Goal: Communication & Community: Answer question/provide support

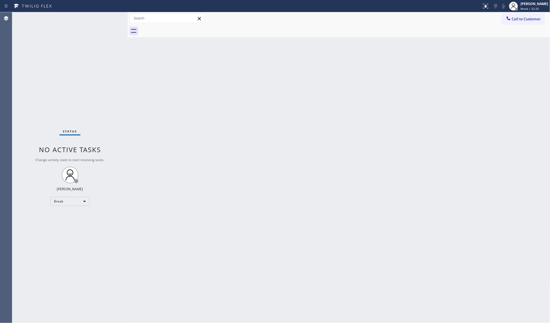
drag, startPoint x: 519, startPoint y: 7, endPoint x: 523, endPoint y: 15, distance: 9.2
click at [520, 9] on div at bounding box center [514, 6] width 12 height 12
click at [529, 36] on button "Unavailable" at bounding box center [523, 36] width 56 height 7
click at [459, 203] on div "Back to Dashboard Change Sender ID Customers Technicians Select a contact Outbo…" at bounding box center [339, 167] width 423 height 311
click at [516, 13] on div "Call to Customer Outbound call Location [GEOGRAPHIC_DATA] Repair [GEOGRAPHIC_DA…" at bounding box center [339, 18] width 423 height 13
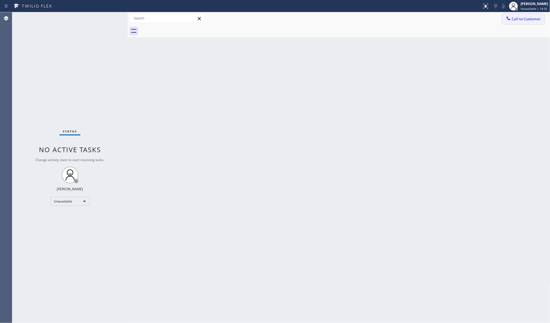
click at [512, 18] on span "Call to Customer" at bounding box center [526, 18] width 29 height 5
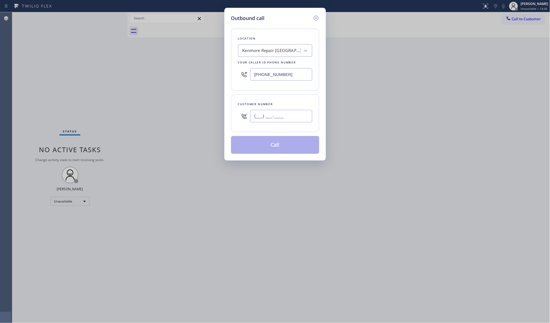
click at [304, 117] on input "(___) ___-____" at bounding box center [281, 116] width 62 height 13
paste input "650) 245-9460"
type input "[PHONE_NUMBER]"
click at [267, 73] on input "[PHONE_NUMBER]" at bounding box center [281, 74] width 62 height 13
paste input "1-5993"
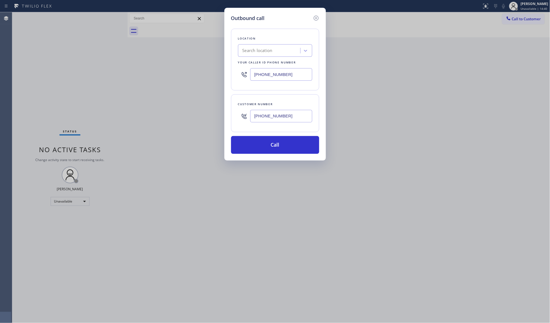
type input "[PHONE_NUMBER]"
drag, startPoint x: 298, startPoint y: 81, endPoint x: 255, endPoint y: 76, distance: 43.7
click at [256, 77] on div "[PHONE_NUMBER]" at bounding box center [275, 74] width 74 height 18
click at [255, 75] on input "(___) ___-____" at bounding box center [281, 74] width 62 height 13
paste input "415) 993-7877"
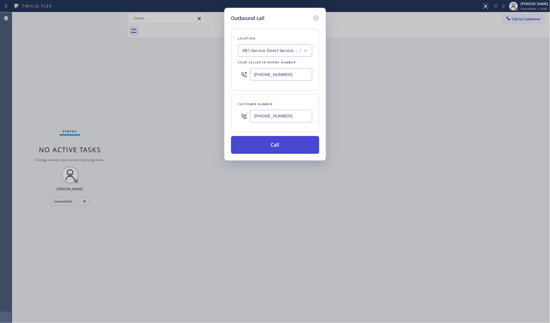
type input "[PHONE_NUMBER]"
click at [272, 143] on button "Call" at bounding box center [275, 145] width 88 height 18
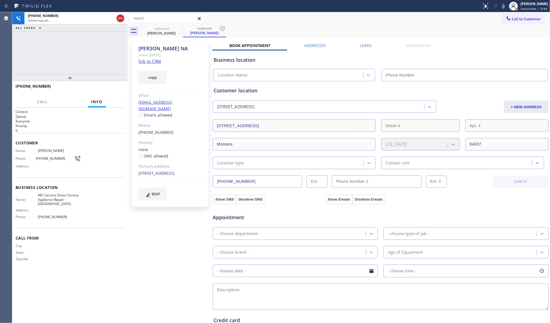
type input "[PHONE_NUMBER]"
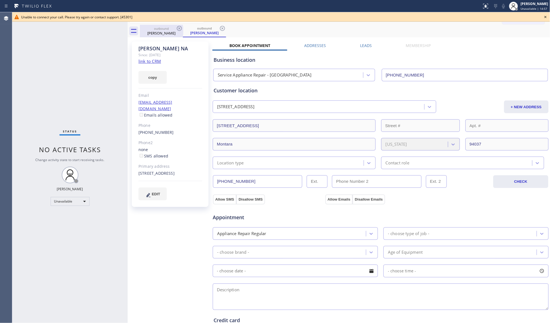
click at [175, 33] on div "[PERSON_NAME]" at bounding box center [161, 33] width 42 height 5
click at [176, 27] on icon at bounding box center [179, 28] width 7 height 7
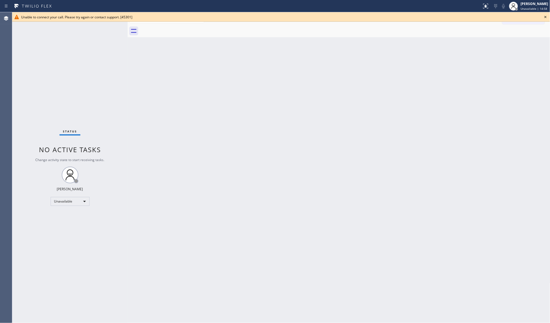
click at [176, 27] on div at bounding box center [345, 31] width 411 height 13
click at [546, 19] on icon at bounding box center [545, 17] width 7 height 7
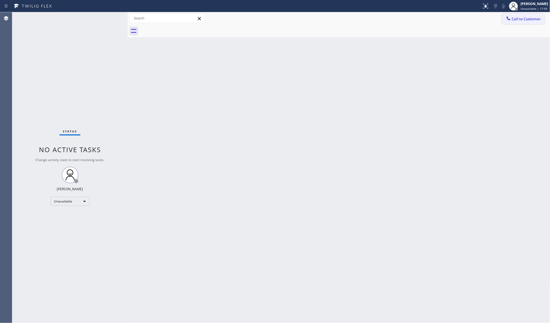
drag, startPoint x: 511, startPoint y: 18, endPoint x: 359, endPoint y: 68, distance: 160.3
click at [510, 18] on icon at bounding box center [509, 19] width 6 height 6
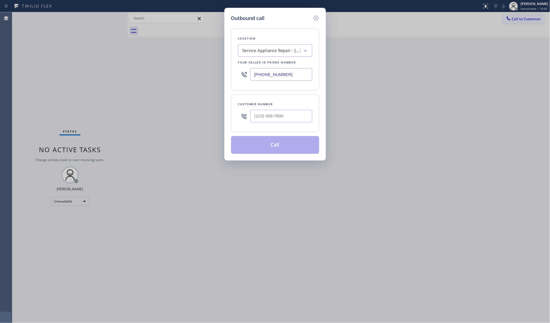
drag, startPoint x: 295, startPoint y: 128, endPoint x: 294, endPoint y: 125, distance: 3.4
click at [295, 127] on div "Customer number" at bounding box center [275, 113] width 88 height 38
click at [294, 116] on input "(___) ___-____" at bounding box center [281, 116] width 62 height 13
paste input "818) 261-8449"
type input "[PHONE_NUMBER]"
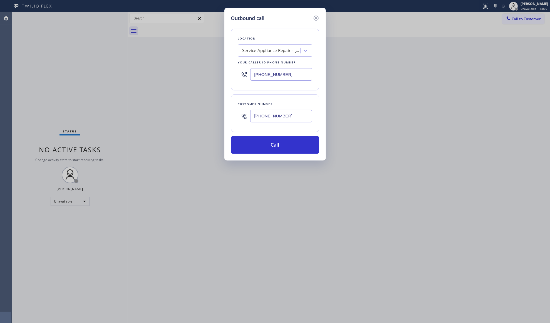
drag, startPoint x: 291, startPoint y: 76, endPoint x: 244, endPoint y: 80, distance: 47.5
click at [245, 82] on div "[PHONE_NUMBER]" at bounding box center [275, 74] width 74 height 18
paste input "800) 568-8664"
type input "[PHONE_NUMBER]"
click at [269, 146] on button "Call" at bounding box center [275, 145] width 88 height 18
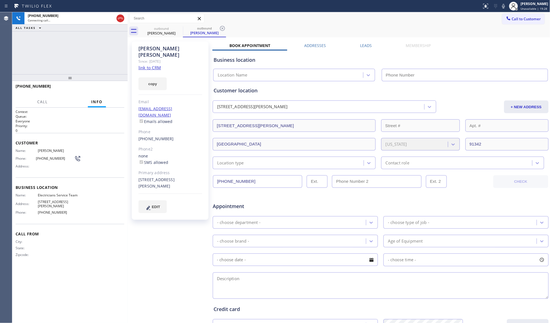
type input "[PHONE_NUMBER]"
click at [368, 44] on label "Leads" at bounding box center [366, 45] width 12 height 5
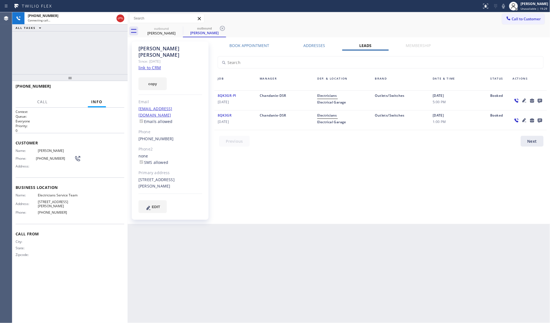
click at [541, 99] on icon at bounding box center [540, 101] width 4 height 4
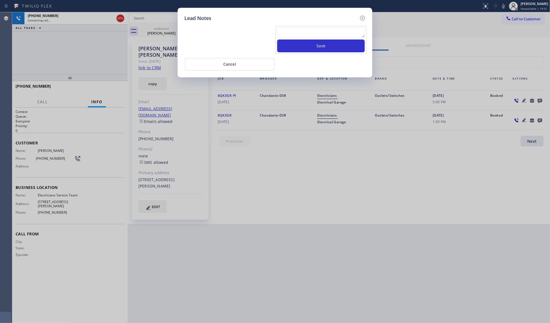
click at [333, 36] on textarea at bounding box center [321, 33] width 88 height 10
paste textarea "VM / Follow up call - Please transfer to me"
type textarea "VM / Follow up call - Please transfer to me"
click at [327, 46] on button "Save" at bounding box center [321, 46] width 88 height 13
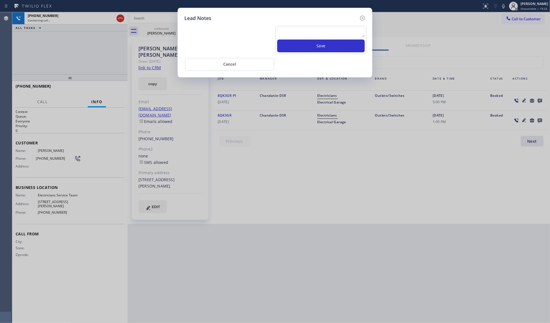
scroll to position [0, 0]
drag, startPoint x: 364, startPoint y: 18, endPoint x: 359, endPoint y: 18, distance: 5.3
click at [363, 18] on icon at bounding box center [362, 18] width 7 height 7
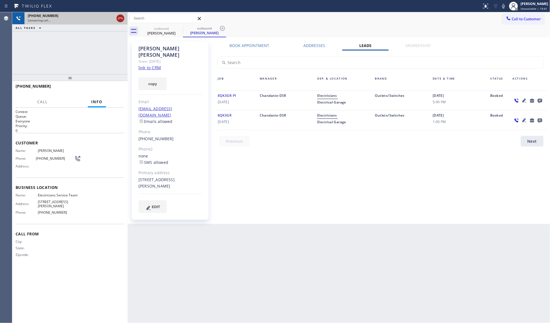
click at [122, 19] on icon at bounding box center [120, 18] width 7 height 7
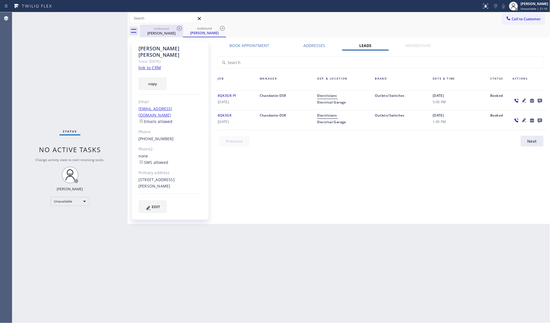
drag, startPoint x: 175, startPoint y: 33, endPoint x: 182, endPoint y: 27, distance: 9.5
click at [175, 32] on div "[PERSON_NAME]" at bounding box center [161, 33] width 42 height 5
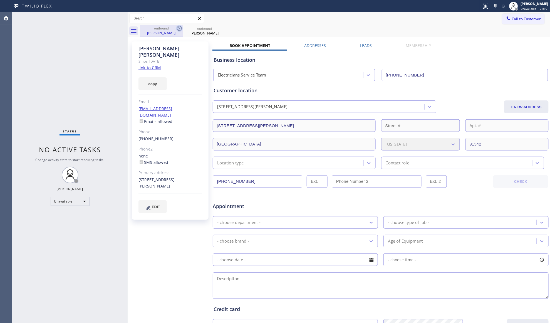
click at [182, 27] on icon at bounding box center [179, 28] width 7 height 7
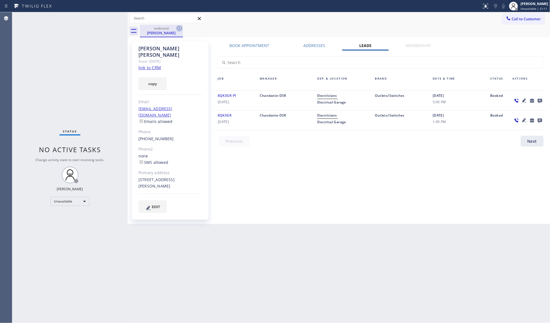
click at [179, 29] on icon at bounding box center [179, 28] width 7 height 7
click at [179, 29] on div "outbound [PERSON_NAME]" at bounding box center [345, 31] width 411 height 13
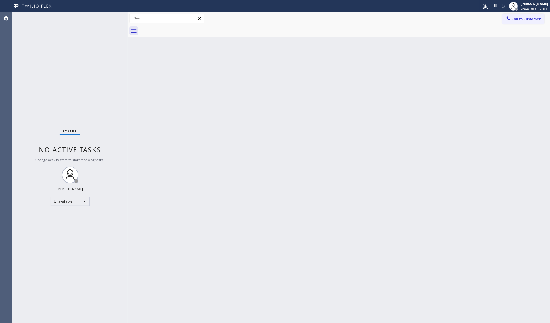
drag, startPoint x: 179, startPoint y: 29, endPoint x: 189, endPoint y: 31, distance: 10.2
click at [179, 29] on div at bounding box center [345, 31] width 411 height 13
click at [515, 20] on span "Call to Customer" at bounding box center [526, 18] width 29 height 5
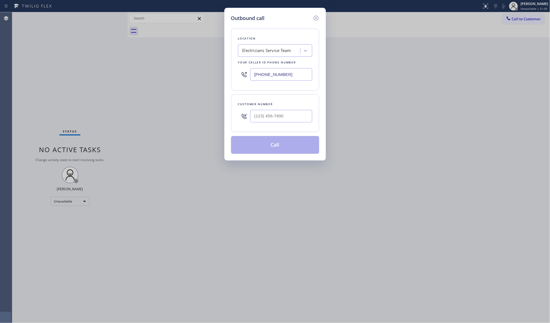
click at [285, 125] on div at bounding box center [281, 116] width 62 height 18
paste input "626) 710-3224"
click at [284, 114] on input "[PHONE_NUMBER]" at bounding box center [281, 116] width 62 height 13
type input "[PHONE_NUMBER]"
drag, startPoint x: 280, startPoint y: 146, endPoint x: 283, endPoint y: 148, distance: 4.0
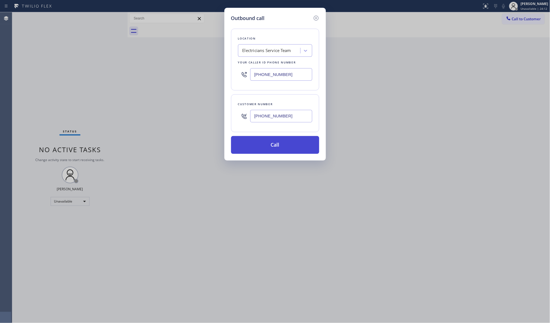
click at [280, 146] on button "Call" at bounding box center [275, 145] width 88 height 18
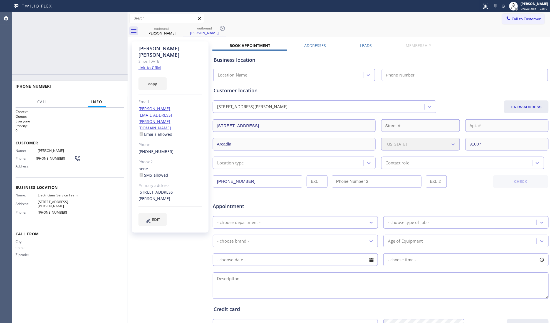
type input "[PHONE_NUMBER]"
click at [228, 29] on div "outbound [PERSON_NAME] outbound [PERSON_NAME]" at bounding box center [345, 31] width 411 height 13
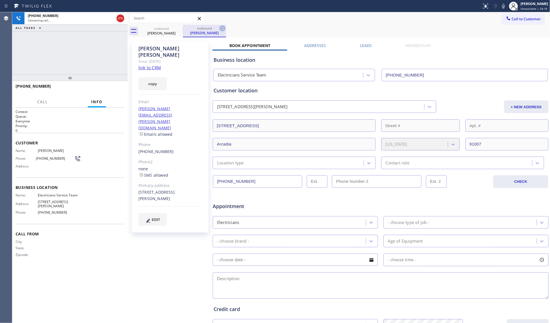
click at [225, 29] on icon at bounding box center [222, 28] width 5 height 5
click at [233, 26] on div "outbound [PERSON_NAME]" at bounding box center [345, 31] width 411 height 13
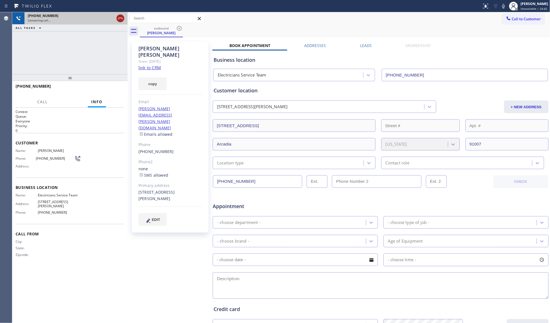
click at [120, 23] on div at bounding box center [120, 18] width 10 height 12
click at [120, 15] on icon at bounding box center [120, 18] width 7 height 7
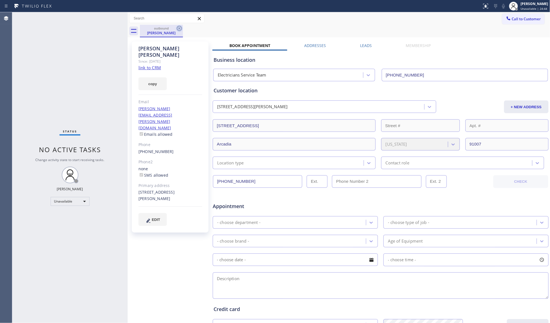
click at [179, 27] on icon at bounding box center [179, 28] width 7 height 7
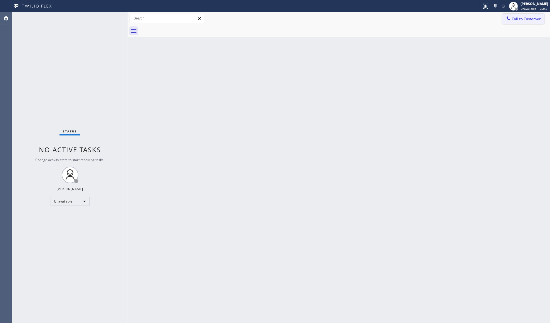
click at [508, 19] on icon at bounding box center [509, 18] width 4 height 4
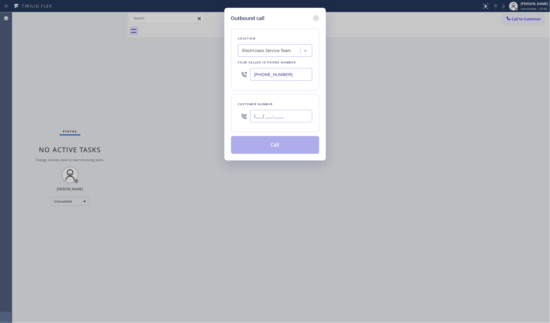
click at [280, 116] on input "(___) ___-____" at bounding box center [281, 116] width 62 height 13
paste input "415) 336-4257"
type input "[PHONE_NUMBER]"
click at [282, 151] on button "Call" at bounding box center [275, 145] width 88 height 18
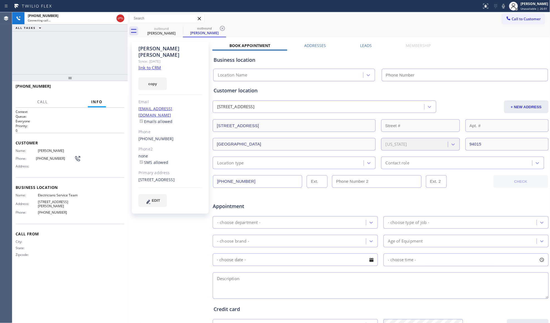
type input "[PHONE_NUMBER]"
click at [366, 48] on label "Leads" at bounding box center [366, 45] width 12 height 5
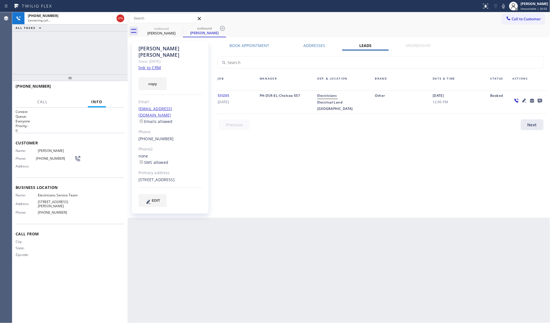
click at [540, 100] on icon at bounding box center [540, 100] width 7 height 7
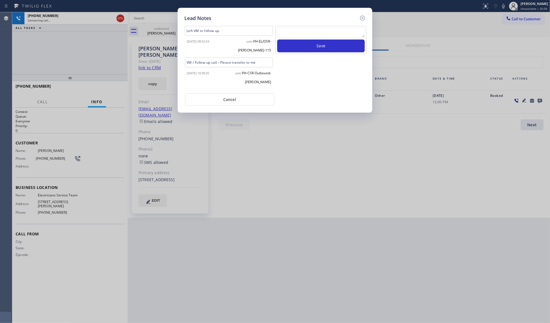
click at [325, 36] on textarea at bounding box center [321, 33] width 88 height 10
paste textarea "VM / Follow up call - Please transfer to me"
type textarea "VM / Follow up call - Please transfer to me"
click at [319, 43] on button "Save" at bounding box center [321, 46] width 88 height 13
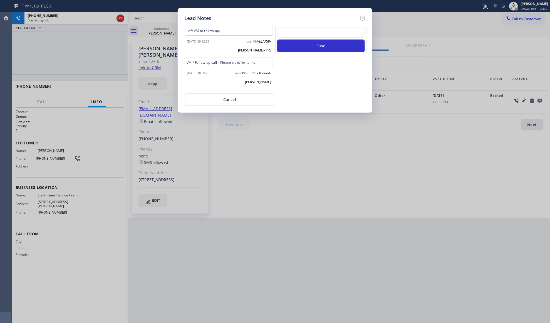
scroll to position [0, 0]
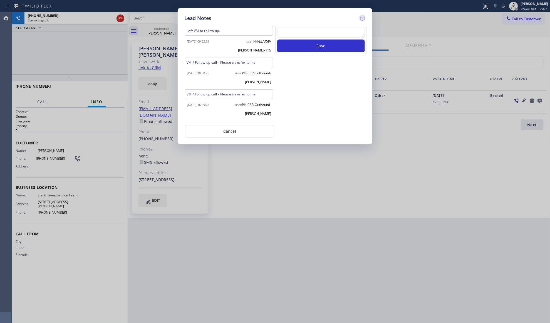
click at [363, 16] on icon at bounding box center [362, 18] width 7 height 7
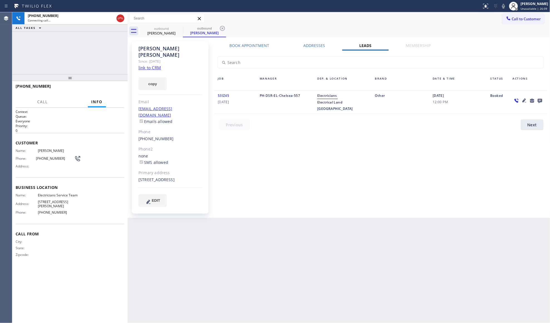
drag, startPoint x: 224, startPoint y: 28, endPoint x: 231, endPoint y: 28, distance: 7.5
click at [225, 28] on icon at bounding box center [222, 28] width 7 height 7
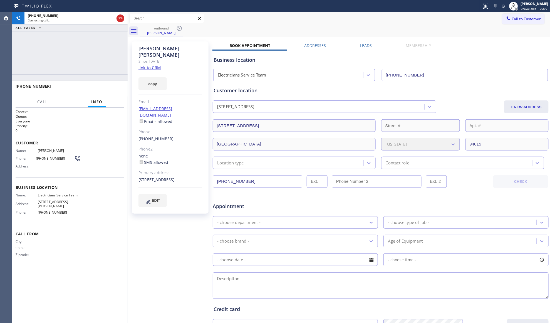
drag, startPoint x: 231, startPoint y: 28, endPoint x: 233, endPoint y: 25, distance: 3.3
click at [232, 28] on div "outbound [PERSON_NAME]" at bounding box center [345, 31] width 411 height 13
click at [364, 47] on label "Leads" at bounding box center [366, 45] width 12 height 5
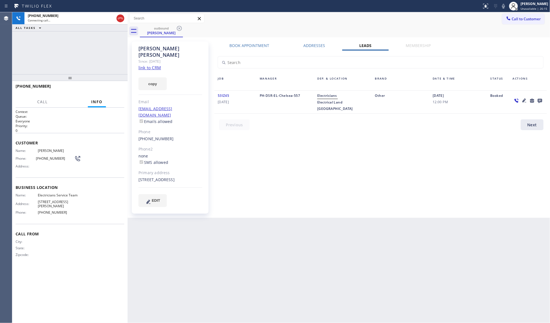
click at [526, 101] on icon at bounding box center [524, 100] width 7 height 7
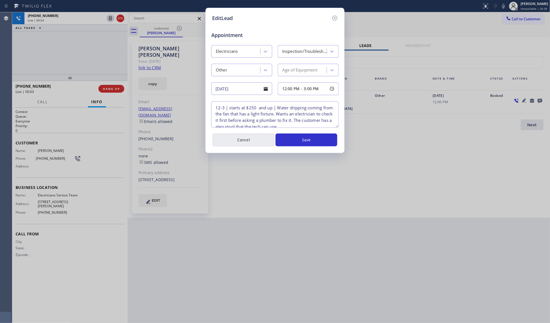
click at [243, 139] on button "Cancel" at bounding box center [244, 140] width 62 height 13
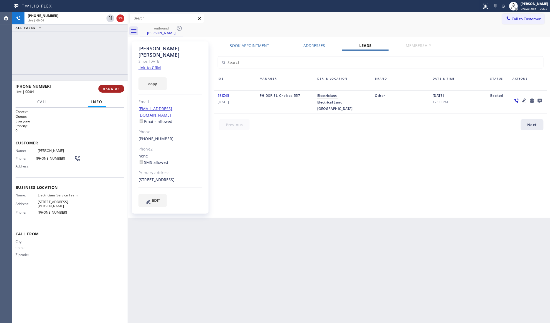
click at [119, 91] on button "HANG UP" at bounding box center [111, 89] width 26 height 8
click at [117, 89] on span "HANG UP" at bounding box center [111, 89] width 17 height 4
click at [117, 88] on span "HANG UP" at bounding box center [111, 89] width 17 height 4
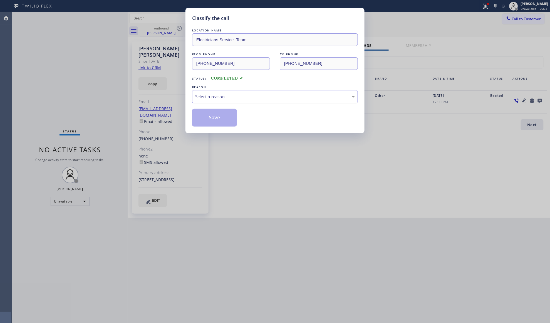
drag, startPoint x: 228, startPoint y: 95, endPoint x: 224, endPoint y: 103, distance: 9.1
click at [228, 95] on div "Select a reason" at bounding box center [275, 96] width 160 height 6
drag, startPoint x: 209, startPoint y: 119, endPoint x: 37, endPoint y: 108, distance: 173.1
click at [208, 119] on button "Save" at bounding box center [214, 118] width 45 height 18
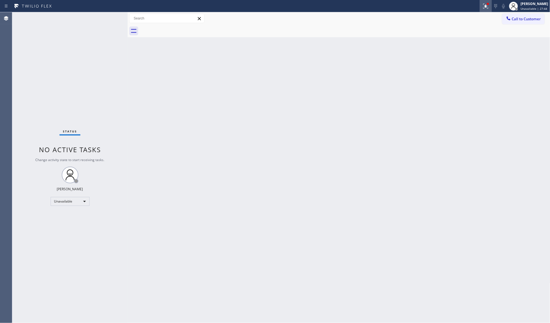
click at [484, 8] on icon at bounding box center [486, 6] width 7 height 7
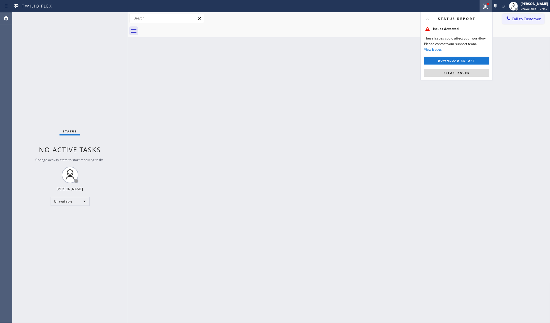
click at [462, 75] on button "Clear issues" at bounding box center [457, 73] width 65 height 8
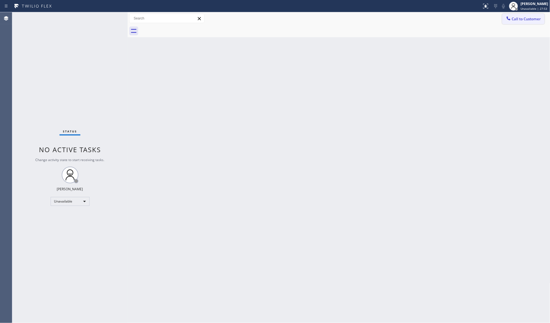
click at [512, 19] on div at bounding box center [508, 19] width 7 height 7
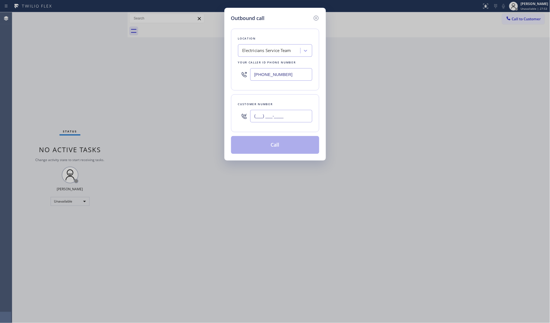
click at [284, 112] on input "(___) ___-____" at bounding box center [281, 116] width 62 height 13
paste input "323) 333-7270"
type input "[PHONE_NUMBER]"
click at [275, 147] on button "Call" at bounding box center [275, 145] width 88 height 18
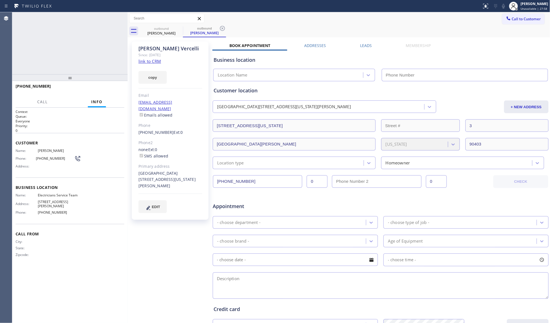
type input "[PHONE_NUMBER]"
click at [230, 27] on div "outbound [PERSON_NAME] outbound [PERSON_NAME]" at bounding box center [345, 31] width 411 height 13
drag, startPoint x: 224, startPoint y: 28, endPoint x: 230, endPoint y: 26, distance: 5.8
click at [225, 28] on icon at bounding box center [222, 28] width 7 height 7
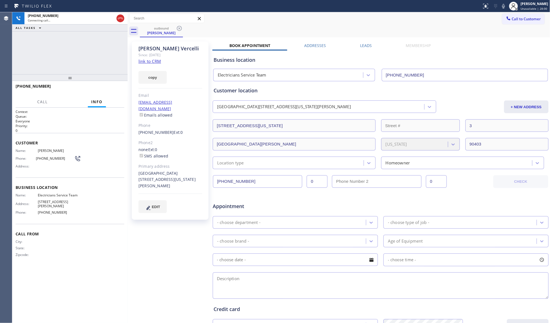
click at [230, 26] on div "outbound [PERSON_NAME]" at bounding box center [345, 31] width 411 height 13
click at [368, 46] on label "Leads" at bounding box center [366, 45] width 12 height 5
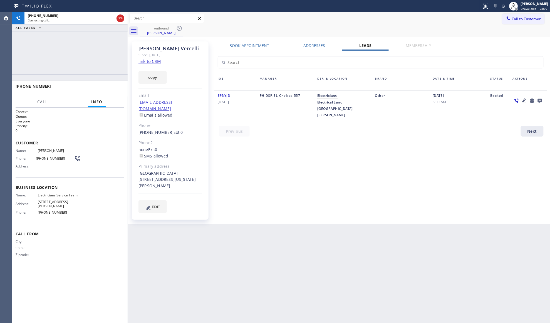
click at [542, 102] on icon at bounding box center [540, 100] width 7 height 7
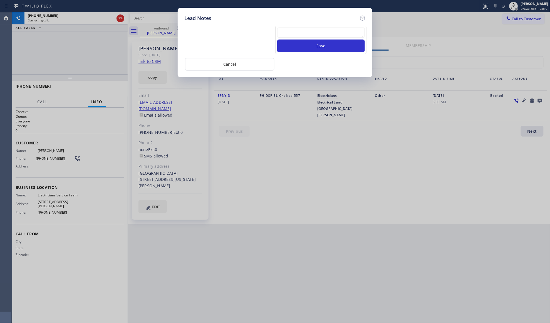
click at [312, 34] on textarea at bounding box center [321, 33] width 88 height 10
paste textarea "3233337270"
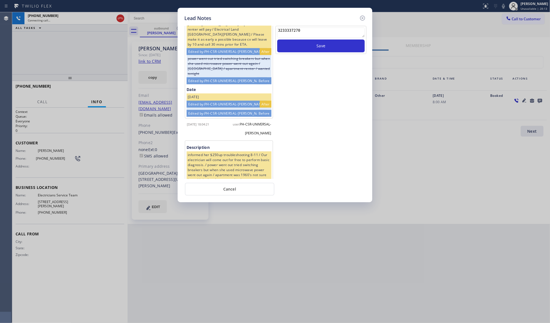
scroll to position [229, 0]
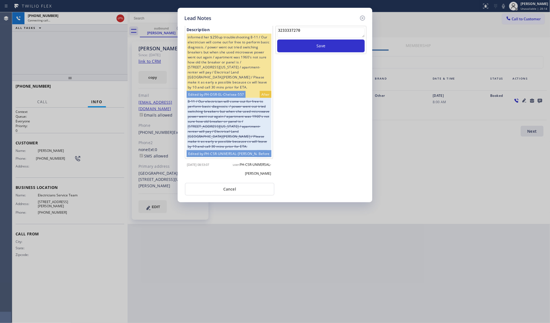
drag, startPoint x: 293, startPoint y: 31, endPoint x: 254, endPoint y: 31, distance: 39.5
click at [254, 31] on div "I called cx back but no answer, left vm. available sched is [PERSON_NAME] 8-11 …" at bounding box center [275, 102] width 184 height 154
paste textarea "VM / Follow up call - Please transfer to me"
type textarea "VM / Follow up call - Please transfer to me"
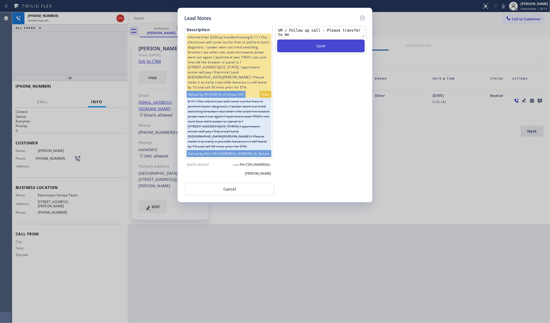
click at [326, 41] on button "Save" at bounding box center [321, 46] width 88 height 13
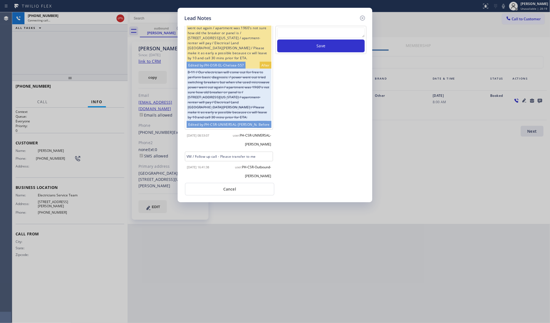
scroll to position [260, 0]
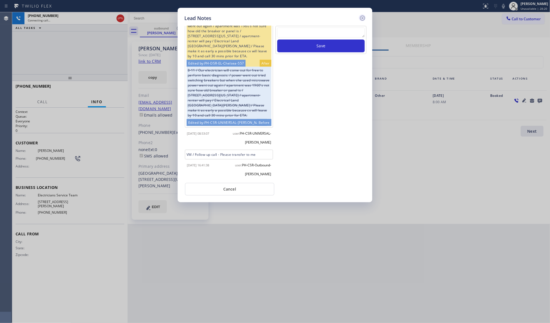
click at [363, 16] on icon at bounding box center [362, 18] width 7 height 7
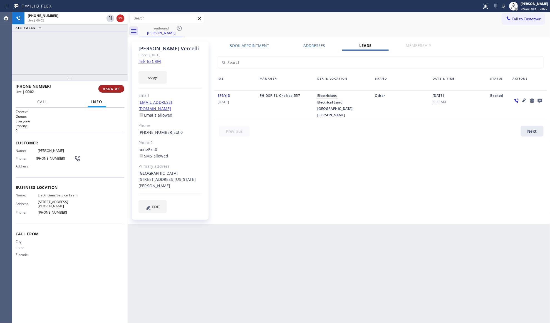
click at [118, 90] on span "HANG UP" at bounding box center [111, 89] width 17 height 4
click at [112, 91] on button "COMPLETE" at bounding box center [110, 89] width 28 height 8
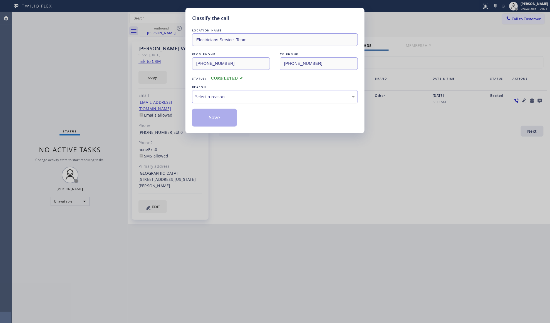
click at [351, 94] on div "Select a reason" at bounding box center [275, 96] width 160 height 6
click at [215, 116] on button "Save" at bounding box center [214, 118] width 45 height 18
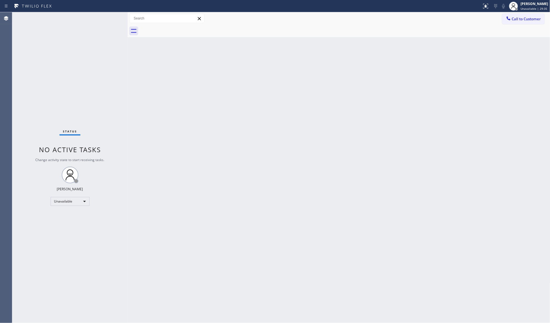
click at [182, 121] on div "Back to Dashboard Change Sender ID Customers Technicians Select a contact Outbo…" at bounding box center [339, 167] width 423 height 311
click at [515, 20] on span "Call to Customer" at bounding box center [526, 18] width 29 height 5
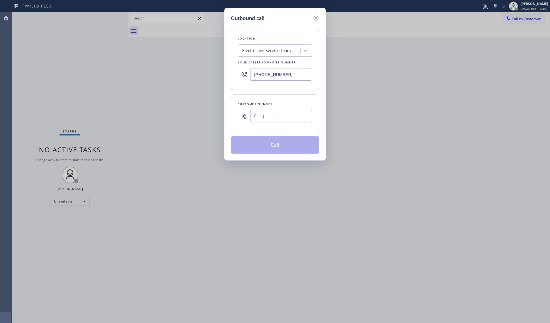
click at [305, 114] on input "(___) ___-____" at bounding box center [281, 116] width 62 height 13
paste input "901) 569-5075"
type input "[PHONE_NUMBER]"
click at [274, 103] on div "Customer number" at bounding box center [275, 104] width 74 height 6
click at [293, 146] on button "Call" at bounding box center [275, 145] width 88 height 18
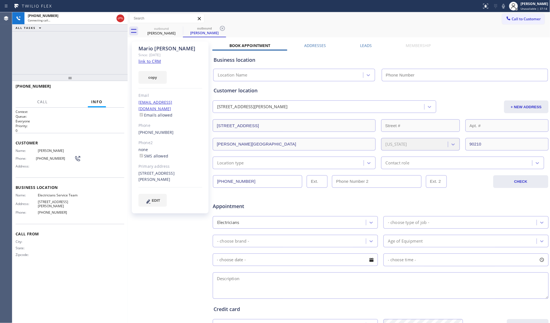
type input "[PHONE_NUMBER]"
drag, startPoint x: 364, startPoint y: 46, endPoint x: 372, endPoint y: 52, distance: 9.9
click at [364, 46] on label "Leads" at bounding box center [366, 45] width 12 height 5
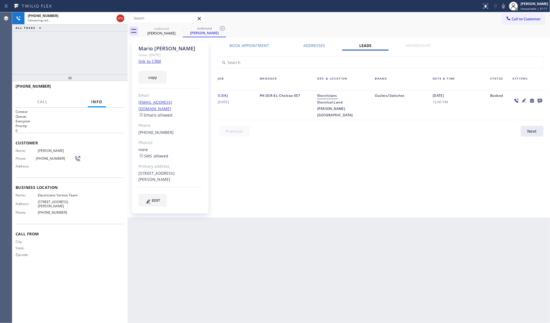
click at [539, 102] on icon at bounding box center [540, 101] width 4 height 4
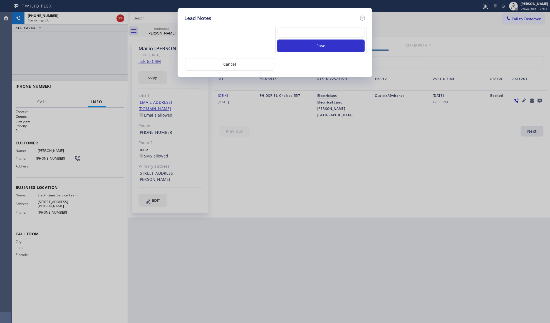
click at [327, 34] on textarea at bounding box center [321, 33] width 88 height 10
paste textarea "VM / Follow up call - Please transfer to me"
type textarea "VM / Follow up call - Please transfer to me"
click at [325, 45] on button "Save" at bounding box center [321, 46] width 88 height 13
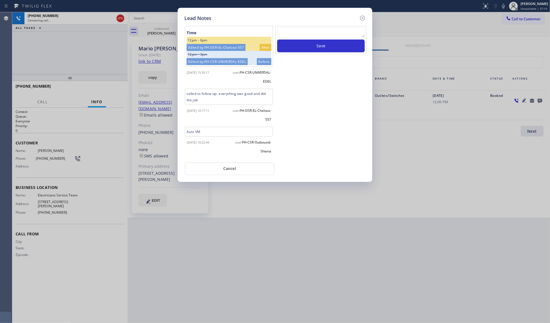
scroll to position [0, 0]
click at [363, 18] on icon at bounding box center [362, 18] width 5 height 5
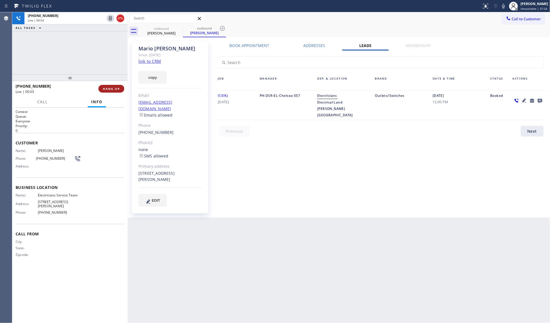
click at [123, 86] on button "HANG UP" at bounding box center [111, 89] width 26 height 8
click at [117, 90] on span "COMPLETE" at bounding box center [110, 89] width 19 height 4
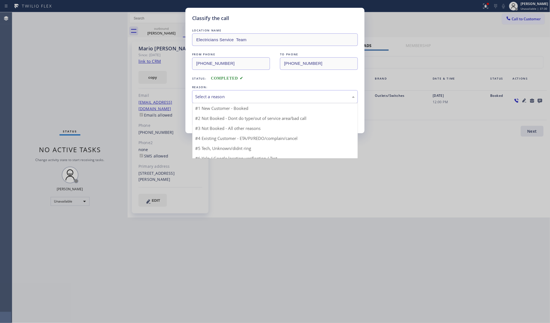
click at [201, 96] on div "Select a reason" at bounding box center [275, 96] width 160 height 6
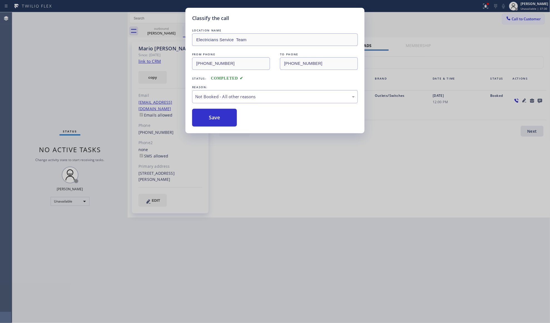
click at [198, 117] on button "Save" at bounding box center [214, 118] width 45 height 18
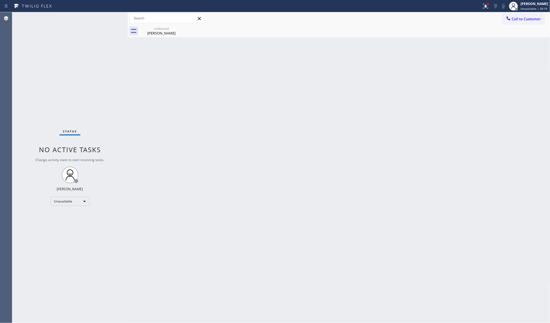
click at [479, 4] on div at bounding box center [241, 6] width 478 height 9
drag, startPoint x: 485, startPoint y: 6, endPoint x: 484, endPoint y: 9, distance: 3.6
click at [485, 6] on icon at bounding box center [486, 6] width 7 height 7
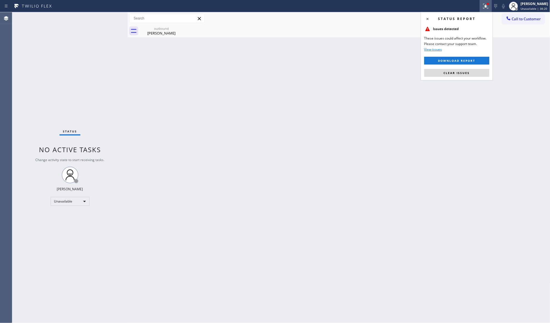
click at [451, 73] on span "Clear issues" at bounding box center [457, 73] width 26 height 4
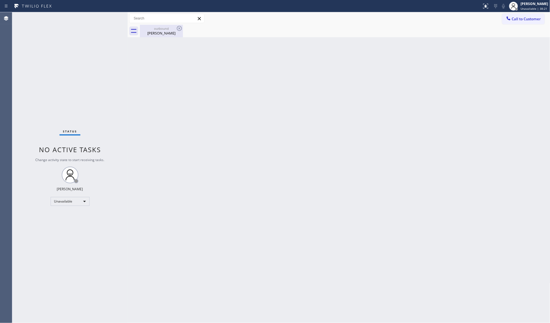
click at [181, 33] on div "[PERSON_NAME]" at bounding box center [161, 33] width 42 height 5
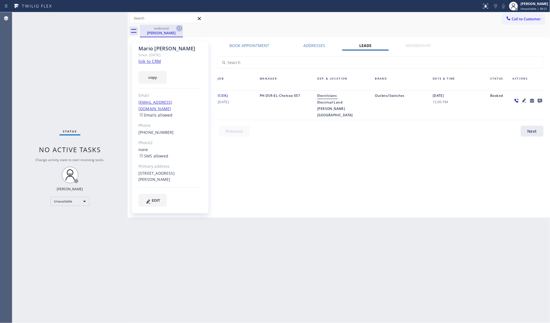
click at [182, 31] on icon at bounding box center [179, 28] width 7 height 7
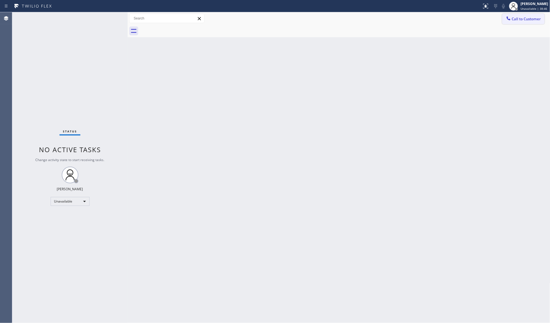
click at [516, 19] on span "Call to Customer" at bounding box center [526, 18] width 29 height 5
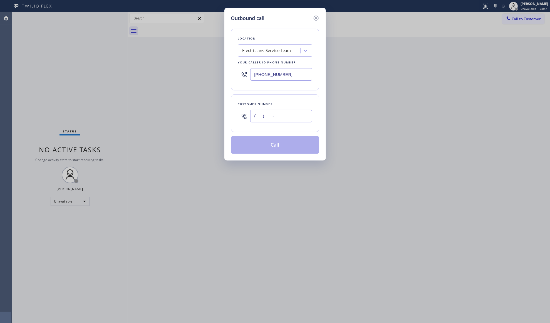
click at [291, 114] on input "(___) ___-____" at bounding box center [281, 116] width 62 height 13
paste input "310) 795-7453"
type input "[PHONE_NUMBER]"
click at [278, 145] on button "Call" at bounding box center [275, 145] width 88 height 18
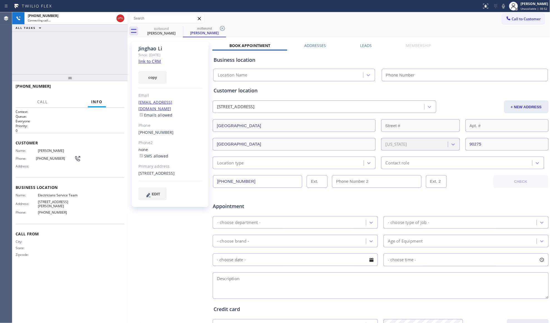
type input "[PHONE_NUMBER]"
click at [364, 46] on label "Leads" at bounding box center [366, 45] width 12 height 5
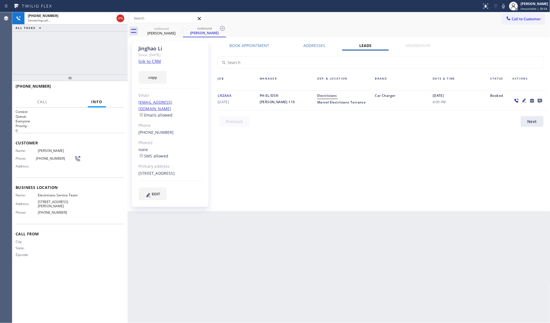
click at [539, 100] on icon at bounding box center [540, 101] width 4 height 4
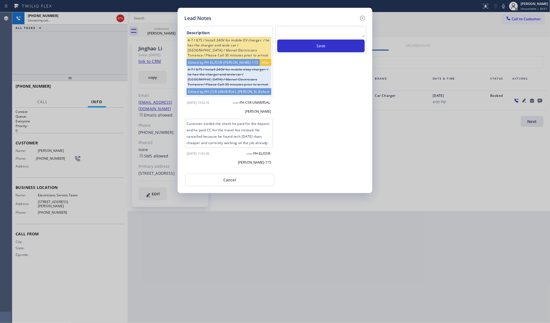
click at [300, 36] on textarea at bounding box center [321, 33] width 88 height 10
paste textarea "VM / Follow up call - Please transfer to me"
type textarea "VM / Follow up call - Please transfer to me"
click at [313, 43] on button "Save" at bounding box center [321, 46] width 88 height 13
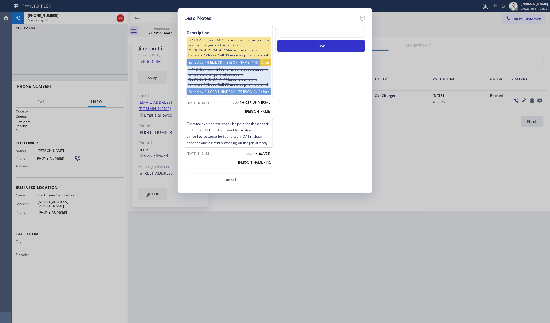
scroll to position [0, 0]
click at [363, 18] on icon at bounding box center [362, 18] width 5 height 5
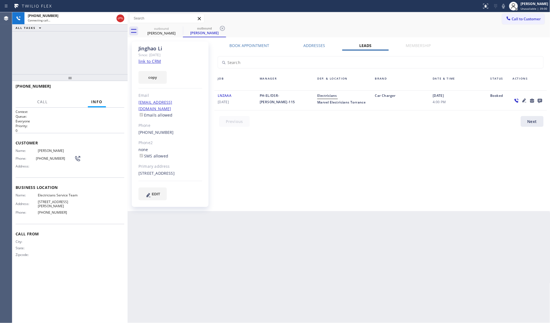
click at [95, 50] on div "[PHONE_NUMBER] Connecting call… ALL TASKS ALL TASKS ACTIVE TASKS TASKS IN WRAP …" at bounding box center [69, 43] width 115 height 62
click at [343, 26] on div "outbound [PERSON_NAME] outbound [PERSON_NAME]" at bounding box center [345, 31] width 411 height 13
drag, startPoint x: 218, startPoint y: 32, endPoint x: 222, endPoint y: 29, distance: 4.6
click at [218, 32] on div "[PERSON_NAME]" at bounding box center [205, 32] width 42 height 5
click at [222, 29] on icon at bounding box center [222, 28] width 7 height 7
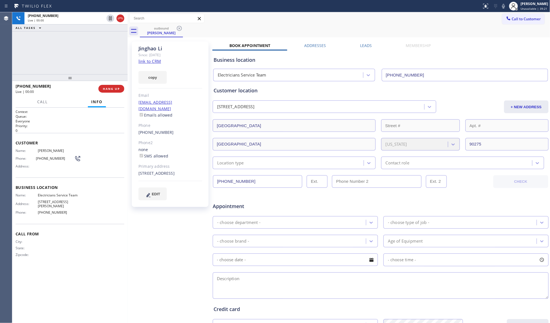
click at [242, 24] on div "Call to Customer Outbound call Location Electricians Service Team Your caller i…" at bounding box center [339, 18] width 423 height 13
click at [120, 88] on button "HANG UP" at bounding box center [111, 89] width 26 height 8
click at [120, 88] on span "HANG UP" at bounding box center [111, 89] width 17 height 4
click at [102, 88] on span "COMPLETE" at bounding box center [110, 89] width 19 height 4
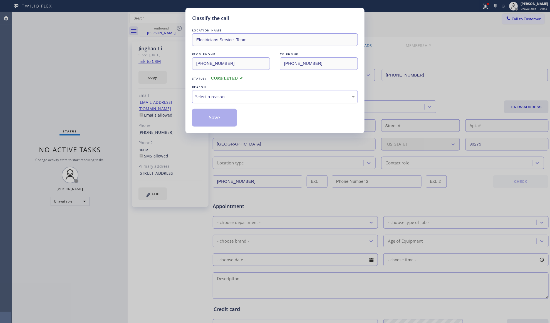
drag, startPoint x: 297, startPoint y: 98, endPoint x: 292, endPoint y: 96, distance: 5.6
click at [295, 97] on div "Select a reason" at bounding box center [275, 96] width 160 height 6
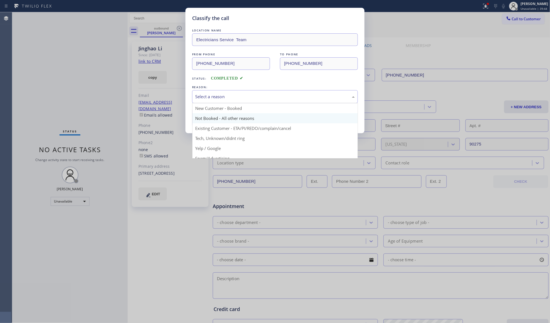
click at [219, 119] on button "Save" at bounding box center [214, 118] width 45 height 18
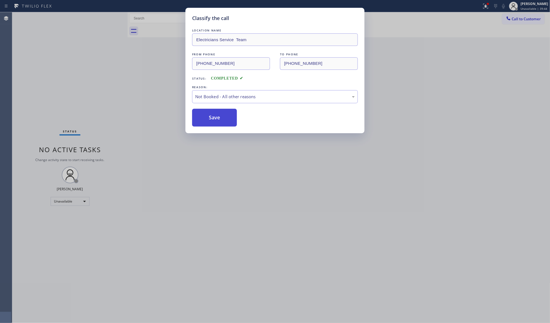
drag, startPoint x: 220, startPoint y: 119, endPoint x: 176, endPoint y: 102, distance: 47.1
click at [220, 119] on button "Save" at bounding box center [214, 118] width 45 height 18
click at [164, 88] on div "Classify the call LOCATION NAME Electricians Service Team FROM PHONE [PHONE_NUM…" at bounding box center [275, 161] width 550 height 323
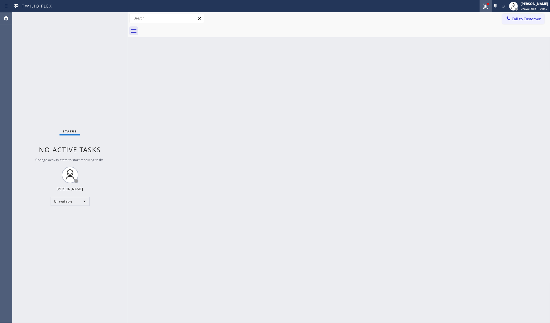
drag, startPoint x: 492, startPoint y: 8, endPoint x: 483, endPoint y: 9, distance: 9.0
click at [492, 8] on div at bounding box center [486, 6] width 12 height 7
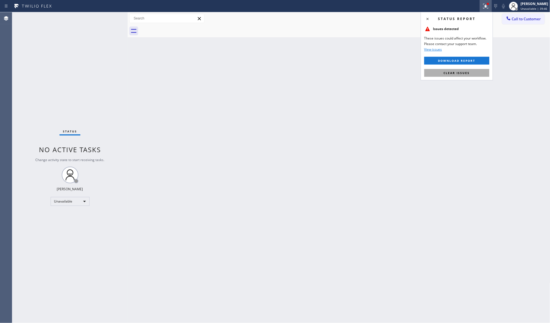
drag, startPoint x: 438, startPoint y: 68, endPoint x: 440, endPoint y: 71, distance: 3.0
click at [439, 69] on div "Status report Issues detected These issues could affect your workflow. Please c…" at bounding box center [457, 46] width 72 height 68
click at [440, 71] on button "Clear issues" at bounding box center [457, 73] width 65 height 8
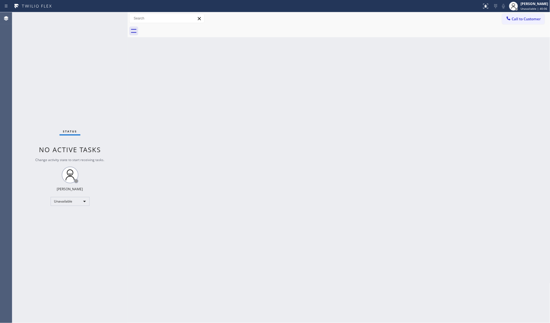
click at [513, 19] on span "Call to Customer" at bounding box center [526, 18] width 29 height 5
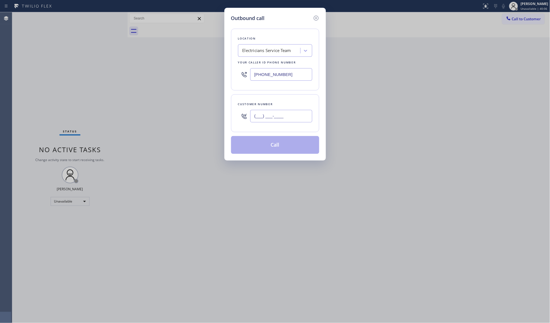
paste input "646) 745-6824"
click at [293, 116] on input "[PHONE_NUMBER]" at bounding box center [281, 116] width 62 height 13
type input "[PHONE_NUMBER]"
drag, startPoint x: 282, startPoint y: 150, endPoint x: 293, endPoint y: 136, distance: 17.8
click at [282, 149] on button "Call" at bounding box center [275, 145] width 88 height 18
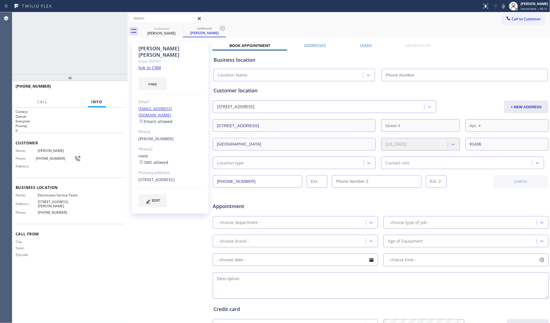
type input "[PHONE_NUMBER]"
click at [371, 40] on div "[PERSON_NAME] Since: [DATE] link to CRM copy Email [EMAIL_ADDRESS][DOMAIN_NAME]…" at bounding box center [339, 219] width 420 height 361
click at [366, 46] on label "Leads" at bounding box center [366, 45] width 12 height 5
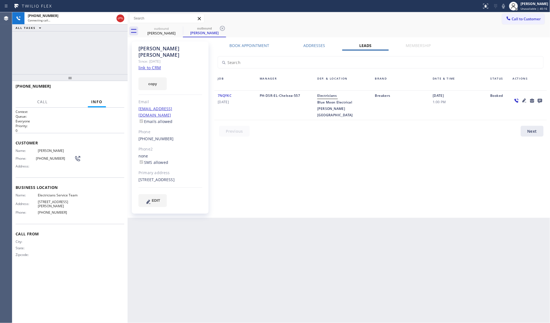
click at [539, 98] on icon at bounding box center [540, 100] width 7 height 7
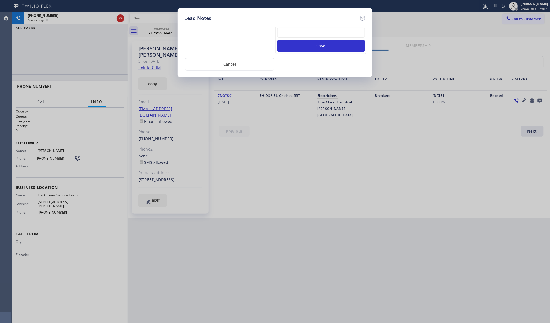
click at [337, 29] on textarea at bounding box center [321, 33] width 88 height 10
paste textarea "VM / Follow up call - Please transfer to me"
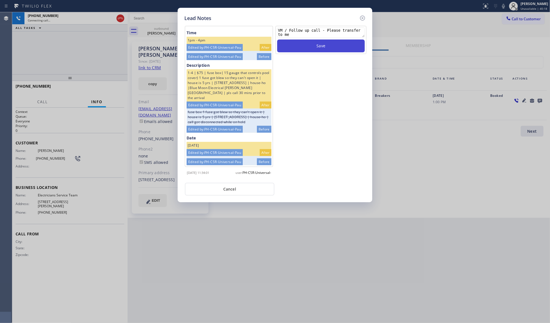
type textarea "VM / Follow up call - Please transfer to me"
click at [333, 47] on button "Save" at bounding box center [321, 46] width 88 height 13
click at [362, 17] on icon at bounding box center [362, 18] width 7 height 7
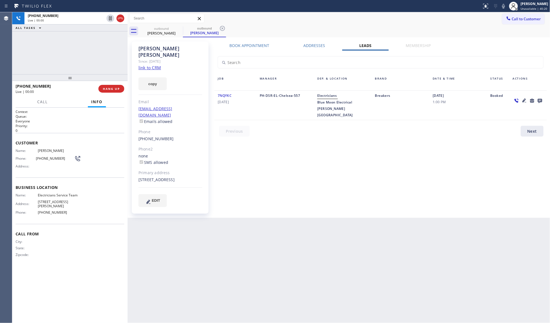
click at [357, 19] on div "Call to Customer Outbound call Location Electricians Service Team Your caller i…" at bounding box center [339, 19] width 423 height 10
click at [107, 50] on div "[PHONE_NUMBER] Live | 00:02 ALL TASKS ALL TASKS ACTIVE TASKS TASKS IN WRAP UP" at bounding box center [69, 43] width 115 height 62
click at [110, 86] on button "HANG UP" at bounding box center [111, 89] width 26 height 8
click at [110, 86] on button "COMPLETE" at bounding box center [110, 89] width 28 height 8
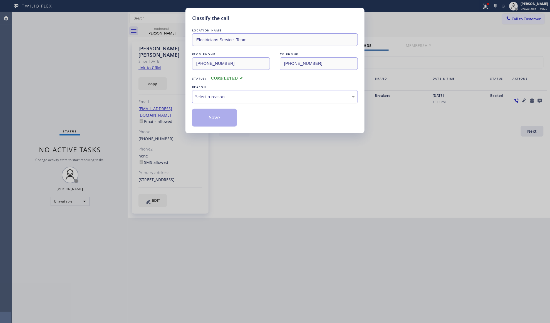
click at [187, 100] on div "Classify the call LOCATION NAME Electricians Service Team FROM PHONE [PHONE_NUM…" at bounding box center [275, 70] width 179 height 125
click at [211, 96] on div "Select a reason" at bounding box center [275, 96] width 160 height 6
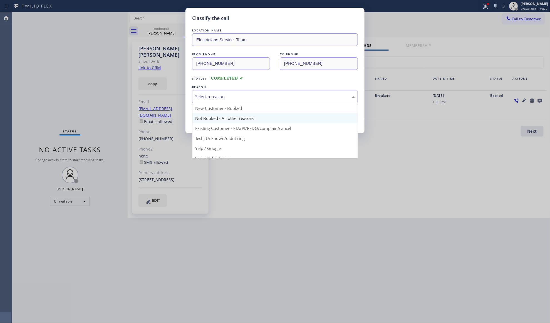
click at [211, 119] on button "Save" at bounding box center [214, 118] width 45 height 18
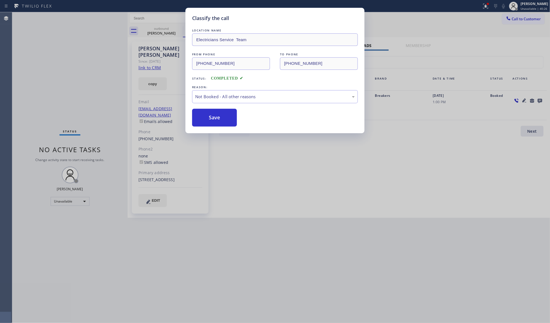
click at [211, 119] on button "Save" at bounding box center [214, 118] width 45 height 18
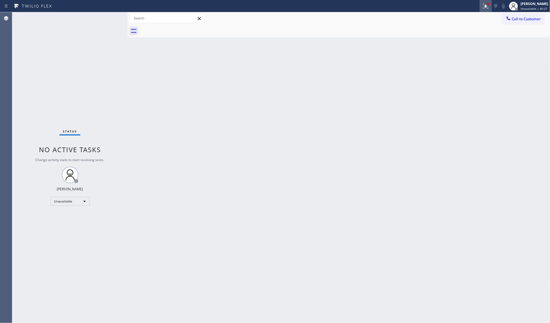
click at [486, 1] on button at bounding box center [486, 6] width 12 height 12
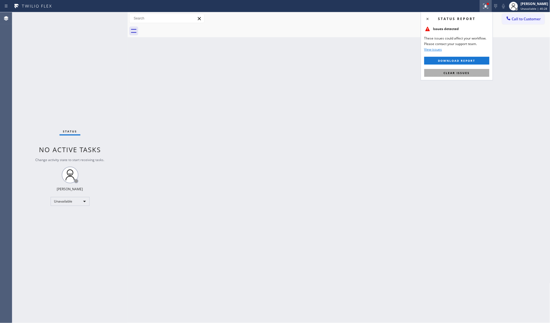
click at [459, 73] on span "Clear issues" at bounding box center [457, 73] width 26 height 4
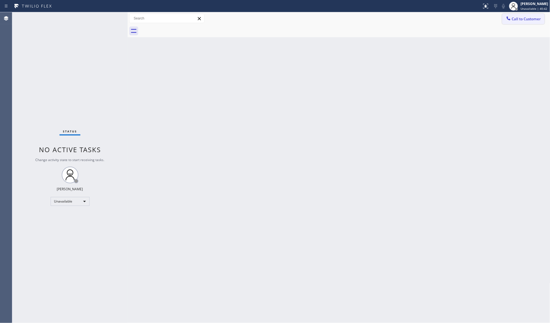
click at [518, 18] on span "Call to Customer" at bounding box center [526, 18] width 29 height 5
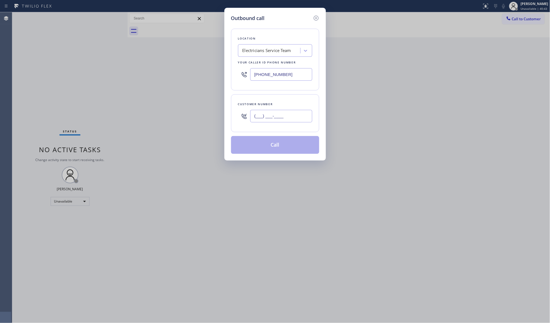
click at [295, 113] on input "(___) ___-____" at bounding box center [281, 116] width 62 height 13
paste input "626) 610-5752"
type input "[PHONE_NUMBER]"
click at [272, 151] on button "Call" at bounding box center [275, 145] width 88 height 18
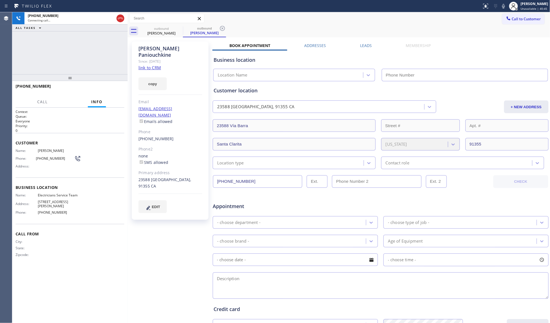
click at [355, 48] on div "Business location Location Name" at bounding box center [381, 64] width 337 height 33
click at [363, 45] on label "Leads" at bounding box center [366, 45] width 12 height 5
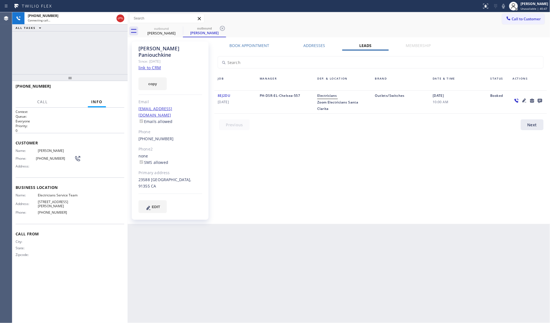
click at [538, 101] on icon at bounding box center [540, 100] width 7 height 7
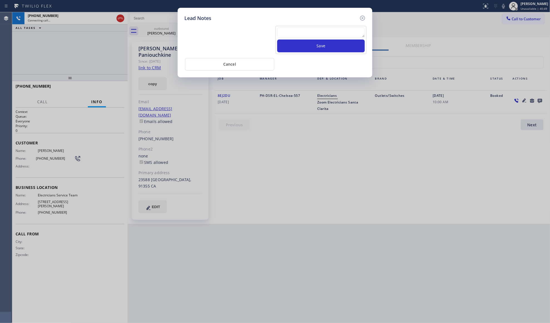
click at [304, 36] on textarea at bounding box center [321, 33] width 88 height 10
paste textarea "VM / Follow up call - Please transfer to me"
type textarea "VM / Follow up call - Please transfer to me"
click at [315, 45] on button "Save" at bounding box center [321, 46] width 88 height 13
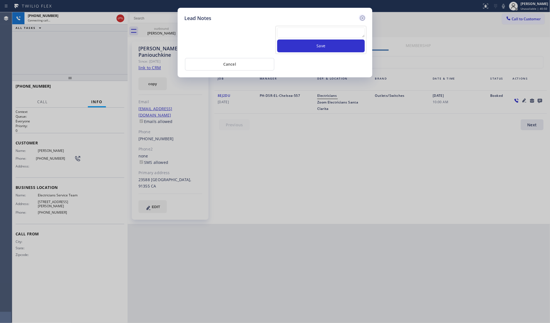
scroll to position [0, 0]
click at [361, 18] on icon at bounding box center [362, 18] width 7 height 7
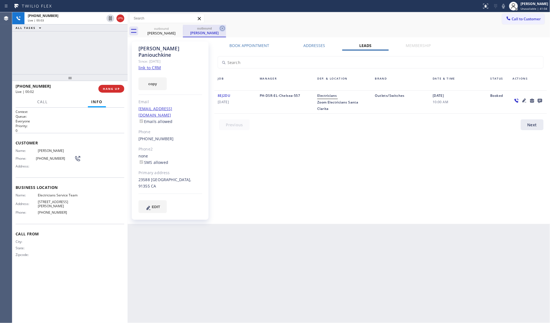
click at [223, 29] on icon at bounding box center [222, 28] width 5 height 5
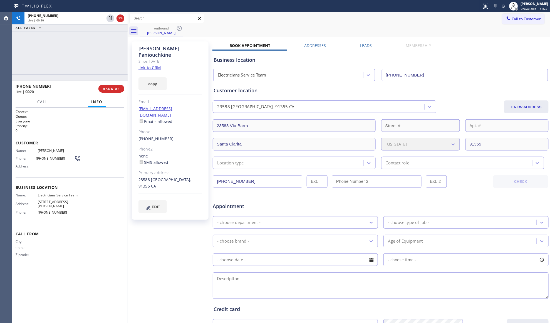
click at [366, 47] on label "Leads" at bounding box center [366, 45] width 12 height 5
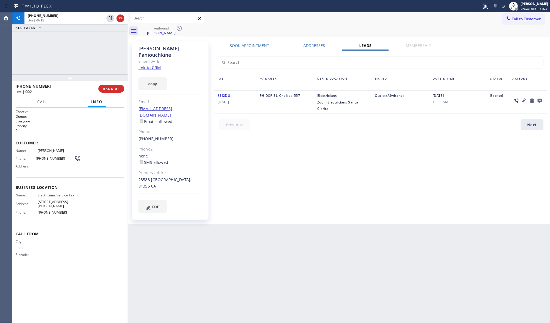
click at [522, 100] on icon at bounding box center [524, 100] width 7 height 7
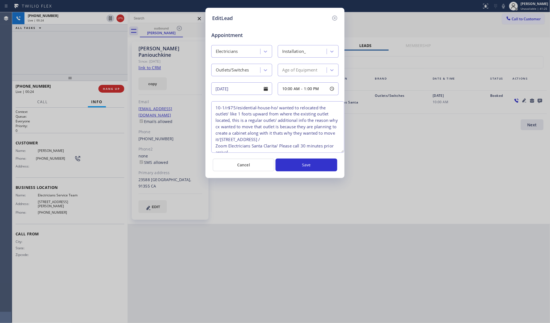
drag, startPoint x: 337, startPoint y: 126, endPoint x: 344, endPoint y: 158, distance: 33.0
click at [344, 153] on textarea "10-1/r$75/esidential-house-ho/ wanted to relocated the outlet/ like 1 foots upw…" at bounding box center [277, 126] width 133 height 51
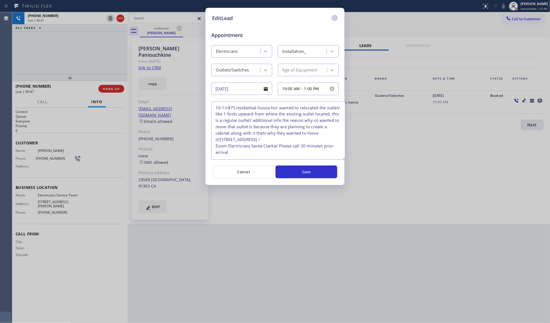
click at [334, 17] on icon at bounding box center [334, 18] width 5 height 5
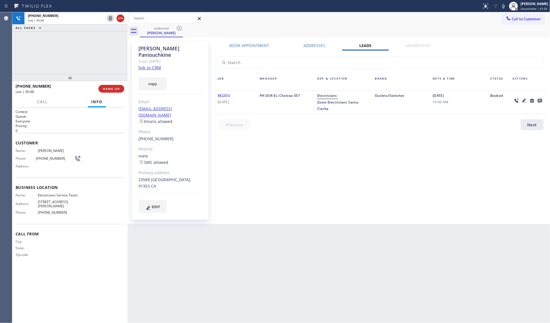
click at [149, 65] on link "link to CRM" at bounding box center [150, 68] width 23 height 6
click at [107, 90] on span "COMPLETE" at bounding box center [110, 89] width 19 height 4
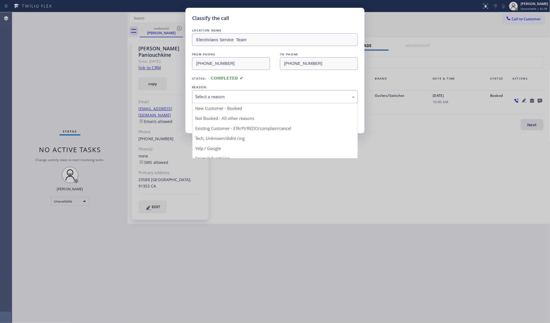
click at [242, 98] on div "Select a reason" at bounding box center [275, 96] width 160 height 6
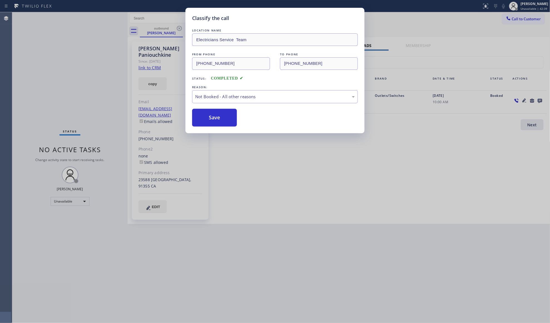
click at [225, 121] on button "Save" at bounding box center [214, 118] width 45 height 18
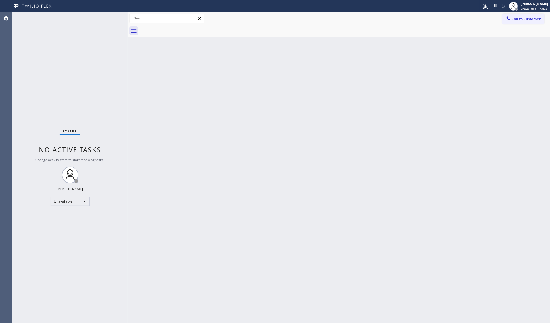
click at [525, 21] on span "Call to Customer" at bounding box center [526, 18] width 29 height 5
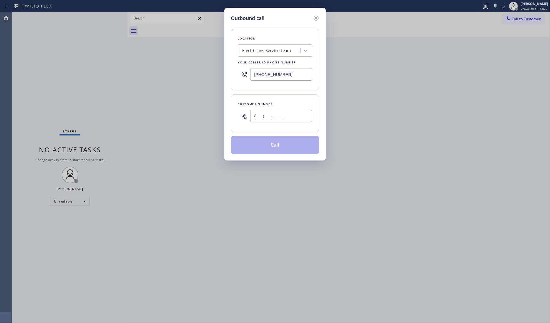
paste input "315) 515-9613"
click at [302, 118] on input "(___) ___-____" at bounding box center [281, 116] width 62 height 13
type input "[PHONE_NUMBER]"
click at [275, 148] on button "Call" at bounding box center [275, 145] width 88 height 18
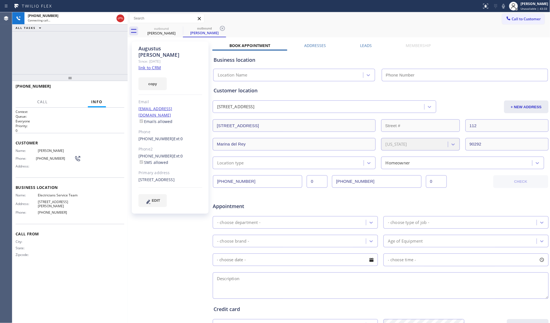
type input "[PHONE_NUMBER]"
click at [224, 27] on icon at bounding box center [222, 28] width 5 height 5
click at [117, 87] on span "HANG UP" at bounding box center [111, 89] width 17 height 4
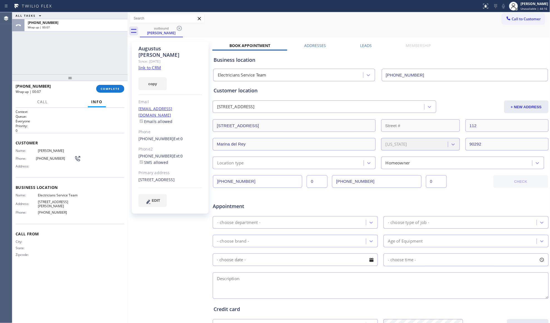
drag, startPoint x: 353, startPoint y: 48, endPoint x: 359, endPoint y: 47, distance: 5.9
click at [356, 46] on div "Leads" at bounding box center [366, 47] width 46 height 8
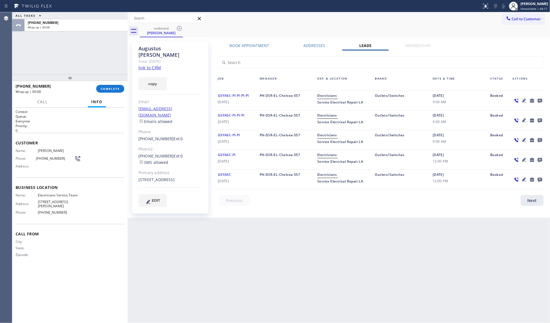
click at [540, 100] on icon at bounding box center [540, 100] width 7 height 7
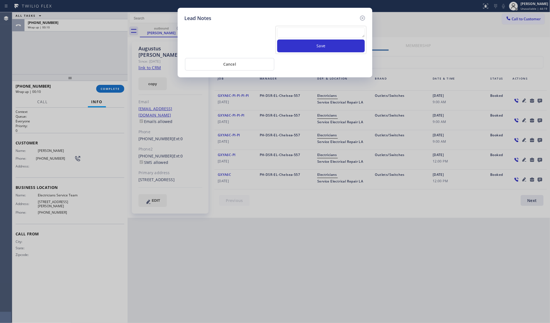
click at [347, 33] on textarea at bounding box center [321, 33] width 88 height 10
paste textarea "3155159613"
click at [306, 31] on textarea "3155159613" at bounding box center [321, 33] width 88 height 10
drag, startPoint x: 307, startPoint y: 31, endPoint x: 271, endPoint y: 31, distance: 35.6
click at [271, 31] on div "3155159613 Save" at bounding box center [275, 39] width 184 height 29
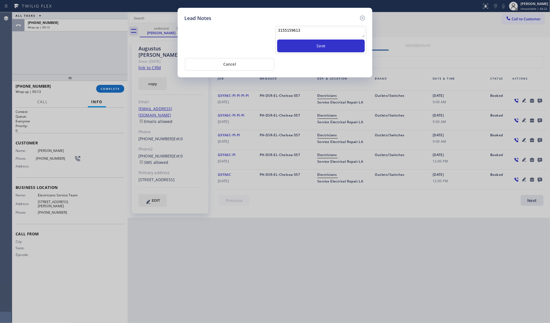
paste textarea "VM / Follow up call - Please transfer to me"
type textarea "VM / Follow up call - Please transfer to me"
click at [318, 43] on button "Save" at bounding box center [321, 46] width 88 height 13
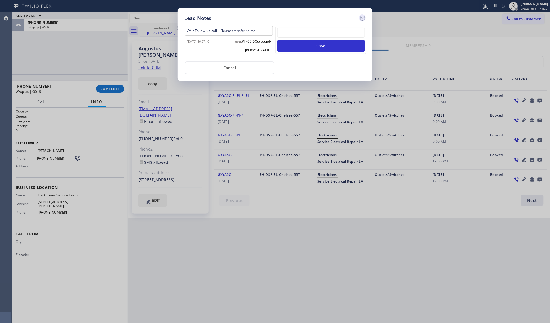
click at [363, 16] on icon at bounding box center [362, 18] width 7 height 7
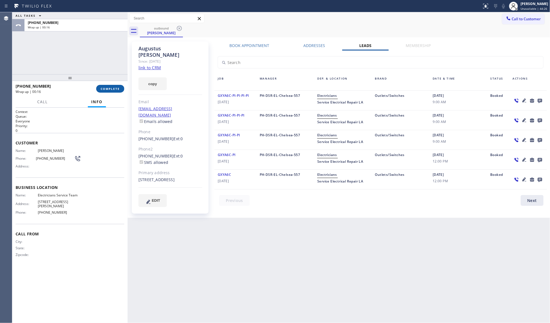
click at [111, 89] on span "COMPLETE" at bounding box center [110, 89] width 19 height 4
click at [253, 82] on div "Job" at bounding box center [235, 82] width 42 height 13
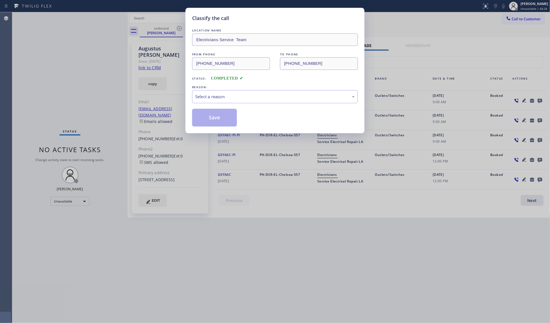
click at [227, 104] on div "LOCATION NAME Electricians Service Team FROM PHONE [PHONE_NUMBER] TO PHONE [PHO…" at bounding box center [275, 77] width 166 height 99
click at [226, 100] on div "Select a reason" at bounding box center [275, 96] width 160 height 6
click at [221, 120] on button "Save" at bounding box center [214, 118] width 45 height 18
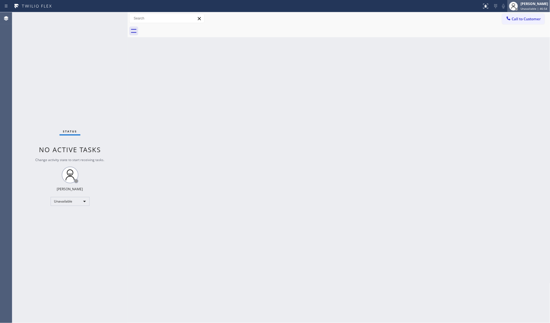
click at [523, 9] on span "Unavailable | 46:54" at bounding box center [534, 9] width 27 height 4
click at [475, 33] on div at bounding box center [345, 31] width 411 height 13
click at [518, 18] on span "Call to Customer" at bounding box center [526, 18] width 29 height 5
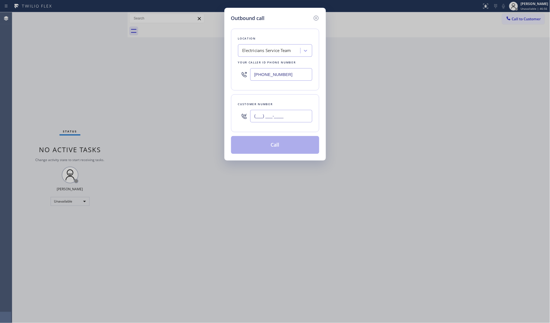
paste input "415) 225-5999"
click at [285, 113] on input "[PHONE_NUMBER]" at bounding box center [281, 116] width 62 height 13
type input "[PHONE_NUMBER]"
click at [273, 144] on button "Call" at bounding box center [275, 145] width 88 height 18
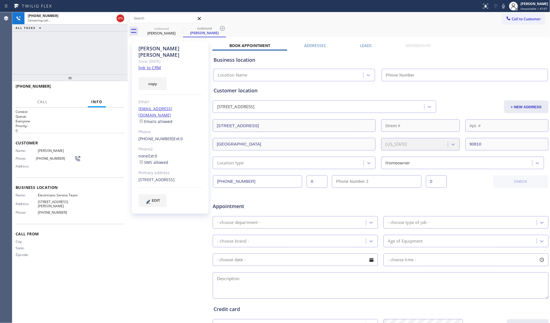
type input "[PHONE_NUMBER]"
click at [368, 44] on label "Leads" at bounding box center [366, 45] width 12 height 5
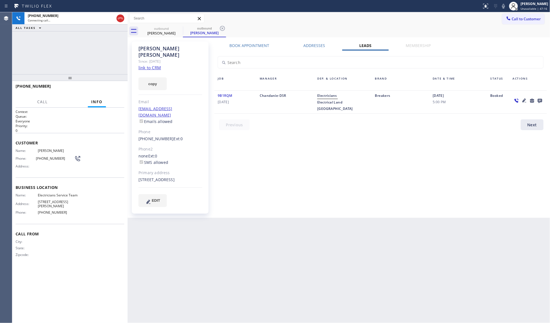
click at [538, 100] on icon at bounding box center [540, 100] width 7 height 7
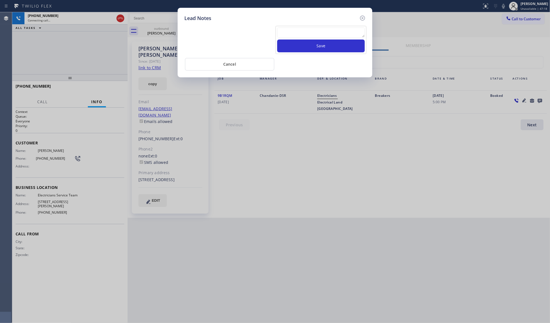
click at [325, 31] on textarea at bounding box center [321, 33] width 88 height 10
click at [324, 46] on button "Save" at bounding box center [321, 46] width 88 height 13
click at [317, 32] on textarea at bounding box center [321, 33] width 88 height 10
paste textarea "VM / Follow up call - Please transfer to me"
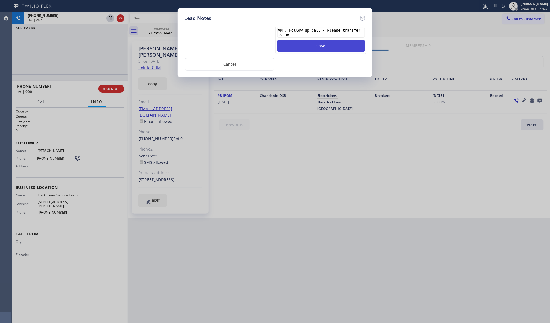
type textarea "VM / Follow up call - Please transfer to me"
click at [329, 43] on button "Save" at bounding box center [321, 46] width 88 height 13
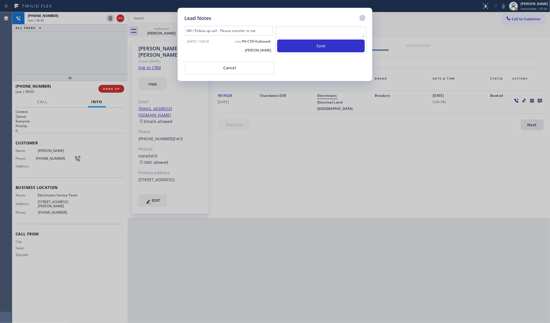
click at [362, 18] on icon at bounding box center [362, 18] width 5 height 5
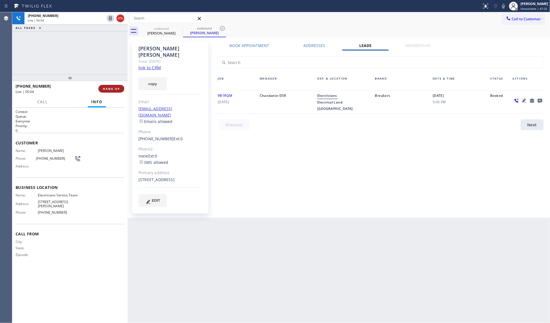
click at [110, 86] on button "HANG UP" at bounding box center [111, 89] width 26 height 8
click at [110, 86] on button "COMPLETE" at bounding box center [110, 89] width 28 height 8
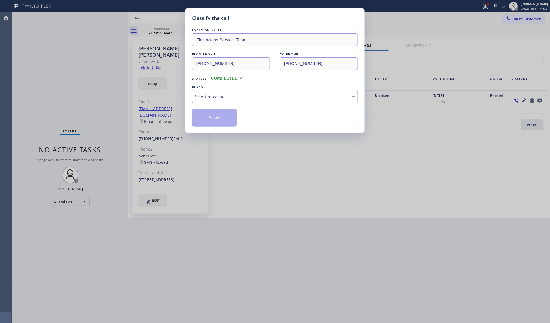
click at [218, 97] on div "Select a reason" at bounding box center [275, 96] width 160 height 6
click at [204, 120] on button "Save" at bounding box center [214, 118] width 45 height 18
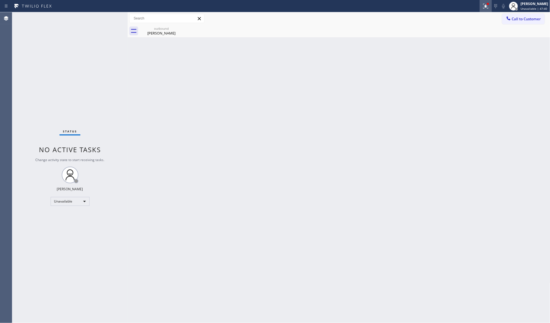
click at [481, 1] on button at bounding box center [486, 6] width 12 height 12
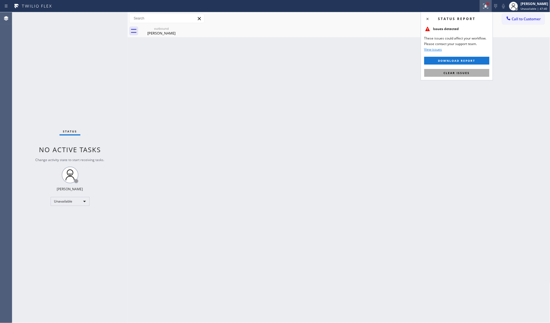
click at [467, 70] on button "Clear issues" at bounding box center [457, 73] width 65 height 8
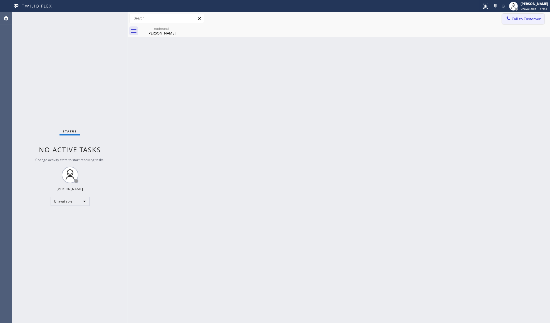
click at [515, 15] on button "Call to Customer" at bounding box center [523, 19] width 43 height 11
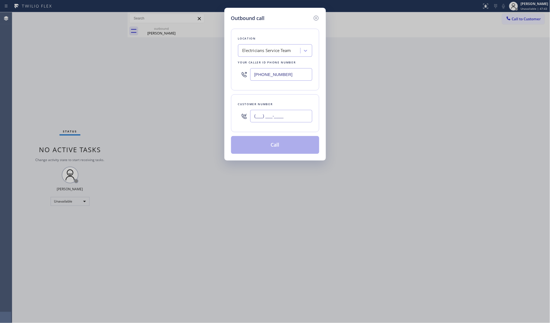
click at [270, 119] on input "(___) ___-____" at bounding box center [281, 116] width 62 height 13
paste input "323) 895-8055"
type input "[PHONE_NUMBER]"
click at [275, 147] on button "Call" at bounding box center [275, 145] width 88 height 18
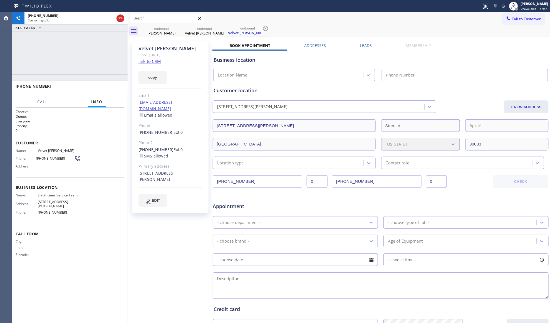
click at [360, 46] on label "Leads" at bounding box center [366, 45] width 12 height 5
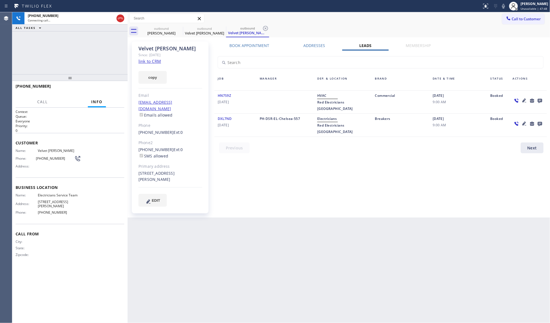
click at [538, 98] on icon at bounding box center [540, 100] width 7 height 7
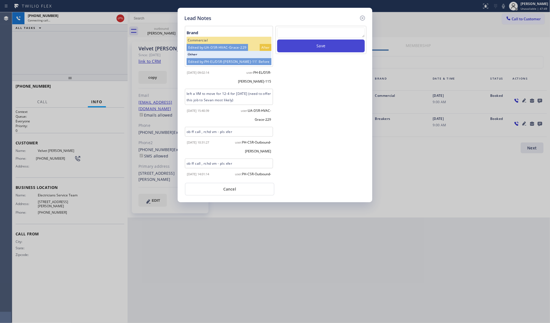
drag, startPoint x: 283, startPoint y: 41, endPoint x: 286, endPoint y: 40, distance: 3.4
click at [283, 41] on button "Save" at bounding box center [321, 46] width 88 height 13
click at [287, 37] on textarea at bounding box center [321, 33] width 88 height 10
paste textarea "VM / Follow up call - Please transfer to me"
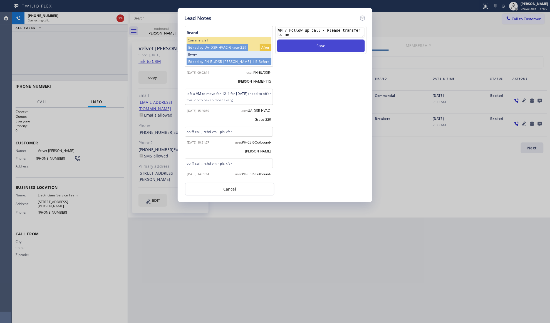
type textarea "VM / Follow up call - Please transfer to me"
drag, startPoint x: 299, startPoint y: 44, endPoint x: 309, endPoint y: 43, distance: 9.8
click at [302, 43] on button "Save" at bounding box center [321, 46] width 88 height 13
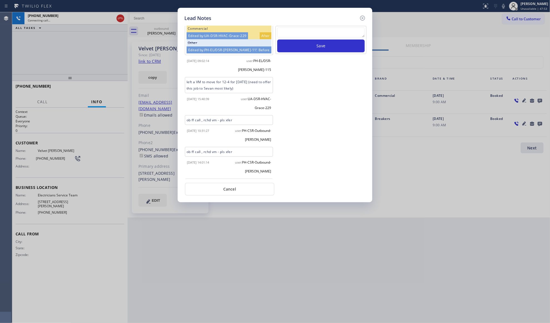
scroll to position [40, 0]
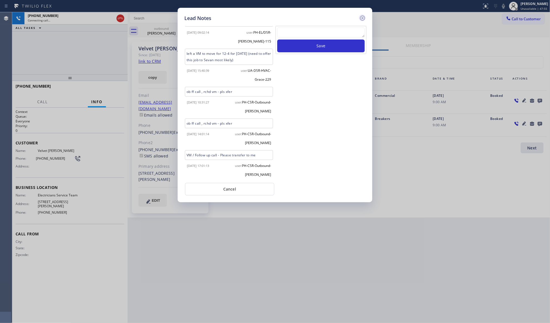
drag, startPoint x: 363, startPoint y: 17, endPoint x: 366, endPoint y: 21, distance: 4.0
click at [364, 18] on icon at bounding box center [362, 18] width 7 height 7
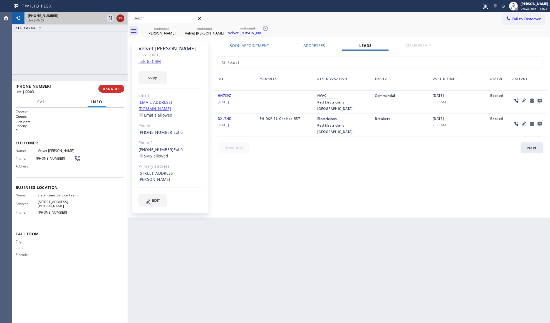
click at [120, 19] on icon at bounding box center [120, 18] width 7 height 7
click at [104, 19] on div "Live | 00:03" at bounding box center [66, 20] width 77 height 4
click at [120, 19] on div "Live | 00:03" at bounding box center [76, 20] width 97 height 4
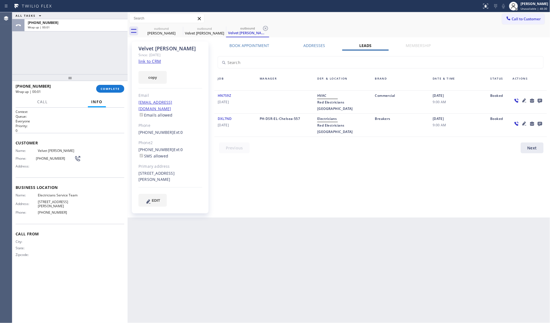
click at [117, 100] on div "Call Info" at bounding box center [70, 102] width 109 height 11
drag, startPoint x: 116, startPoint y: 90, endPoint x: 120, endPoint y: 87, distance: 5.3
click at [116, 91] on button "COMPLETE" at bounding box center [110, 89] width 28 height 8
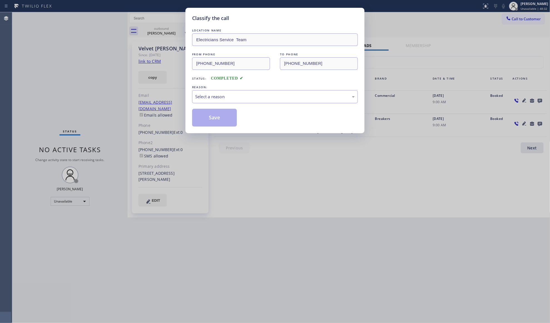
click at [225, 97] on div "Select a reason" at bounding box center [275, 96] width 160 height 6
click at [217, 119] on button "Save" at bounding box center [214, 118] width 45 height 18
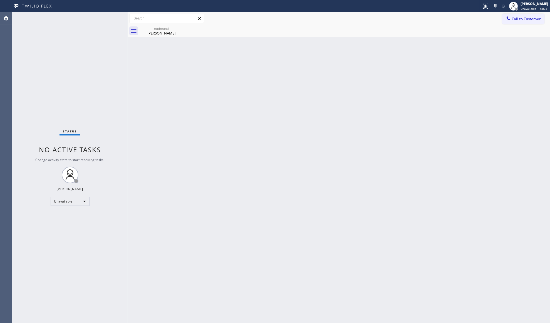
click at [166, 21] on input "text" at bounding box center [167, 18] width 75 height 9
click at [169, 32] on div "[PERSON_NAME]" at bounding box center [161, 33] width 42 height 5
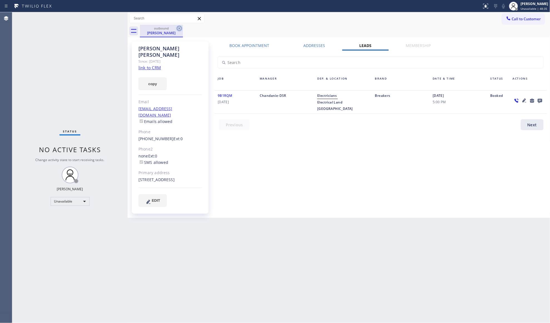
click at [181, 29] on icon at bounding box center [179, 28] width 7 height 7
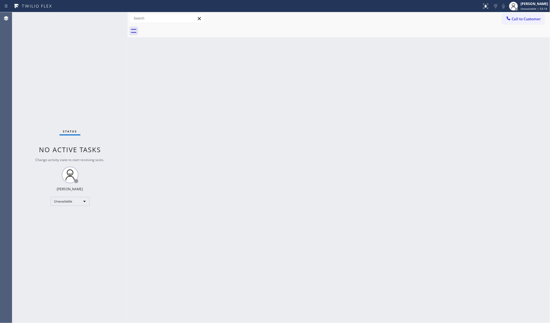
click at [324, 183] on div "Back to Dashboard Change Sender ID Customers Technicians Select a contact Outbo…" at bounding box center [339, 167] width 423 height 311
click at [415, 170] on div "Back to Dashboard Change Sender ID Customers Technicians Select a contact Outbo…" at bounding box center [339, 167] width 423 height 311
click at [276, 15] on div "Call to Customer Outbound call Location Electricians Service Team Your caller i…" at bounding box center [339, 19] width 423 height 10
click at [514, 22] on button "Call to Customer" at bounding box center [523, 19] width 43 height 11
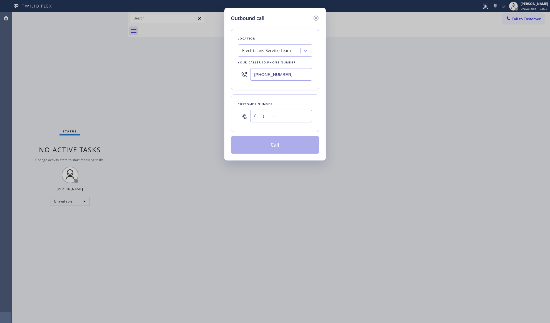
paste input "562) 567-7799"
click at [297, 116] on input "[PHONE_NUMBER]" at bounding box center [281, 116] width 62 height 13
type input "[PHONE_NUMBER]"
click at [276, 125] on div "[PHONE_NUMBER]" at bounding box center [281, 116] width 62 height 18
click at [266, 143] on button "Call" at bounding box center [275, 145] width 88 height 18
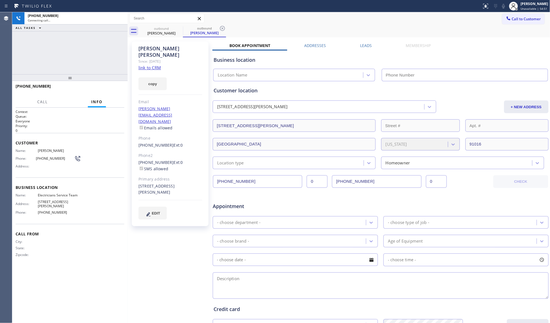
click at [363, 49] on div "Business location Location Name" at bounding box center [381, 64] width 337 height 33
click at [366, 44] on label "Leads" at bounding box center [366, 45] width 12 height 5
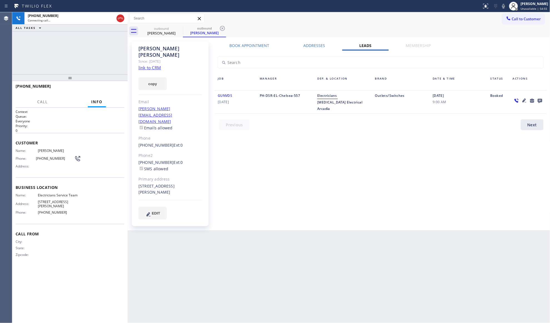
click at [541, 100] on icon at bounding box center [540, 101] width 4 height 4
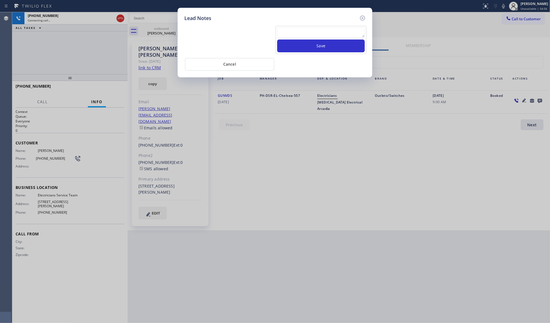
click at [295, 32] on textarea at bounding box center [321, 33] width 88 height 10
paste textarea "VM / Follow up call - Please transfer to me"
type textarea "VM / Follow up call - Please transfer to me"
click at [322, 49] on button "Save" at bounding box center [321, 46] width 88 height 13
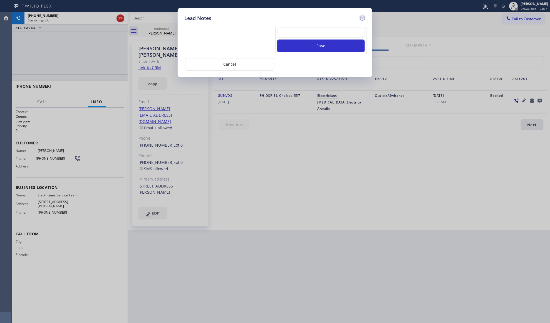
scroll to position [0, 0]
click at [362, 14] on div "Lead Notes VM / Follow up call - Please transfer to me [DATE] 17:08:19 user: PH…" at bounding box center [275, 44] width 195 height 73
click at [361, 16] on icon at bounding box center [362, 18] width 7 height 7
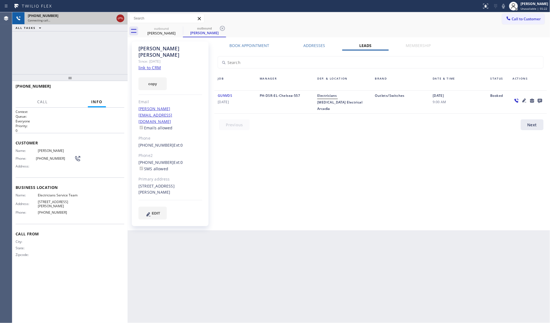
click at [124, 18] on icon at bounding box center [120, 18] width 7 height 7
drag, startPoint x: 157, startPoint y: 27, endPoint x: 163, endPoint y: 28, distance: 5.6
click at [158, 28] on div "outbound" at bounding box center [161, 28] width 42 height 4
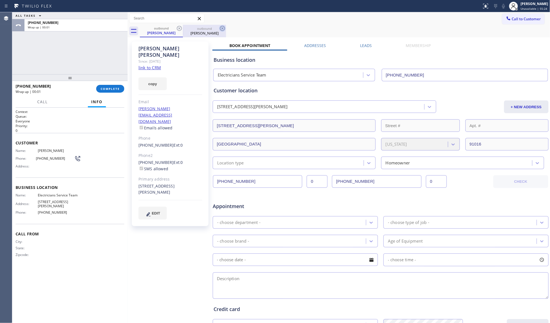
drag, startPoint x: 179, startPoint y: 28, endPoint x: 182, endPoint y: 28, distance: 3.1
click at [181, 28] on icon at bounding box center [179, 28] width 7 height 7
click at [219, 28] on icon at bounding box center [222, 28] width 7 height 7
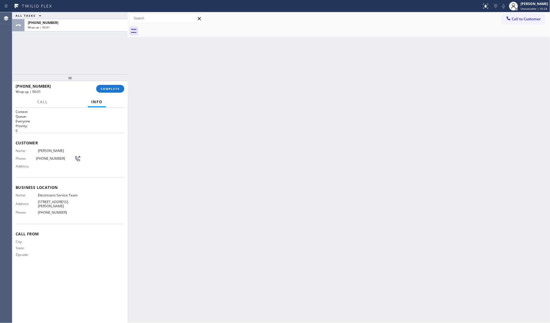
click at [182, 28] on div at bounding box center [345, 31] width 411 height 13
click at [110, 90] on span "COMPLETE" at bounding box center [110, 89] width 19 height 4
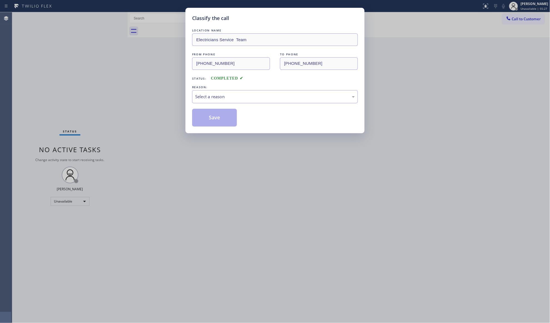
click at [224, 97] on div "Select a reason" at bounding box center [275, 96] width 160 height 6
click at [213, 93] on div "Not Booked - All other reasons" at bounding box center [275, 96] width 166 height 13
click at [210, 117] on button "Save" at bounding box center [214, 118] width 45 height 18
click at [211, 117] on button "Save" at bounding box center [214, 118] width 45 height 18
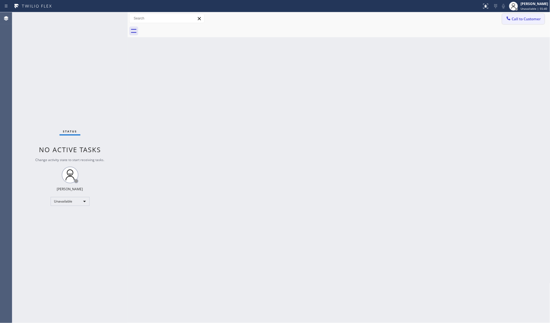
click at [520, 22] on button "Call to Customer" at bounding box center [523, 19] width 43 height 11
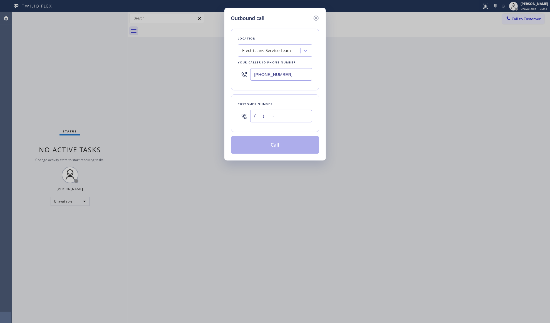
click at [302, 112] on input "(___) ___-____" at bounding box center [281, 116] width 62 height 13
paste input "661) 227-9956"
type input "[PHONE_NUMBER]"
click at [277, 154] on button "Call" at bounding box center [275, 145] width 88 height 18
click at [273, 132] on div "Customer number [PHONE_NUMBER]" at bounding box center [275, 113] width 88 height 38
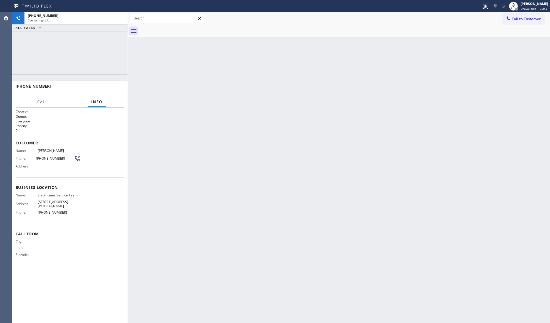
click at [273, 138] on div "Back to Dashboard Change Sender ID Customers Technicians Select a contact Outbo…" at bounding box center [339, 167] width 423 height 311
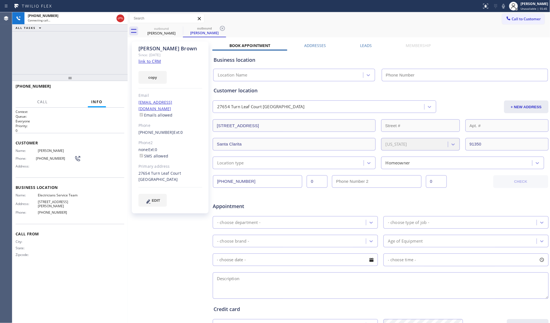
type input "[PHONE_NUMBER]"
click at [366, 47] on label "Leads" at bounding box center [366, 45] width 12 height 5
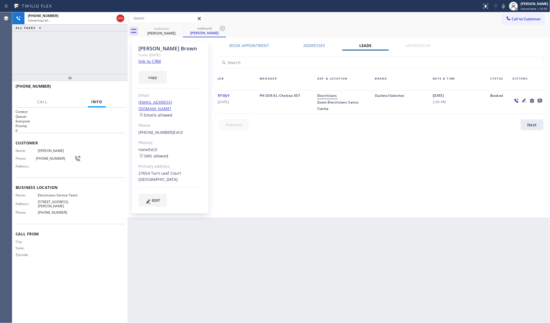
click at [539, 101] on icon at bounding box center [540, 101] width 4 height 4
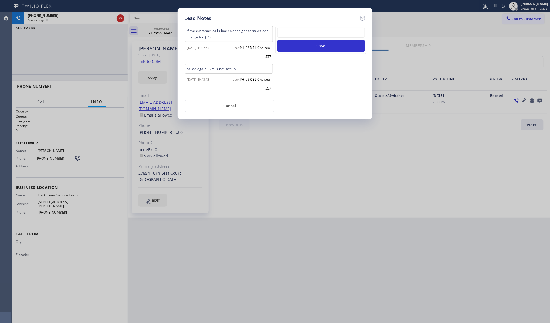
click at [294, 34] on textarea at bounding box center [321, 33] width 88 height 10
paste textarea "VM / Follow up call - Please transfer to me"
type textarea "VM / Follow up call - Please transfer to me"
click at [313, 45] on button "Save" at bounding box center [321, 46] width 88 height 13
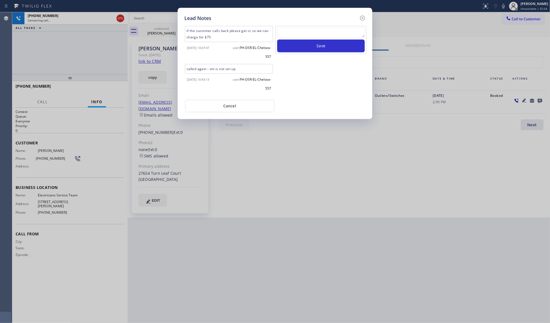
scroll to position [0, 0]
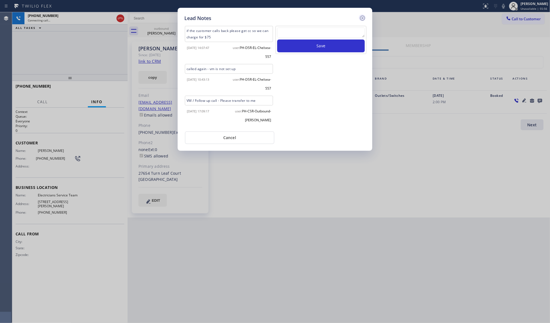
click at [364, 19] on icon at bounding box center [362, 18] width 5 height 5
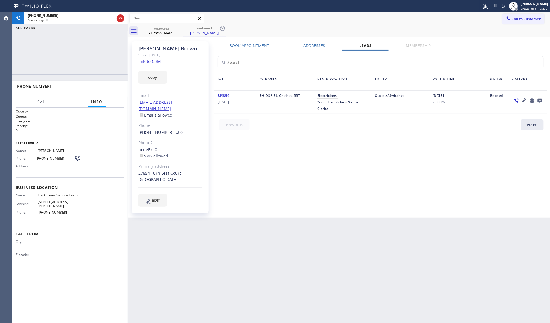
click at [369, 28] on div "outbound [PERSON_NAME] outbound [PERSON_NAME]" at bounding box center [345, 31] width 411 height 13
click at [226, 28] on div "outbound [PERSON_NAME] outbound [PERSON_NAME]" at bounding box center [345, 31] width 411 height 13
click at [225, 29] on icon at bounding box center [222, 28] width 7 height 7
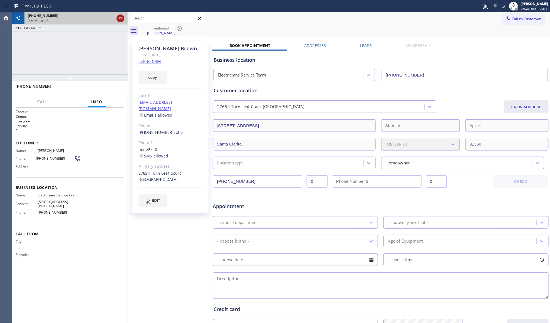
drag, startPoint x: 123, startPoint y: 19, endPoint x: 113, endPoint y: 17, distance: 10.5
click at [123, 19] on icon at bounding box center [120, 18] width 7 height 7
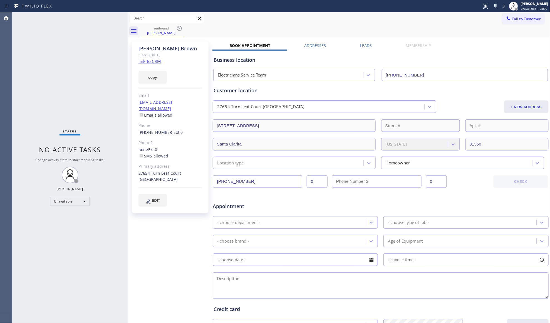
click at [182, 28] on icon at bounding box center [179, 28] width 7 height 7
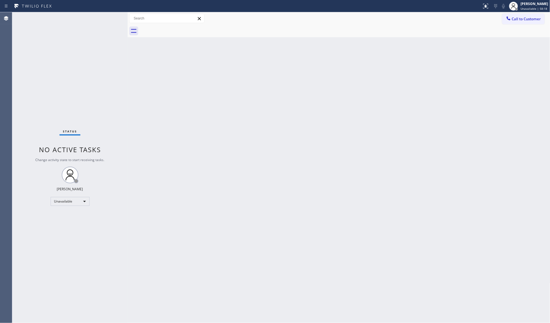
click at [507, 18] on icon at bounding box center [509, 19] width 6 height 6
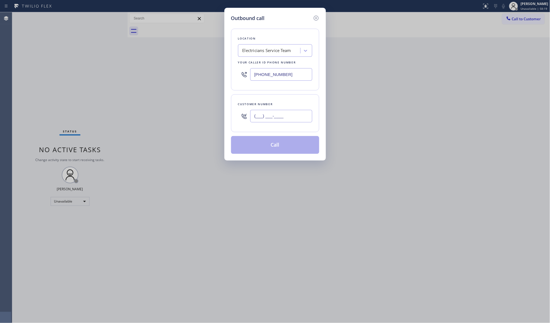
paste input "7865"
click at [275, 116] on input "(___) ___-7865" at bounding box center [281, 116] width 62 height 13
drag, startPoint x: 285, startPoint y: 117, endPoint x: 230, endPoint y: 116, distance: 54.8
click at [230, 116] on div "Outbound call Location Electricians Service Team Your caller id phone number [P…" at bounding box center [276, 84] width 102 height 153
paste input "786) 501-1798"
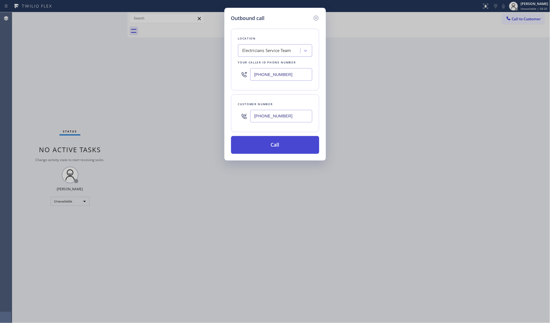
type input "[PHONE_NUMBER]"
click at [267, 147] on button "Call" at bounding box center [275, 145] width 88 height 18
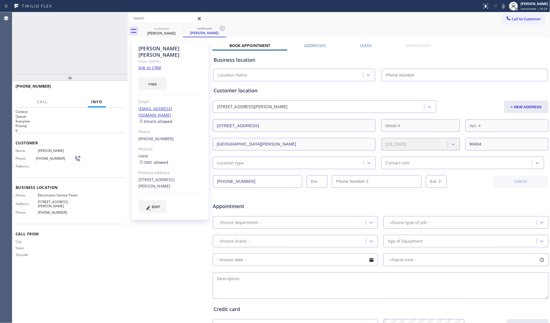
type input "[PHONE_NUMBER]"
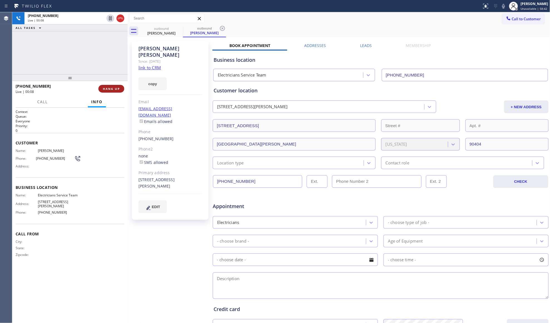
click at [117, 85] on button "HANG UP" at bounding box center [111, 89] width 26 height 8
click at [114, 91] on button "COMPLETE" at bounding box center [110, 89] width 28 height 8
click at [128, 81] on div at bounding box center [128, 167] width 0 height 311
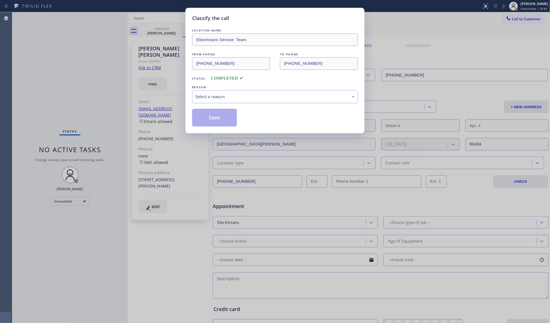
click at [235, 94] on div "Select a reason" at bounding box center [275, 96] width 160 height 6
click at [217, 119] on button "Save" at bounding box center [214, 118] width 45 height 18
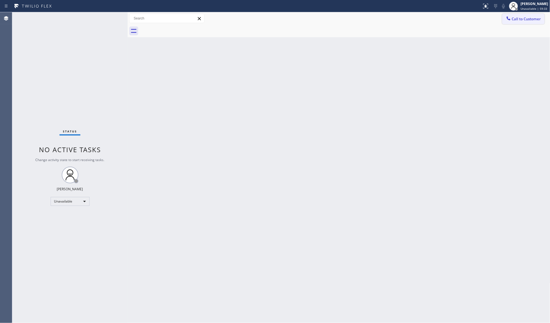
click at [520, 17] on span "Call to Customer" at bounding box center [526, 18] width 29 height 5
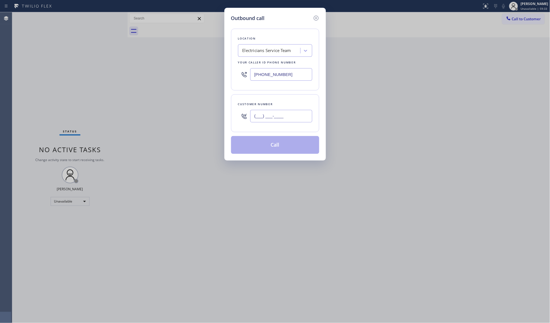
paste input "714) 719-6750"
click at [300, 118] on input "(___) ___-____" at bounding box center [281, 116] width 62 height 13
type input "[PHONE_NUMBER]"
click at [290, 144] on button "Call" at bounding box center [275, 145] width 88 height 18
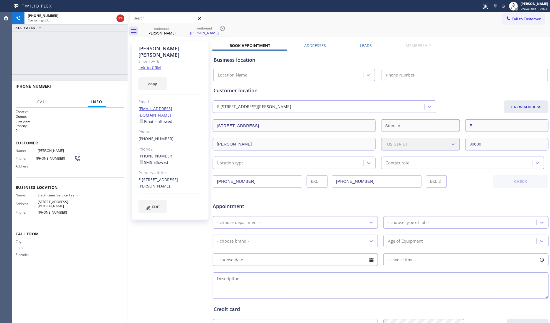
type input "[PHONE_NUMBER]"
click at [366, 43] on label "Leads" at bounding box center [366, 45] width 12 height 5
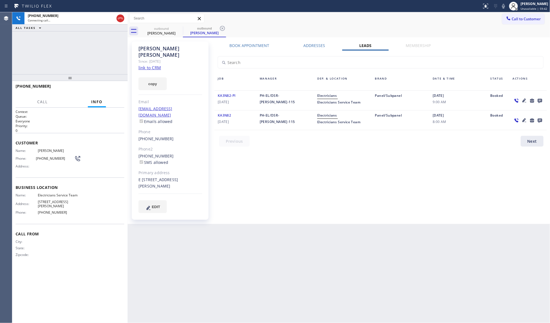
click at [542, 101] on icon at bounding box center [540, 101] width 4 height 4
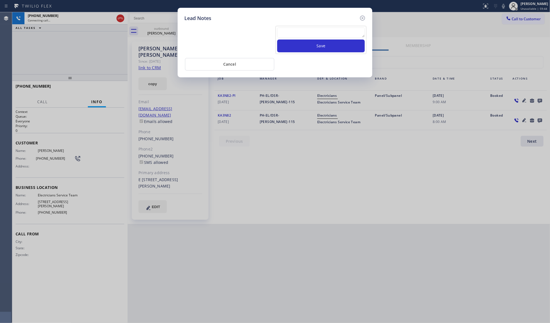
click at [310, 38] on textarea at bounding box center [321, 33] width 88 height 10
paste textarea "VM / Follow up call - Please transfer to me"
type textarea "VM / Follow up call - Please transfer to me"
click at [316, 44] on button "Save" at bounding box center [321, 46] width 88 height 13
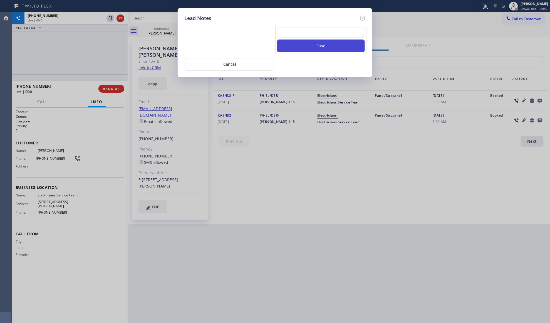
scroll to position [0, 0]
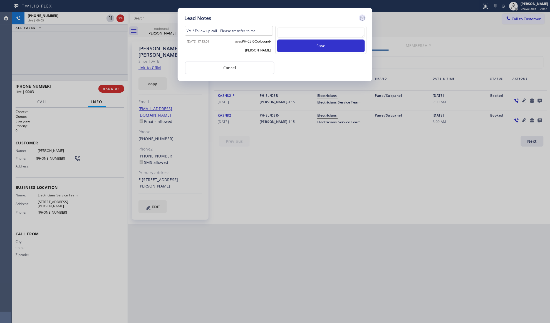
click at [364, 17] on icon at bounding box center [362, 18] width 7 height 7
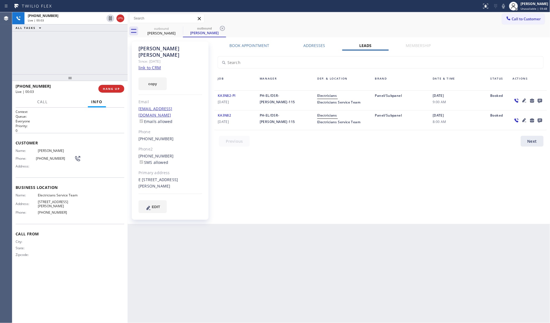
click at [367, 21] on div "Call to Customer Outbound call Location Electricians Service Team Your caller i…" at bounding box center [339, 19] width 423 height 10
click at [114, 88] on span "HANG UP" at bounding box center [111, 89] width 17 height 4
click at [114, 87] on span "HANG UP" at bounding box center [111, 89] width 17 height 4
click at [126, 90] on div "[PHONE_NUMBER] Wrap up | 00:01 COMPLETE" at bounding box center [69, 89] width 115 height 16
click at [116, 88] on span "COMPLETE" at bounding box center [110, 89] width 19 height 4
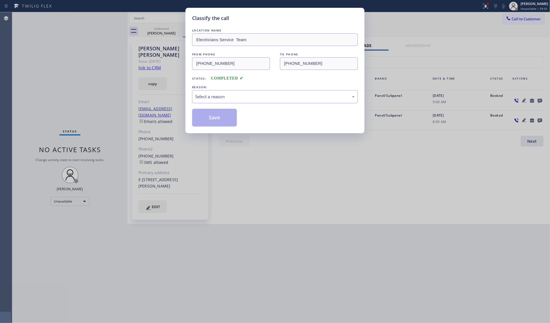
click at [226, 95] on div "Select a reason" at bounding box center [275, 96] width 160 height 6
click at [204, 121] on button "Save" at bounding box center [214, 118] width 45 height 18
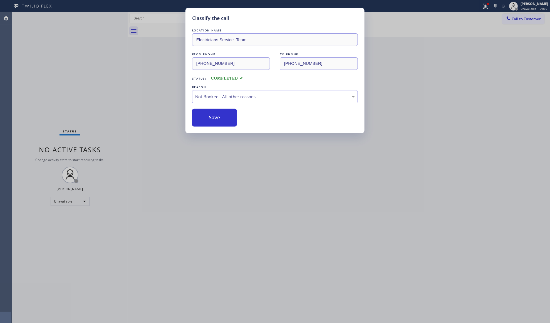
drag, startPoint x: 146, startPoint y: 92, endPoint x: 162, endPoint y: 87, distance: 16.4
click at [146, 91] on div "Classify the call LOCATION NAME Electricians Service Team FROM PHONE [PHONE_NUM…" at bounding box center [275, 161] width 550 height 323
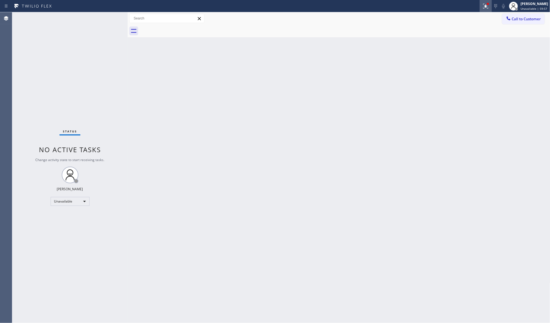
click at [486, 3] on icon at bounding box center [486, 6] width 7 height 7
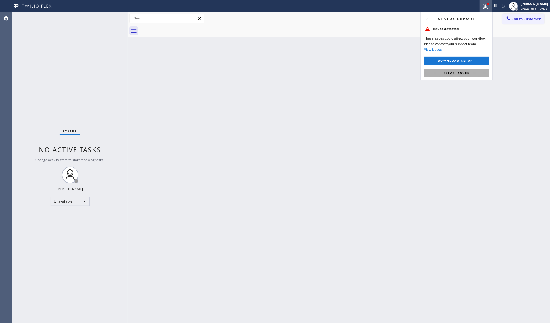
click at [457, 76] on button "Clear issues" at bounding box center [457, 73] width 65 height 8
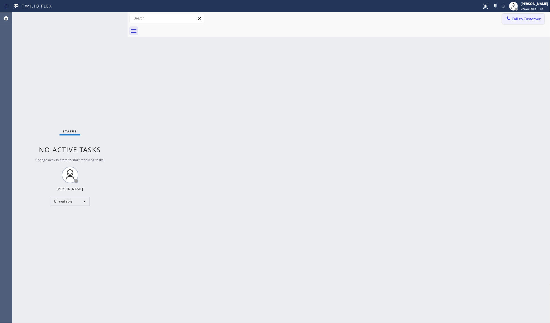
click at [510, 24] on button "Call to Customer" at bounding box center [523, 19] width 43 height 11
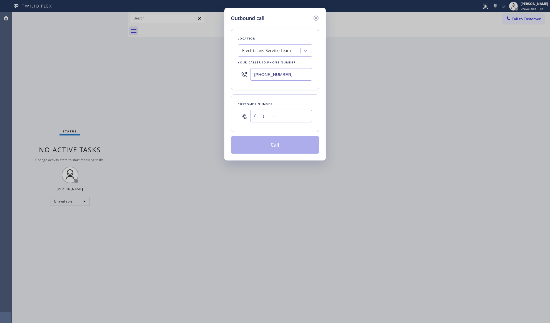
click at [287, 119] on input "(___) ___-____" at bounding box center [281, 116] width 62 height 13
paste input "310) 433-2189"
type input "[PHONE_NUMBER]"
click at [279, 144] on button "Call" at bounding box center [275, 145] width 88 height 18
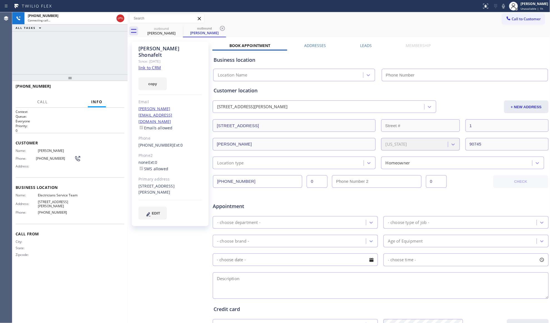
type input "[PHONE_NUMBER]"
click at [365, 41] on div "[PERSON_NAME] Since: [DATE] link to CRM copy Email [PERSON_NAME][EMAIL_ADDRESS]…" at bounding box center [339, 219] width 420 height 361
click at [364, 45] on label "Leads" at bounding box center [366, 45] width 12 height 5
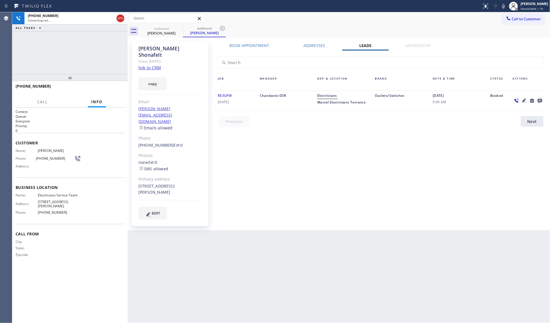
click at [545, 99] on div at bounding box center [529, 100] width 38 height 16
click at [540, 100] on icon at bounding box center [540, 101] width 4 height 4
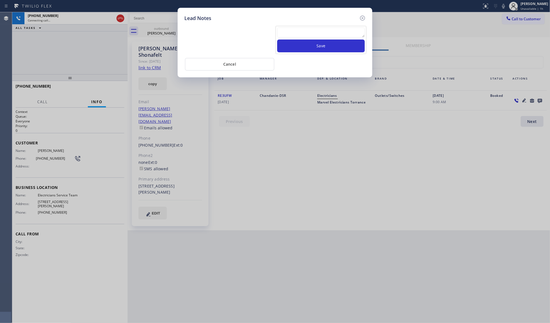
click at [301, 32] on textarea at bounding box center [321, 33] width 88 height 10
paste textarea "VM / Follow up call - Please transfer to me"
type textarea "VM / Follow up call - Please transfer to me"
click at [305, 48] on button "Save" at bounding box center [321, 46] width 88 height 13
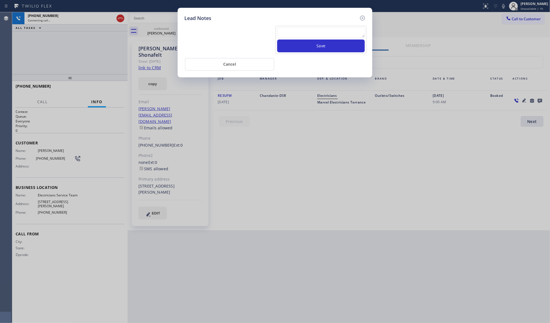
scroll to position [0, 0]
click at [364, 18] on icon at bounding box center [362, 18] width 7 height 7
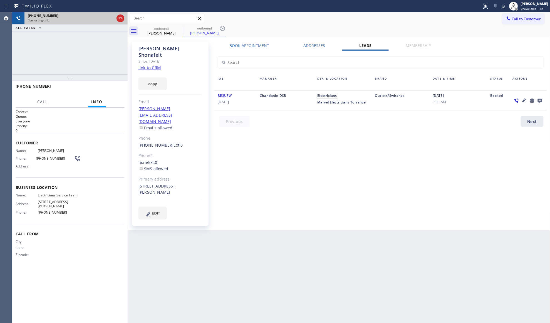
click at [122, 18] on icon at bounding box center [120, 18] width 7 height 7
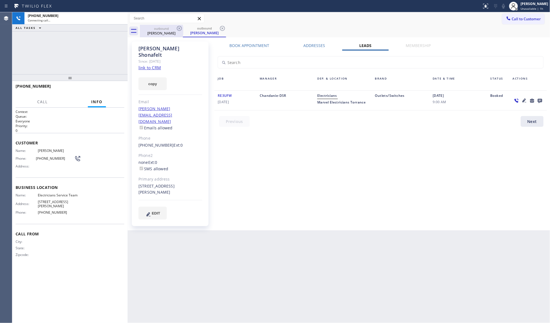
click at [159, 31] on div "[PERSON_NAME]" at bounding box center [161, 33] width 42 height 5
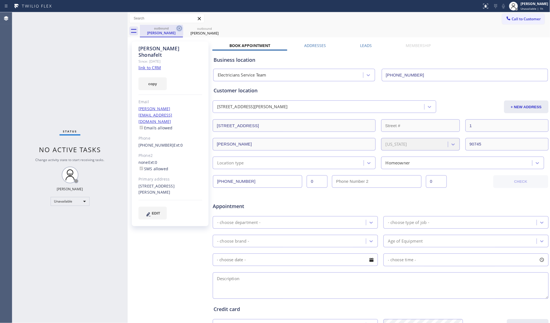
click at [174, 30] on div "outbound" at bounding box center [161, 28] width 42 height 4
click at [179, 29] on icon at bounding box center [179, 28] width 7 height 7
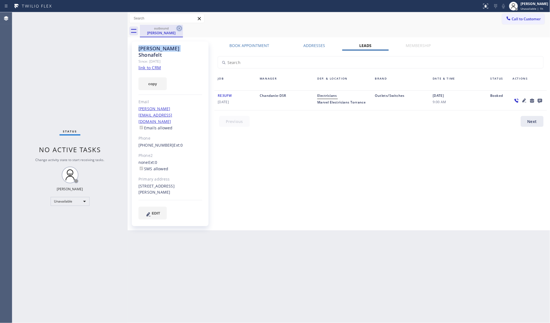
click at [179, 29] on icon at bounding box center [179, 28] width 7 height 7
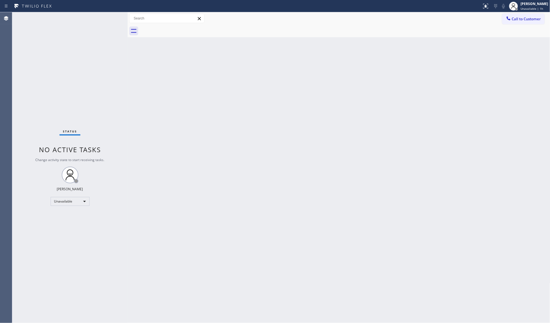
click at [179, 29] on div at bounding box center [345, 31] width 411 height 13
click at [508, 19] on icon at bounding box center [509, 19] width 6 height 6
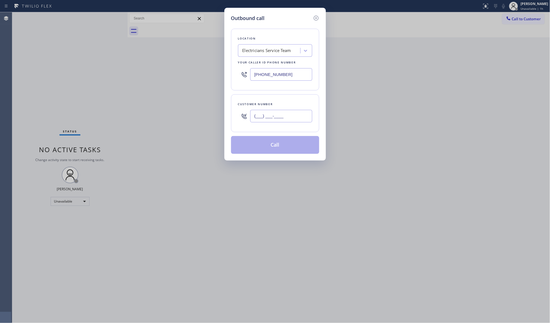
click at [304, 114] on input "(___) ___-____" at bounding box center [281, 116] width 62 height 13
paste input "510) 953-1377"
type input "[PHONE_NUMBER]"
click at [282, 145] on button "Call" at bounding box center [275, 145] width 88 height 18
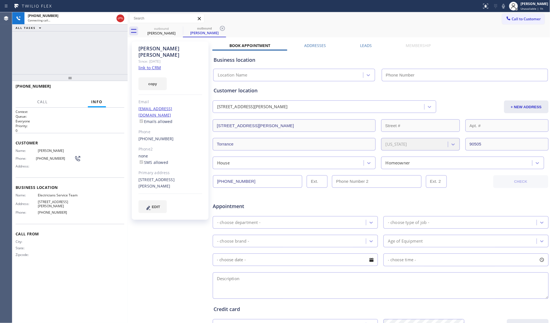
type input "[PHONE_NUMBER]"
click at [219, 27] on icon at bounding box center [222, 28] width 7 height 7
click at [228, 26] on div "outbound [PERSON_NAME] outbound [PERSON_NAME]" at bounding box center [345, 31] width 411 height 13
click at [374, 45] on div "Leads" at bounding box center [366, 47] width 46 height 8
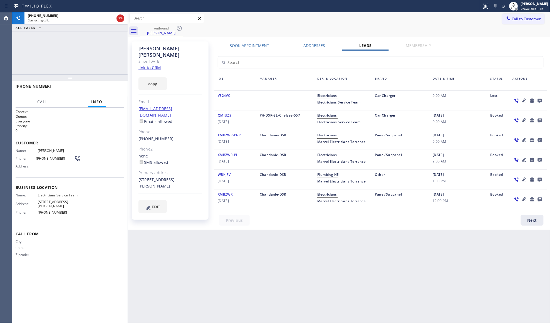
click at [538, 101] on icon at bounding box center [540, 101] width 4 height 4
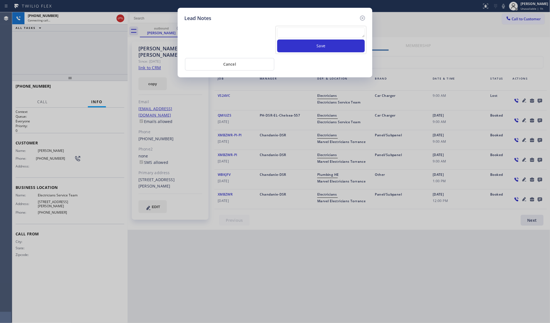
click at [312, 36] on textarea at bounding box center [321, 33] width 88 height 10
paste textarea "VM / Follow up call - Please transfer to me"
type textarea "VM / Follow up call - Please transfer to me"
click at [314, 43] on button "Save" at bounding box center [321, 46] width 88 height 13
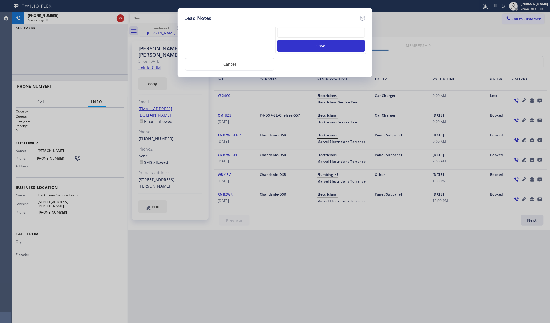
scroll to position [0, 0]
click at [363, 17] on icon at bounding box center [362, 18] width 7 height 7
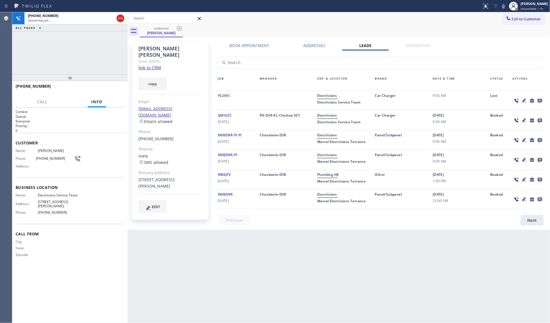
click at [357, 17] on div "Call to Customer Outbound call Location Electricians Service Team Your caller i…" at bounding box center [339, 19] width 423 height 10
click at [241, 32] on div "outbound [PERSON_NAME]" at bounding box center [345, 31] width 411 height 13
click at [117, 90] on button "HANG UP" at bounding box center [111, 89] width 26 height 8
click at [117, 90] on span "HANG UP" at bounding box center [111, 89] width 17 height 4
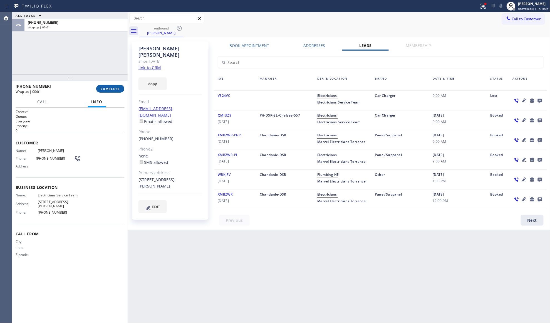
click at [118, 88] on span "COMPLETE" at bounding box center [110, 89] width 19 height 4
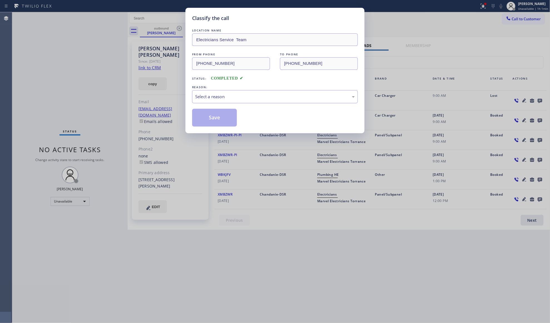
click at [224, 95] on div "Select a reason" at bounding box center [275, 96] width 160 height 6
click at [214, 116] on button "Save" at bounding box center [214, 118] width 45 height 18
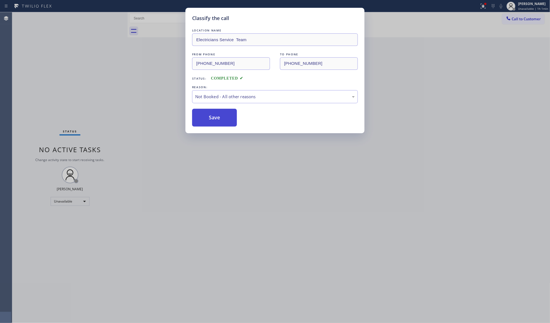
click at [215, 115] on button "Save" at bounding box center [214, 118] width 45 height 18
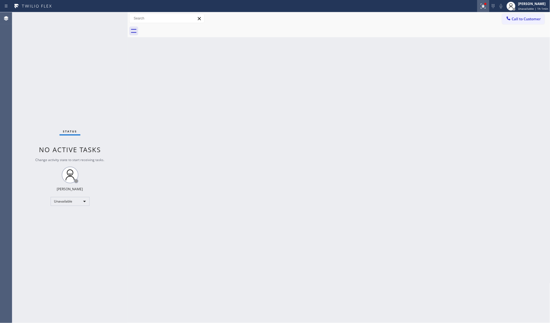
click at [484, 2] on button at bounding box center [483, 6] width 12 height 12
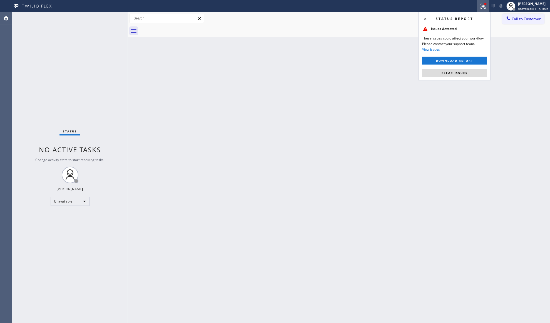
drag, startPoint x: 446, startPoint y: 76, endPoint x: 450, endPoint y: 75, distance: 4.4
click at [447, 76] on button "Clear issues" at bounding box center [454, 73] width 65 height 8
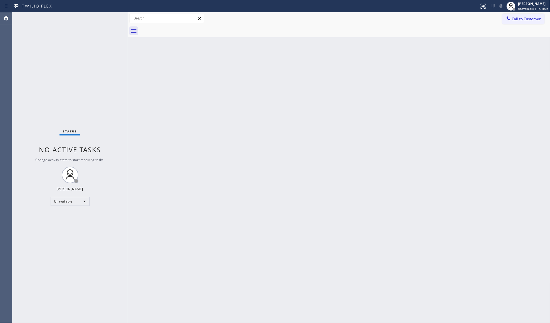
drag, startPoint x: 527, startPoint y: 18, endPoint x: 389, endPoint y: 71, distance: 148.2
click at [526, 18] on span "Call to Customer" at bounding box center [526, 18] width 29 height 5
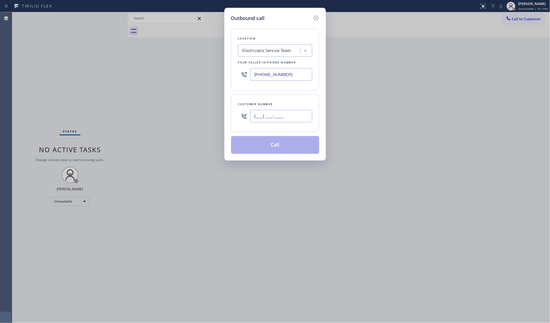
click at [299, 117] on input "(___) ___-____" at bounding box center [281, 116] width 62 height 13
paste input "626) 461-4562"
type input "[PHONE_NUMBER]"
click at [280, 147] on button "Call" at bounding box center [275, 145] width 88 height 18
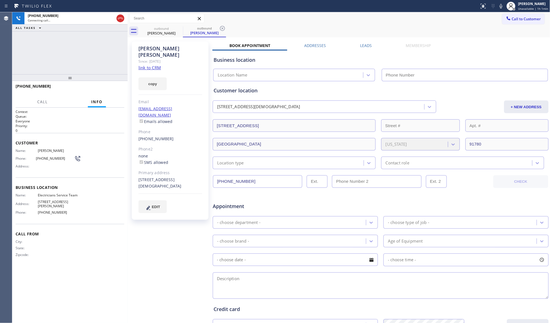
type input "[PHONE_NUMBER]"
click at [223, 27] on icon at bounding box center [222, 28] width 5 height 5
click at [86, 48] on div "[PHONE_NUMBER] Connecting call… ALL TASKS ALL TASKS ACTIVE TASKS TASKS IN WRAP …" at bounding box center [69, 43] width 115 height 62
click at [84, 54] on div "[PHONE_NUMBER] Connecting call… ALL TASKS ALL TASKS ACTIVE TASKS TASKS IN WRAP …" at bounding box center [69, 43] width 115 height 62
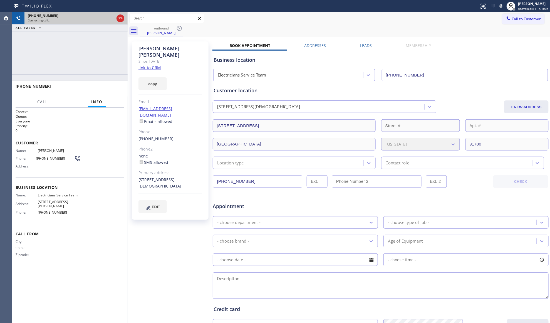
click at [119, 18] on icon at bounding box center [120, 18] width 7 height 7
click at [103, 60] on div "[PHONE_NUMBER] Connecting call… ALL TASKS ALL TASKS ACTIVE TASKS TASKS IN WRAP …" at bounding box center [69, 43] width 115 height 62
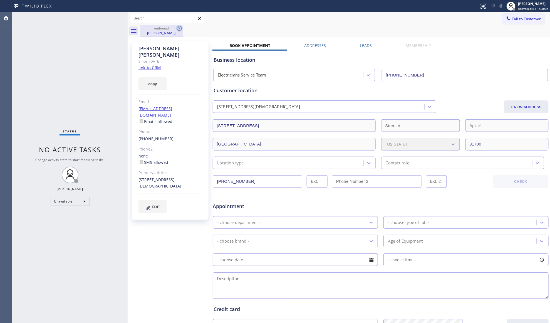
click at [181, 28] on icon at bounding box center [179, 28] width 7 height 7
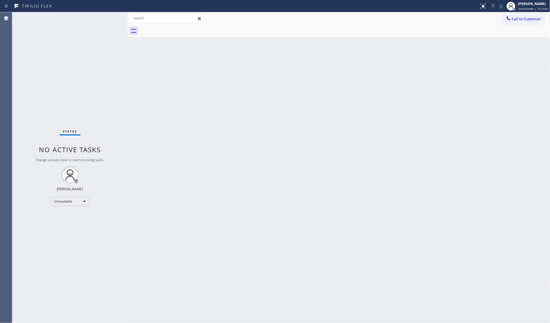
click at [234, 36] on div at bounding box center [345, 31] width 411 height 13
click at [510, 17] on icon at bounding box center [509, 19] width 6 height 6
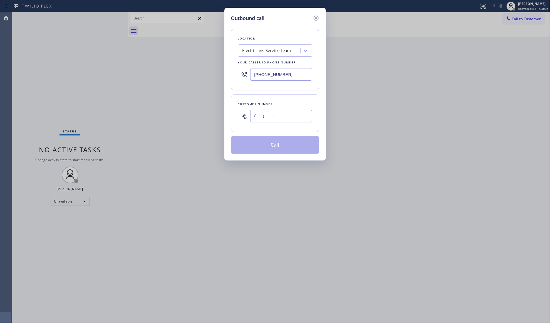
click at [299, 116] on input "(___) ___-____" at bounding box center [281, 116] width 62 height 13
paste input "323) 682-3297"
type input "[PHONE_NUMBER]"
click at [277, 145] on button "Call" at bounding box center [275, 145] width 88 height 18
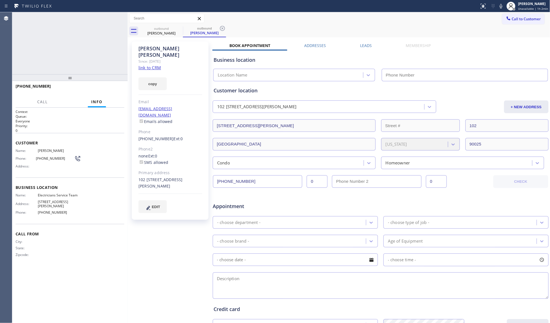
type input "[PHONE_NUMBER]"
click at [364, 43] on label "Leads" at bounding box center [366, 45] width 12 height 5
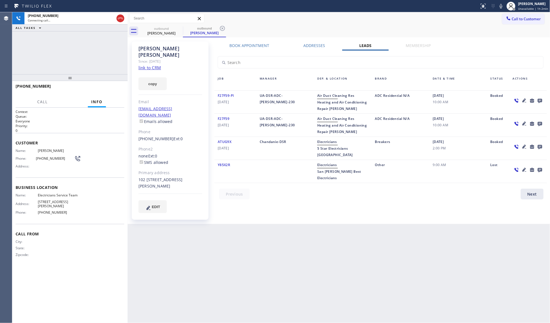
click at [537, 100] on icon at bounding box center [540, 100] width 7 height 7
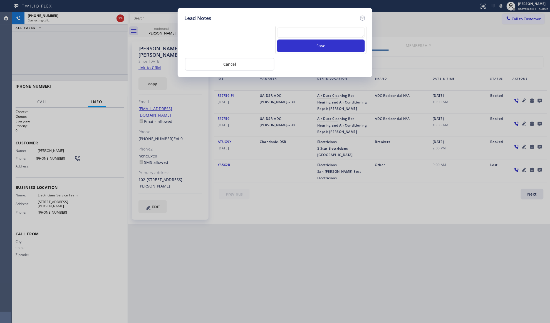
click at [322, 31] on textarea at bounding box center [321, 33] width 88 height 10
paste textarea "VM / Follow up call - Please transfer to me"
type textarea "VM / Follow up call - Please transfer to me"
click at [322, 58] on div "Cancel" at bounding box center [274, 64] width 181 height 14
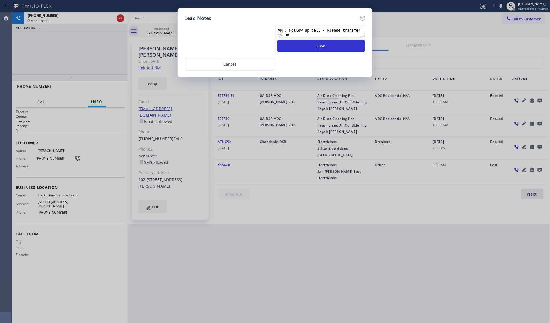
click at [325, 53] on div "VM / Follow up call - Please transfer to me Save" at bounding box center [321, 40] width 91 height 28
click at [324, 50] on button "Save" at bounding box center [321, 46] width 88 height 13
click at [362, 17] on icon at bounding box center [362, 18] width 7 height 7
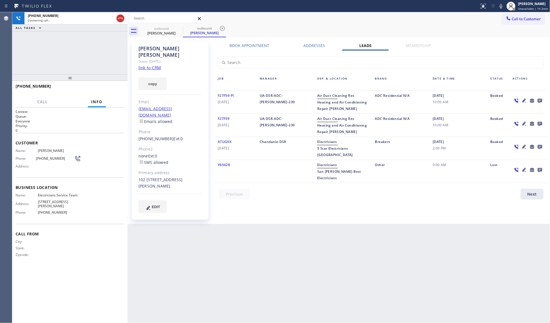
click at [345, 24] on div "Call to Customer Outbound call Location Electricians Service Team Your caller i…" at bounding box center [339, 18] width 423 height 13
click at [119, 17] on icon at bounding box center [120, 18] width 7 height 7
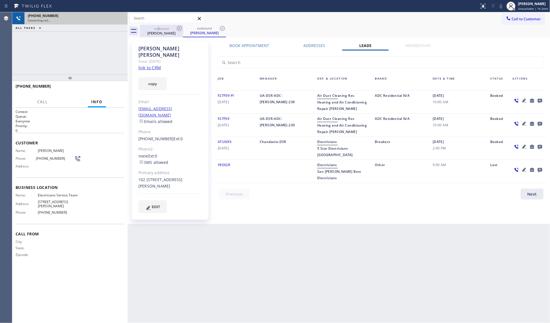
drag, startPoint x: 157, startPoint y: 25, endPoint x: 171, endPoint y: 29, distance: 14.6
click at [163, 28] on div "outbound [PERSON_NAME]" at bounding box center [161, 31] width 42 height 13
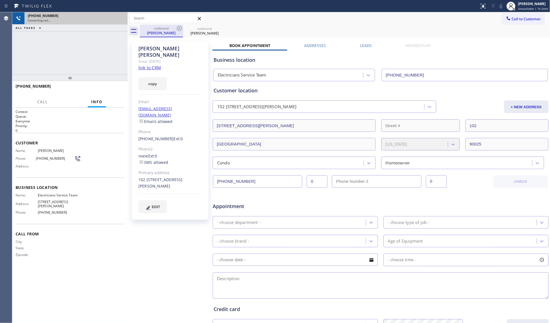
click at [175, 29] on div "outbound" at bounding box center [161, 28] width 42 height 4
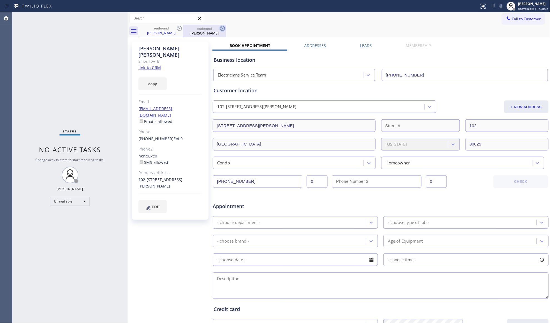
click at [177, 28] on icon at bounding box center [179, 28] width 5 height 5
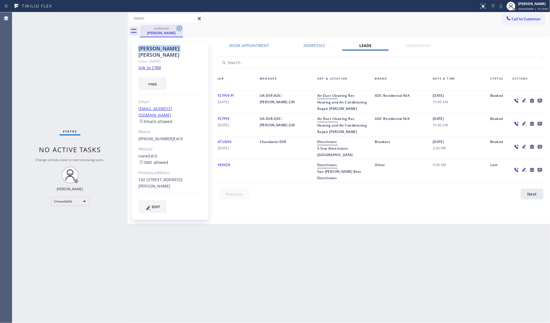
click at [178, 28] on icon at bounding box center [179, 28] width 7 height 7
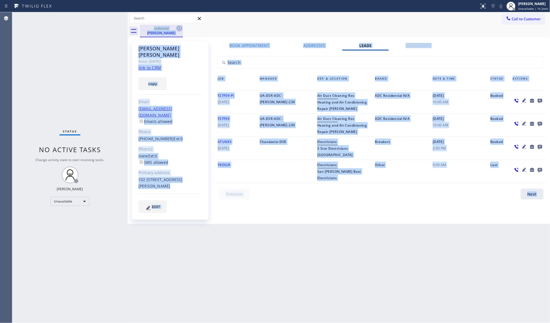
click at [178, 28] on div "outbound [PERSON_NAME]" at bounding box center [345, 31] width 411 height 13
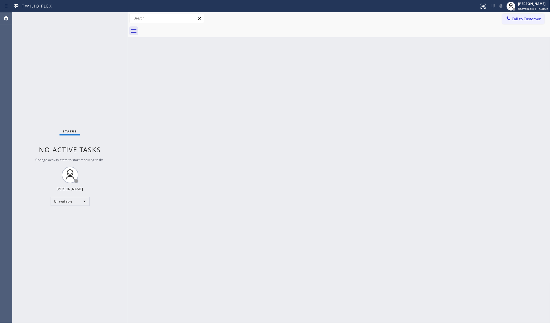
click at [178, 28] on div at bounding box center [345, 31] width 411 height 13
click at [274, 100] on div "Back to Dashboard Change Sender ID Customers Technicians Select a contact Outbo…" at bounding box center [339, 167] width 423 height 311
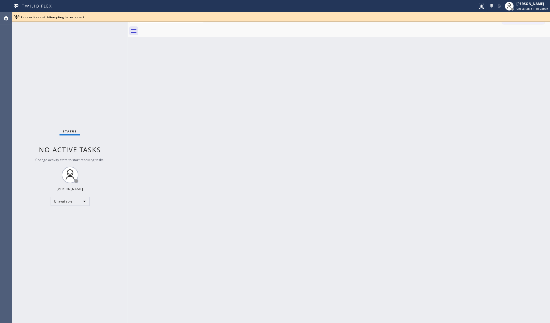
click at [537, 16] on div "Connection lost. Attempting to reconnect." at bounding box center [284, 17] width 527 height 5
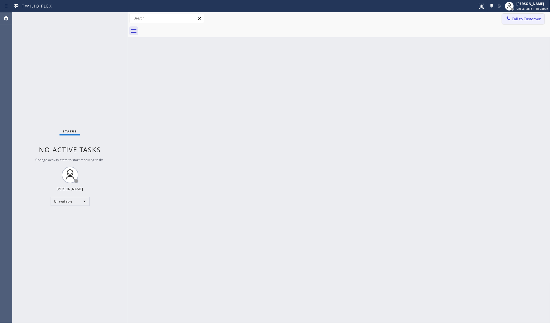
click at [520, 18] on span "Call to Customer" at bounding box center [526, 18] width 29 height 5
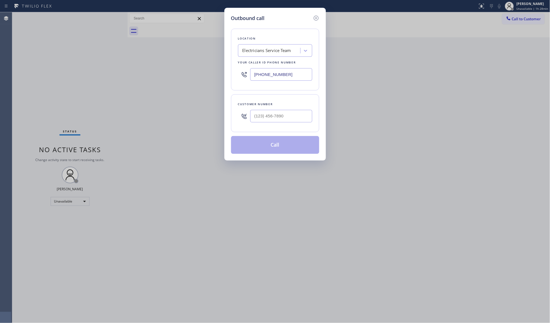
drag, startPoint x: 289, startPoint y: 74, endPoint x: 243, endPoint y: 73, distance: 46.5
click at [241, 72] on div "[PHONE_NUMBER]" at bounding box center [275, 74] width 74 height 18
paste input "55) 731-4952"
type input "[PHONE_NUMBER]"
click at [304, 116] on input "(___) ___-____" at bounding box center [281, 116] width 62 height 13
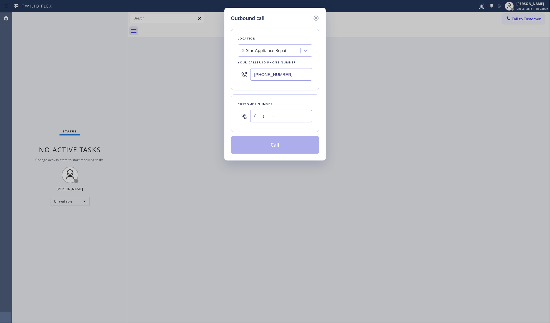
paste input "310) 617-7988"
type input "[PHONE_NUMBER]"
click at [282, 148] on button "Call" at bounding box center [275, 145] width 88 height 18
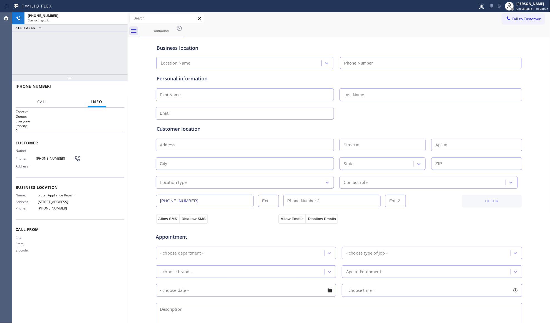
type input "[PHONE_NUMBER]"
click at [172, 203] on input "[PHONE_NUMBER]" at bounding box center [205, 201] width 98 height 13
click at [173, 203] on input "[PHONE_NUMBER]" at bounding box center [205, 201] width 98 height 13
click at [434, 120] on div "Customer location >> ADD NEW ADDRESS << + NEW ADDRESS State Location type Conta…" at bounding box center [339, 154] width 367 height 69
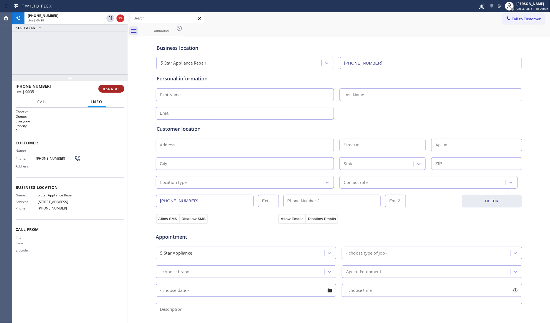
click at [116, 90] on button "HANG UP" at bounding box center [111, 89] width 26 height 8
click at [115, 90] on span "HANG UP" at bounding box center [111, 89] width 17 height 4
click at [182, 85] on div "Personal information" at bounding box center [339, 97] width 365 height 45
click at [121, 89] on button "COMPLETE" at bounding box center [110, 89] width 28 height 8
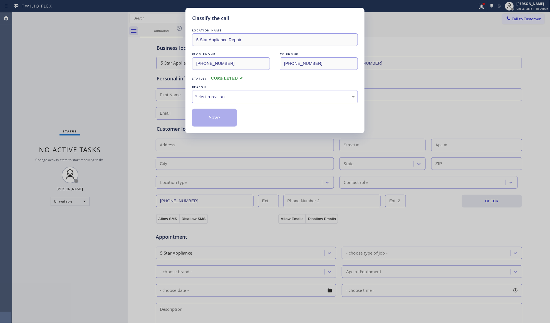
click at [261, 97] on div "Select a reason" at bounding box center [275, 96] width 160 height 6
drag, startPoint x: 209, startPoint y: 125, endPoint x: 214, endPoint y: 120, distance: 6.1
click at [210, 125] on button "Save" at bounding box center [214, 118] width 45 height 18
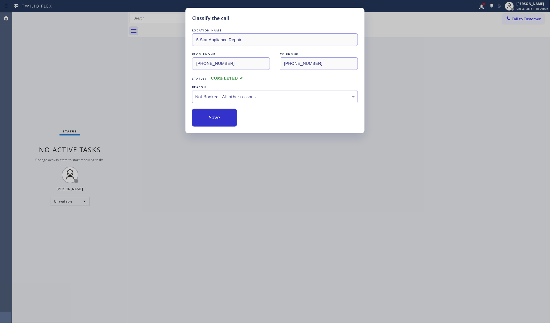
drag, startPoint x: 214, startPoint y: 120, endPoint x: 241, endPoint y: 124, distance: 27.2
click at [215, 121] on button "Save" at bounding box center [214, 118] width 45 height 18
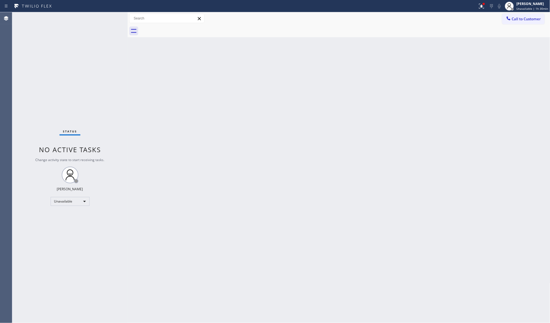
drag, startPoint x: 351, startPoint y: 33, endPoint x: 328, endPoint y: 41, distance: 23.6
click at [350, 34] on div at bounding box center [345, 31] width 411 height 13
drag, startPoint x: 519, startPoint y: 17, endPoint x: 548, endPoint y: 56, distance: 48.7
click at [519, 18] on span "Call to Customer" at bounding box center [526, 18] width 29 height 5
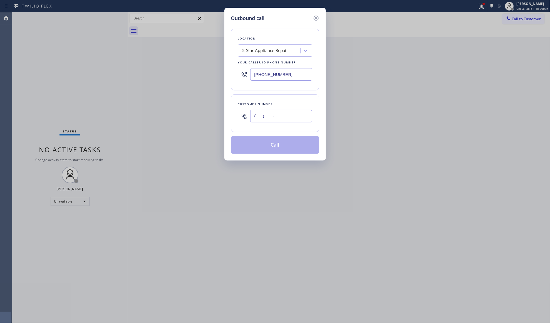
click at [290, 110] on input "(___) ___-____" at bounding box center [281, 116] width 62 height 13
paste input "213) 984-7670"
type input "[PHONE_NUMBER]"
drag, startPoint x: 268, startPoint y: 74, endPoint x: 225, endPoint y: 74, distance: 43.4
click at [225, 74] on div "Outbound call Location 5 Star Appliance Repair Your caller id phone number [PHO…" at bounding box center [276, 84] width 102 height 153
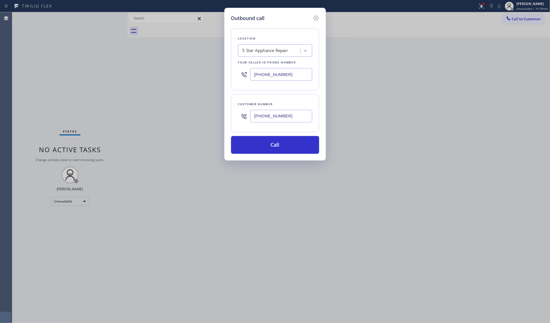
paste input "213) 799-4696"
type input "[PHONE_NUMBER]"
click at [273, 145] on button "Call" at bounding box center [275, 145] width 88 height 18
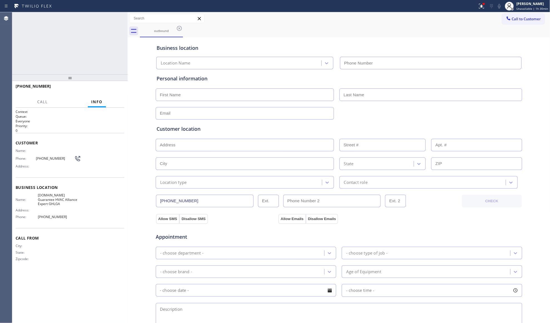
type input "[PHONE_NUMBER]"
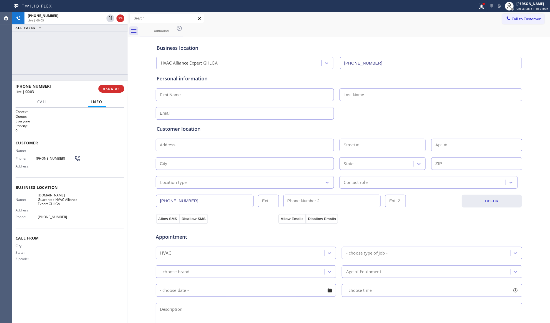
click at [472, 32] on div "outbound" at bounding box center [345, 31] width 411 height 13
click at [488, 8] on div at bounding box center [482, 6] width 12 height 7
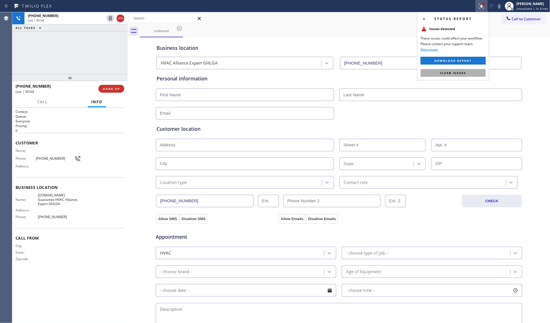
click at [468, 70] on button "Clear issues" at bounding box center [453, 73] width 65 height 8
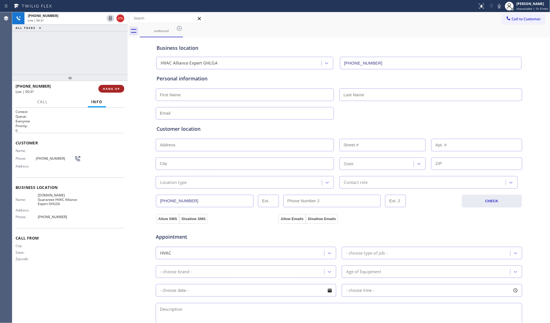
click at [108, 87] on span "HANG UP" at bounding box center [111, 89] width 17 height 4
click at [108, 87] on span "COMPLETE" at bounding box center [110, 89] width 19 height 4
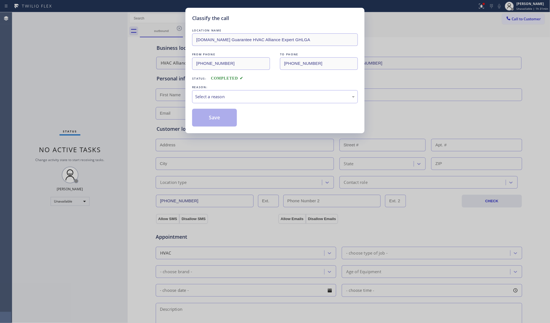
click at [229, 105] on div "LOCATION NAME [DOMAIN_NAME] Guarantee HVAC Alliance Expert GHLGA FROM PHONE [PH…" at bounding box center [275, 77] width 166 height 99
click at [227, 102] on div "Select a reason" at bounding box center [275, 96] width 166 height 13
click at [221, 112] on button "Save" at bounding box center [214, 118] width 45 height 18
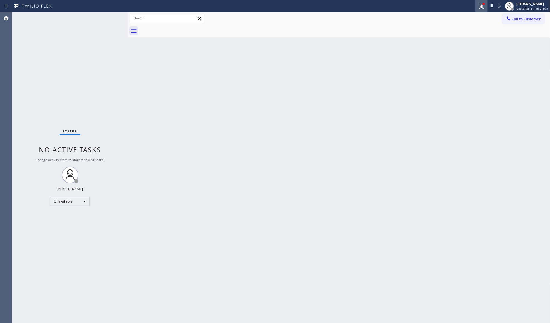
drag, startPoint x: 477, startPoint y: 4, endPoint x: 449, endPoint y: 65, distance: 66.9
click at [477, 5] on div "Status report Issues detected These issues could affect your workflow. Please c…" at bounding box center [275, 6] width 550 height 12
click at [481, 7] on icon at bounding box center [481, 6] width 7 height 7
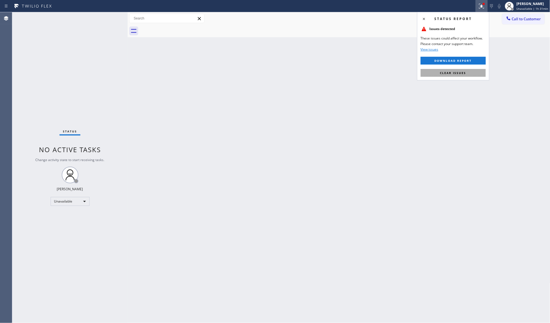
click at [459, 73] on span "Clear issues" at bounding box center [453, 73] width 26 height 4
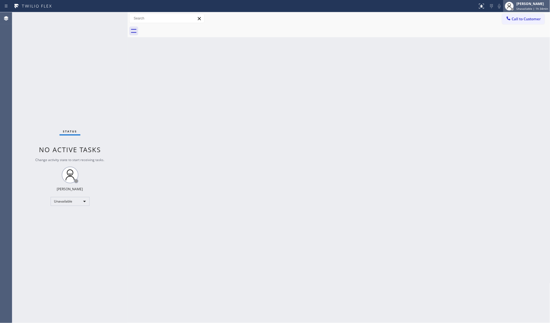
click at [535, 9] on span "Unavailable | 1h 34min" at bounding box center [533, 9] width 32 height 4
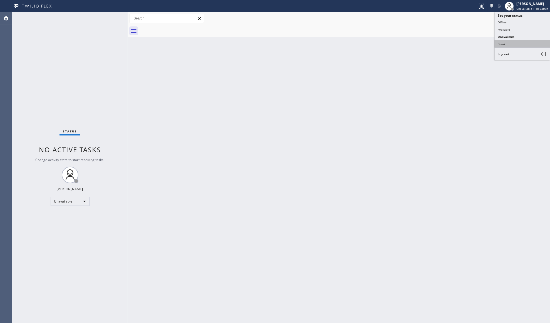
click at [509, 42] on button "Break" at bounding box center [523, 43] width 56 height 7
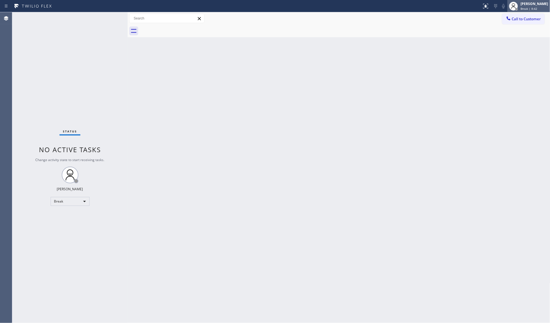
click at [536, 3] on div "[PERSON_NAME]" at bounding box center [535, 3] width 28 height 5
click at [507, 35] on button "Unavailable" at bounding box center [523, 36] width 56 height 7
click at [528, 2] on div "[PERSON_NAME] Unavailable | 0s" at bounding box center [529, 6] width 43 height 12
click at [509, 29] on button "Available" at bounding box center [523, 29] width 56 height 7
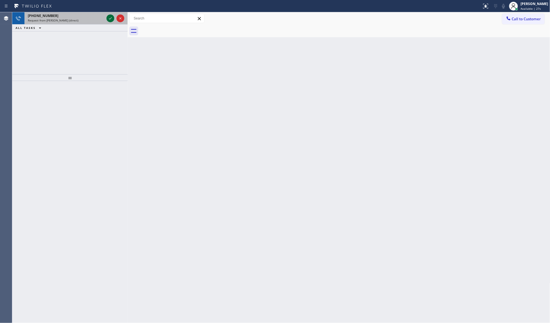
click at [110, 17] on icon at bounding box center [110, 18] width 7 height 7
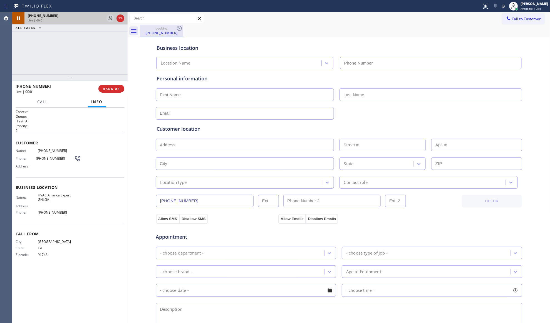
type input "[PHONE_NUMBER]"
click at [234, 34] on div "booking [PHONE_NUMBER]" at bounding box center [345, 31] width 411 height 13
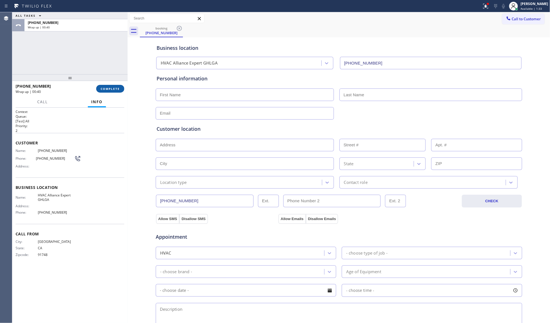
click at [108, 89] on span "COMPLETE" at bounding box center [110, 89] width 19 height 4
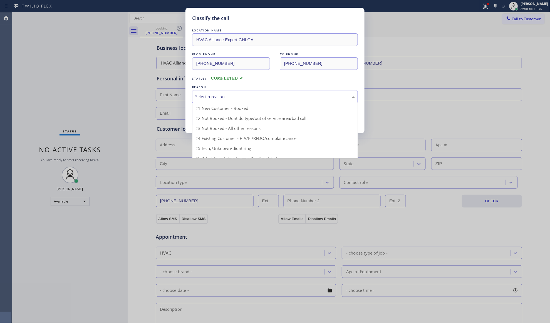
click at [227, 92] on div "Select a reason" at bounding box center [275, 96] width 166 height 13
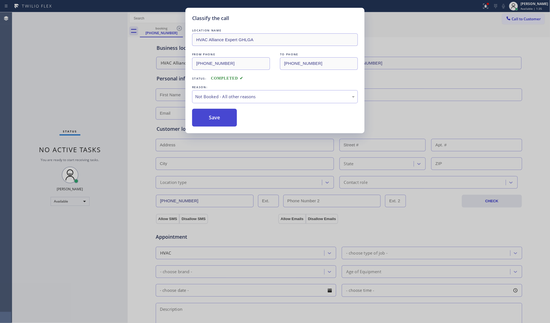
click at [214, 119] on button "Save" at bounding box center [214, 118] width 45 height 18
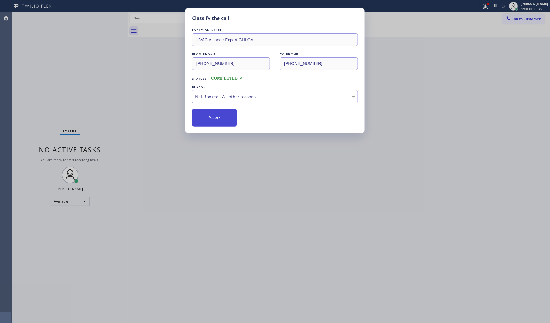
click at [215, 119] on button "Save" at bounding box center [214, 118] width 45 height 18
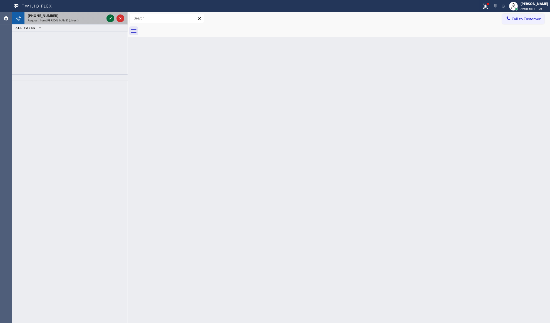
click at [109, 16] on icon at bounding box center [110, 18] width 7 height 7
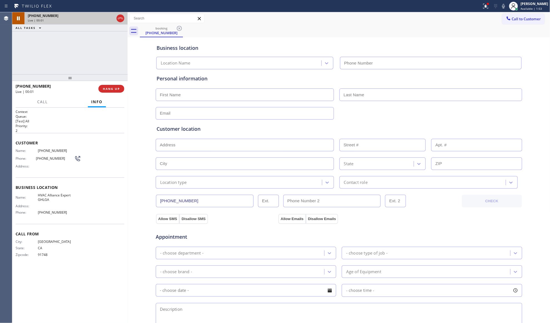
type input "[PHONE_NUMBER]"
click at [364, 35] on div "booking [PHONE_NUMBER]" at bounding box center [345, 31] width 411 height 13
click at [504, 7] on icon at bounding box center [503, 6] width 7 height 7
drag, startPoint x: 506, startPoint y: 8, endPoint x: 500, endPoint y: 11, distance: 6.7
click at [506, 8] on icon at bounding box center [503, 6] width 7 height 7
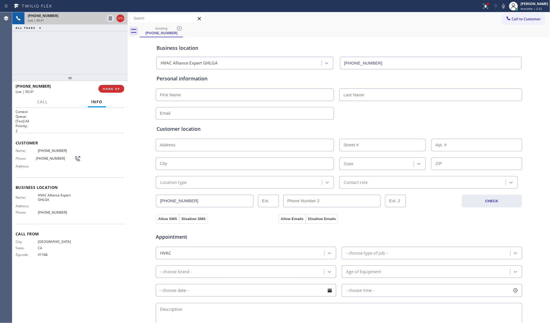
click at [450, 15] on div "Call to Customer Outbound call Location HVAC Alliance Expert GHLGA Your caller …" at bounding box center [339, 19] width 423 height 10
click at [256, 32] on div "booking [PHONE_NUMBER]" at bounding box center [345, 31] width 411 height 13
click at [342, 33] on div "booking [PHONE_NUMBER]" at bounding box center [345, 31] width 411 height 13
click at [448, 28] on div "booking [PHONE_NUMBER]" at bounding box center [345, 31] width 411 height 13
click at [484, 9] on button at bounding box center [486, 6] width 12 height 12
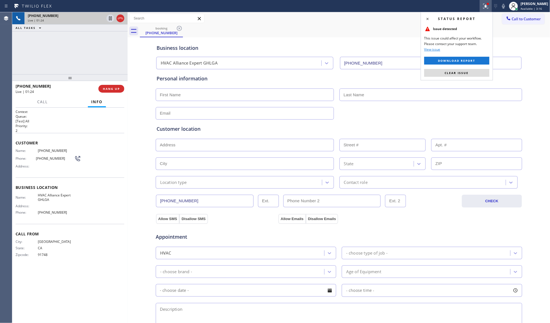
drag, startPoint x: 478, startPoint y: 74, endPoint x: 475, endPoint y: 68, distance: 6.1
click at [478, 73] on button "Clear issue" at bounding box center [457, 73] width 65 height 8
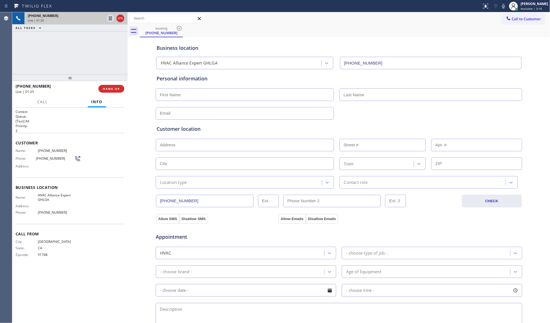
click at [451, 36] on div "Business location HVAC Alliance Expert GHLGA [PHONE_NUMBER]" at bounding box center [339, 52] width 367 height 33
click at [119, 90] on span "HANG UP" at bounding box center [111, 89] width 17 height 4
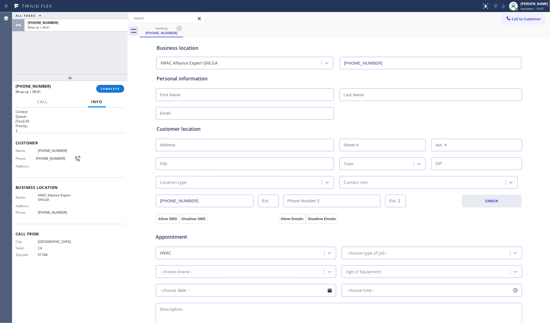
click at [172, 95] on input "text" at bounding box center [245, 94] width 178 height 13
paste input "[PERSON_NAME]"
type input "[PERSON_NAME]"
click at [438, 89] on input "text" at bounding box center [431, 94] width 183 height 13
paste input "[PERSON_NAME]"
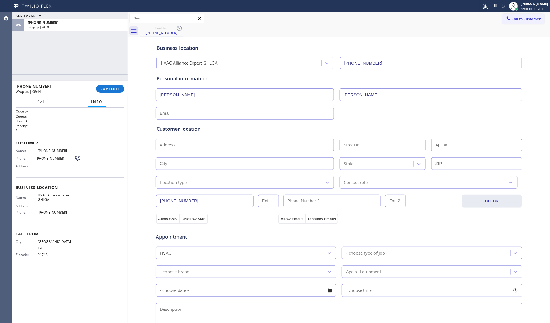
type input "[PERSON_NAME]"
click at [311, 115] on input "text" at bounding box center [245, 113] width 178 height 13
type input "[EMAIL_ADDRESS][DOMAIN_NAME]"
click at [368, 117] on div "[EMAIL_ADDRESS][DOMAIN_NAME]" at bounding box center [339, 113] width 368 height 14
click at [210, 145] on input "text" at bounding box center [245, 145] width 178 height 13
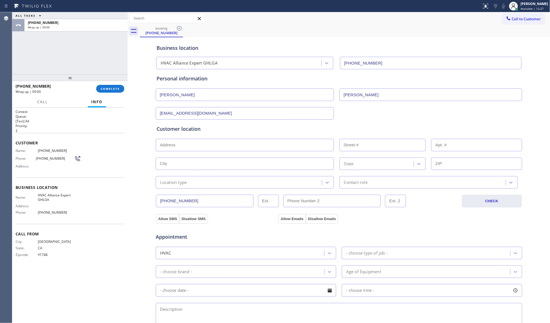
paste input "[STREET_ADDRESS][PERSON_NAME]"
type input "[STREET_ADDRESS][PERSON_NAME]"
type input "4723"
type input "[GEOGRAPHIC_DATA]"
type input "90037"
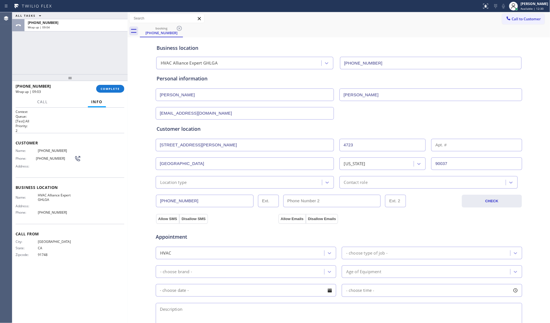
drag, startPoint x: 254, startPoint y: 184, endPoint x: 250, endPoint y: 186, distance: 4.4
click at [253, 184] on div "Location type" at bounding box center [239, 182] width 165 height 10
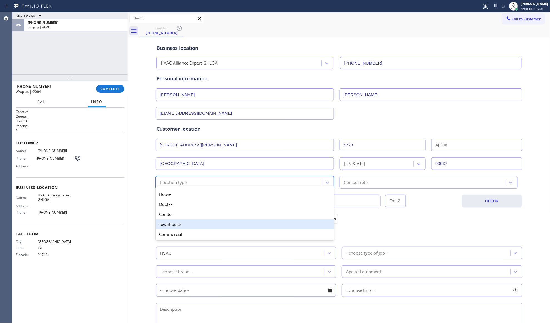
click at [184, 223] on div "Townhouse" at bounding box center [245, 224] width 178 height 10
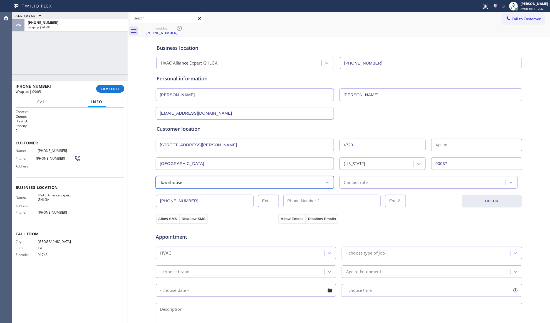
click at [181, 182] on div "Townhouse" at bounding box center [239, 182] width 165 height 10
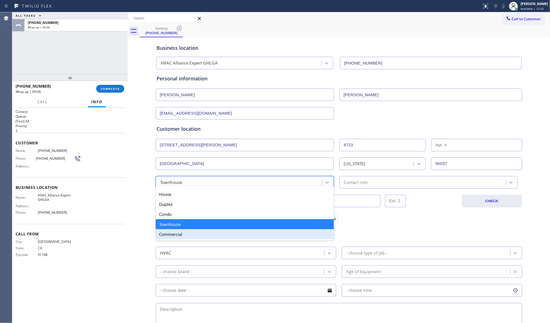
click at [176, 235] on div "Commercial" at bounding box center [245, 234] width 178 height 10
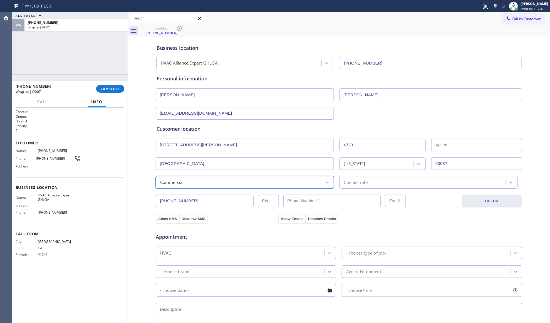
click at [365, 184] on div "Contact role" at bounding box center [356, 182] width 24 height 6
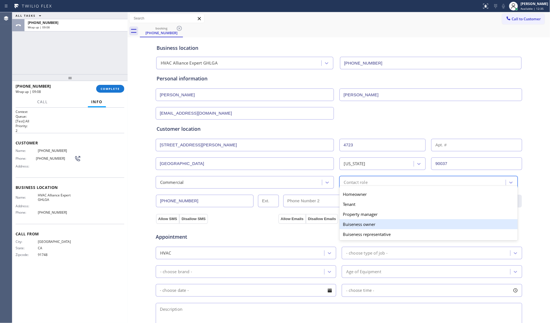
click at [357, 225] on div "Buiseness owner" at bounding box center [429, 224] width 178 height 10
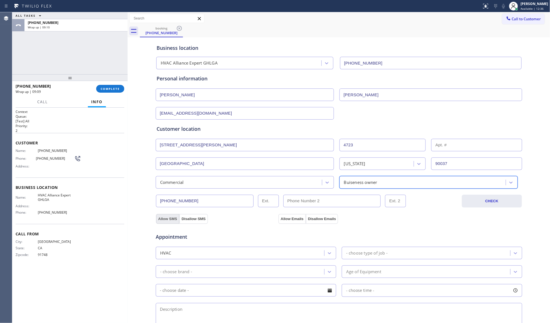
click at [162, 221] on button "Allow SMS" at bounding box center [167, 219] width 23 height 10
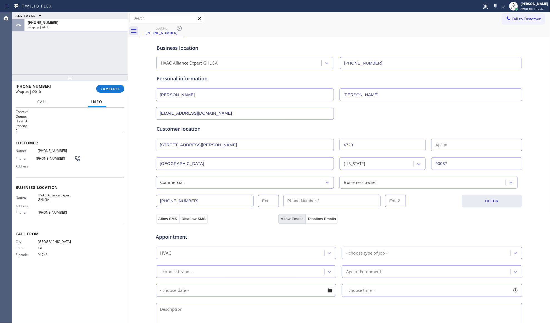
click at [279, 218] on button "Allow Emails" at bounding box center [291, 219] width 27 height 10
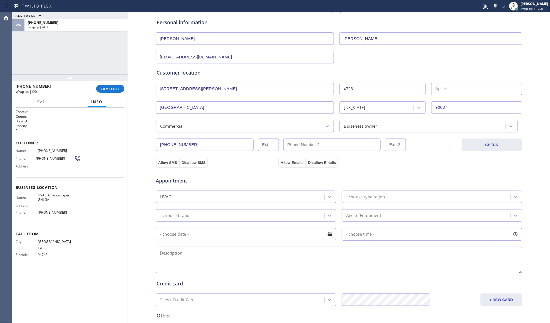
scroll to position [74, 0]
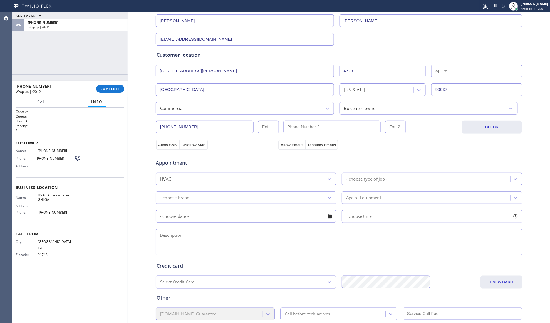
click at [352, 177] on div "- choose type of job -" at bounding box center [366, 179] width 41 height 6
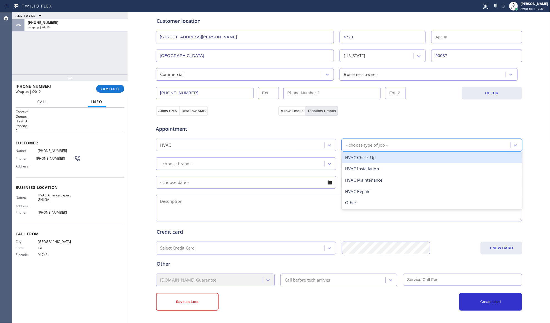
scroll to position [110, 0]
click at [269, 145] on div "HVAC" at bounding box center [240, 145] width 167 height 10
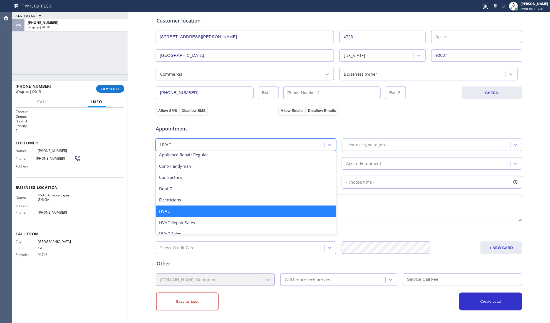
scroll to position [105, 0]
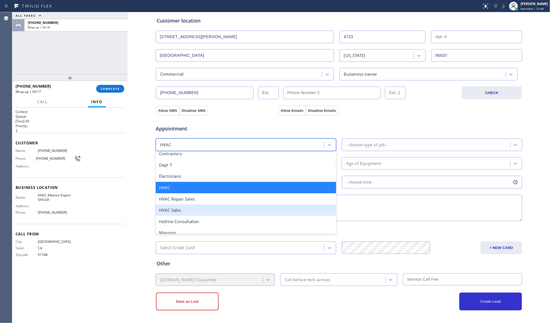
click at [220, 212] on div "HVAC Sales" at bounding box center [246, 209] width 181 height 11
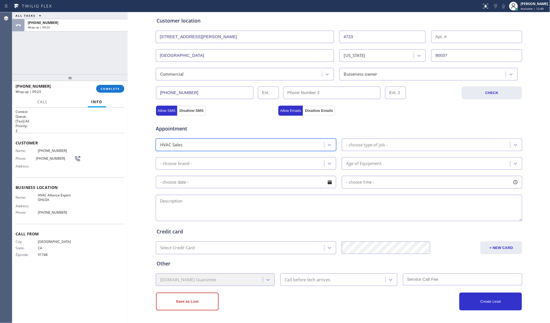
click at [353, 139] on div "- choose type of job -" at bounding box center [432, 145] width 181 height 13
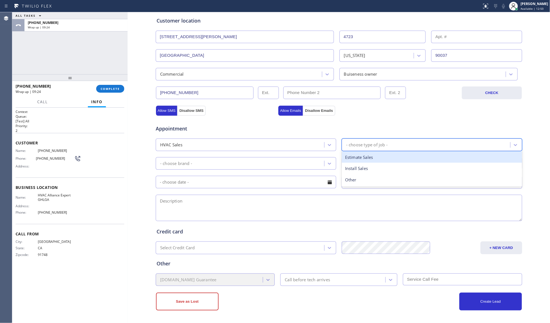
click at [357, 157] on div "Estimate Sales" at bounding box center [432, 157] width 181 height 11
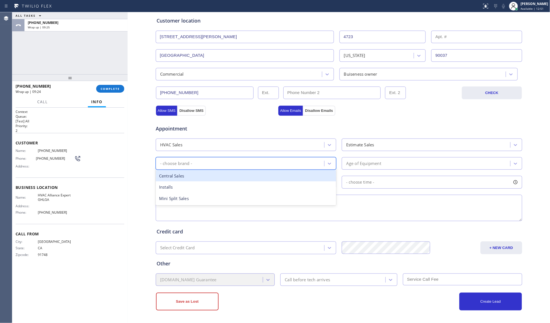
click at [291, 166] on div "- choose brand -" at bounding box center [240, 164] width 167 height 10
click at [230, 181] on div "Central Sales" at bounding box center [246, 175] width 181 height 11
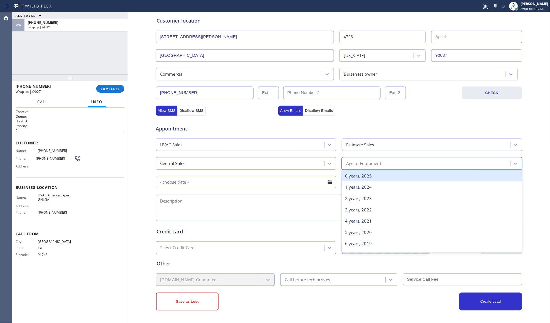
click at [349, 167] on div "Age of Equipment" at bounding box center [427, 164] width 167 height 10
click at [351, 173] on div "0 years, 2025" at bounding box center [432, 175] width 181 height 11
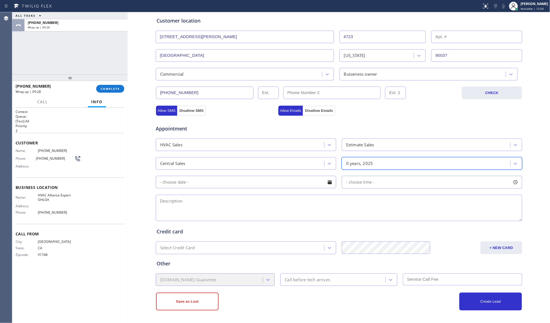
click at [272, 183] on input "text" at bounding box center [246, 182] width 181 height 13
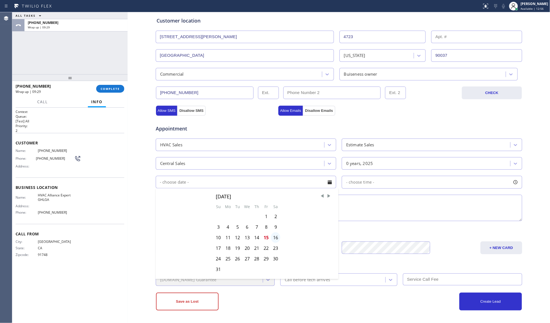
click at [273, 238] on div "16" at bounding box center [275, 237] width 9 height 11
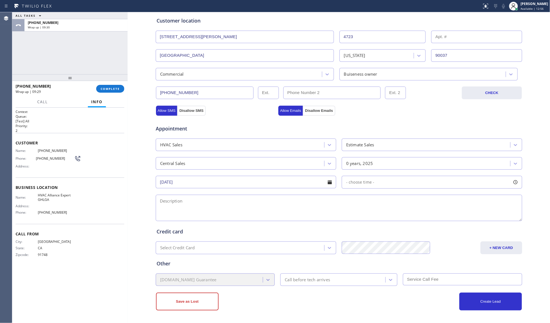
type input "[DATE]"
drag, startPoint x: 353, startPoint y: 181, endPoint x: 350, endPoint y: 188, distance: 7.3
click at [353, 181] on span "- choose time -" at bounding box center [360, 181] width 28 height 5
drag, startPoint x: 343, startPoint y: 218, endPoint x: 465, endPoint y: 211, distance: 122.6
click at [465, 211] on div at bounding box center [467, 216] width 7 height 12
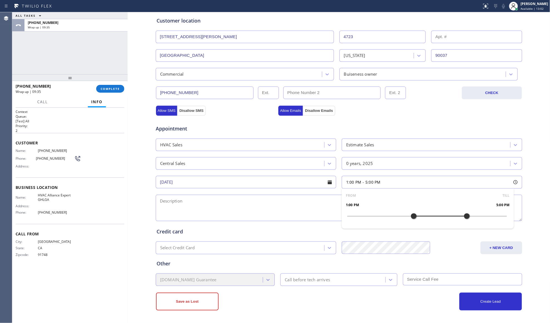
drag, startPoint x: 343, startPoint y: 214, endPoint x: 412, endPoint y: 214, distance: 68.4
click at [412, 214] on div at bounding box center [414, 216] width 7 height 12
click at [285, 207] on textarea at bounding box center [339, 208] width 367 height 26
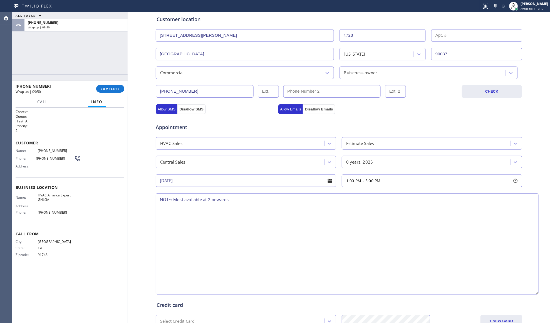
drag, startPoint x: 517, startPoint y: 218, endPoint x: 535, endPoint y: 294, distance: 77.7
click at [534, 294] on textarea "NOTE: Most available at 2 onwards" at bounding box center [347, 243] width 383 height 101
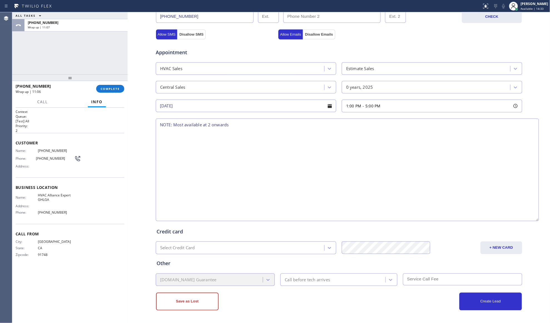
scroll to position [186, 0]
click at [183, 145] on textarea "NOTE: Most available at 2 onwards" at bounding box center [347, 170] width 383 height 103
click at [303, 137] on textarea "NOTE: Most available at 2 onwards" at bounding box center [347, 170] width 383 height 103
paste textarea "1-5, No scf, want estimate for 10 units central AC / Commercial(Sunny Side Deve…"
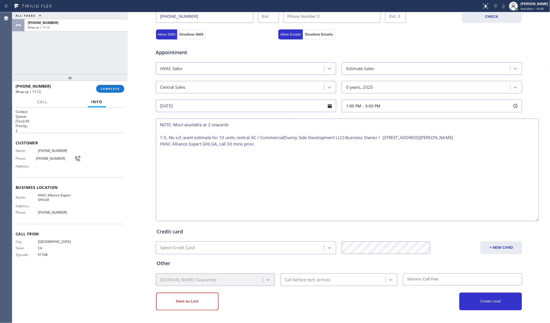
type textarea "NOTE: Most available at 2 onwards 1-5, No scf, want estimate for 10 units centr…"
click at [318, 275] on div "Call before tech arrives" at bounding box center [333, 280] width 103 height 10
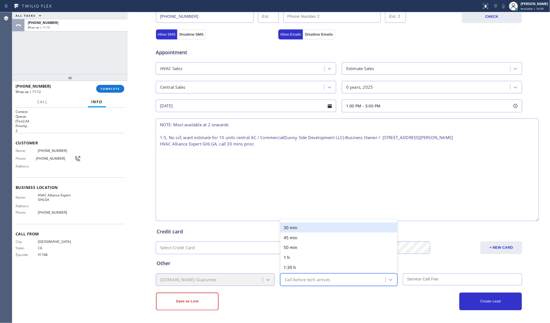
click at [295, 230] on div "30 min" at bounding box center [338, 228] width 117 height 10
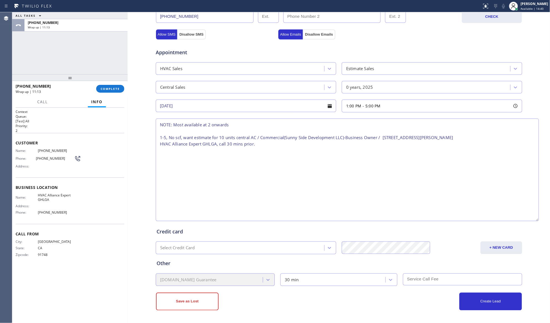
click at [426, 282] on input "text" at bounding box center [462, 279] width 119 height 12
type input "0"
click at [478, 307] on button "Create Lead" at bounding box center [491, 302] width 63 height 18
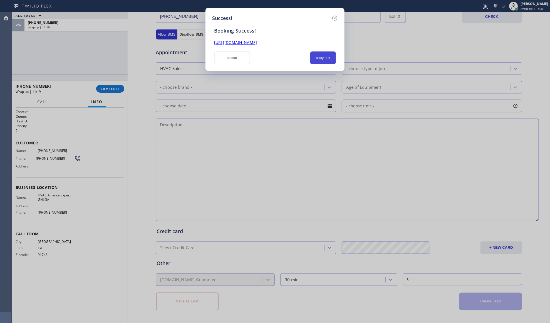
click at [319, 54] on button "copy link" at bounding box center [323, 57] width 26 height 13
drag, startPoint x: 228, startPoint y: 61, endPoint x: 166, endPoint y: 75, distance: 62.6
click at [228, 62] on button "close" at bounding box center [232, 57] width 36 height 13
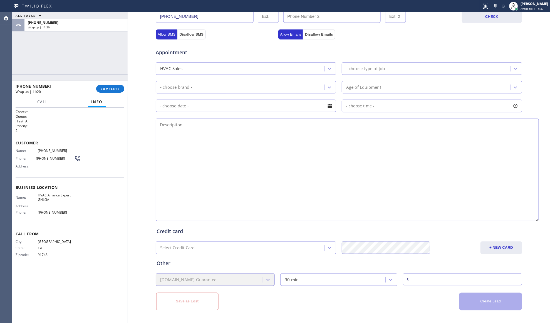
drag, startPoint x: 116, startPoint y: 91, endPoint x: 268, endPoint y: 116, distance: 153.9
click at [118, 91] on button "COMPLETE" at bounding box center [110, 89] width 28 height 8
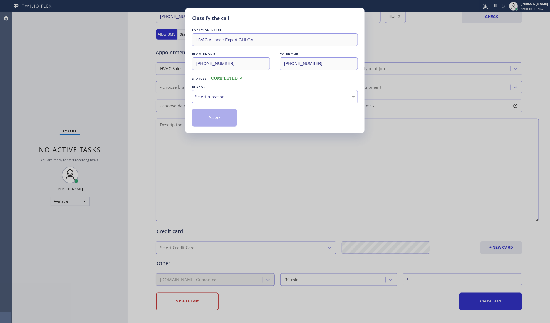
click at [211, 92] on div "Select a reason" at bounding box center [275, 96] width 166 height 13
click at [207, 116] on button "Save" at bounding box center [214, 118] width 45 height 18
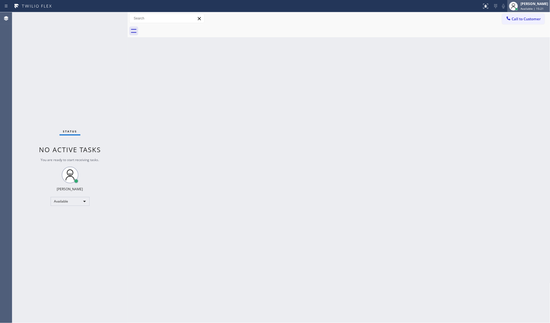
click at [520, 7] on div at bounding box center [514, 6] width 12 height 12
click at [511, 34] on button "Unavailable" at bounding box center [523, 36] width 56 height 7
click at [502, 21] on button "Call to Customer" at bounding box center [523, 19] width 43 height 11
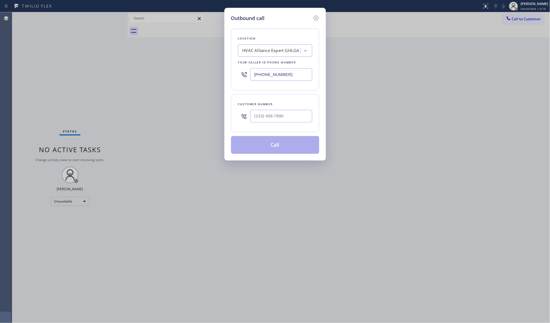
drag, startPoint x: 277, startPoint y: 75, endPoint x: 261, endPoint y: 61, distance: 20.5
click at [261, 73] on input "[PHONE_NUMBER]" at bounding box center [281, 74] width 62 height 13
paste input "855) 999-4417"
type input "[PHONE_NUMBER]"
click at [300, 121] on input "(___) ___-____" at bounding box center [281, 116] width 62 height 13
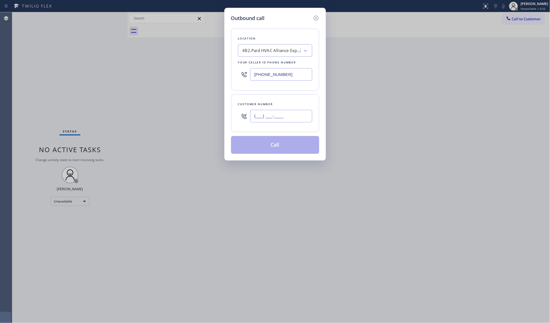
paste input "818) 887-6615"
type input "[PHONE_NUMBER]"
click at [294, 144] on button "Call" at bounding box center [275, 145] width 88 height 18
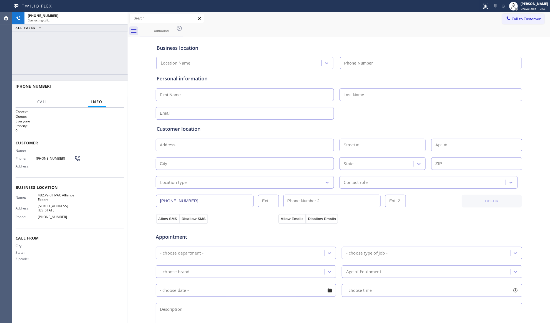
type input "[PHONE_NUMBER]"
click at [236, 27] on div "outbound" at bounding box center [345, 31] width 411 height 13
click at [190, 202] on input "[PHONE_NUMBER]" at bounding box center [205, 201] width 98 height 13
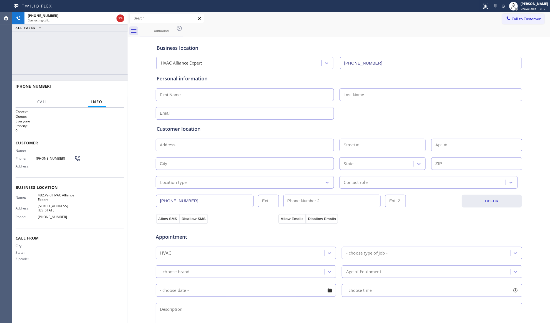
click at [270, 11] on div "Status report No issues detected If you experience an issue, please download th…" at bounding box center [275, 6] width 550 height 12
click at [291, 27] on div "outbound" at bounding box center [345, 31] width 411 height 13
click at [120, 19] on icon at bounding box center [120, 18] width 7 height 7
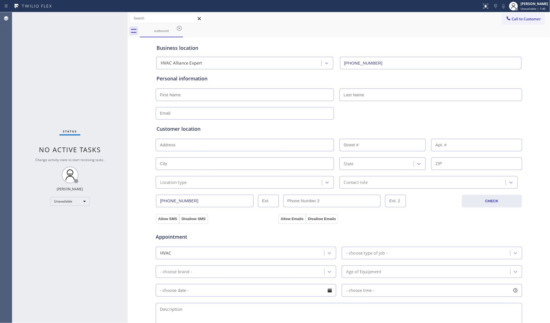
click at [179, 29] on icon at bounding box center [179, 28] width 7 height 7
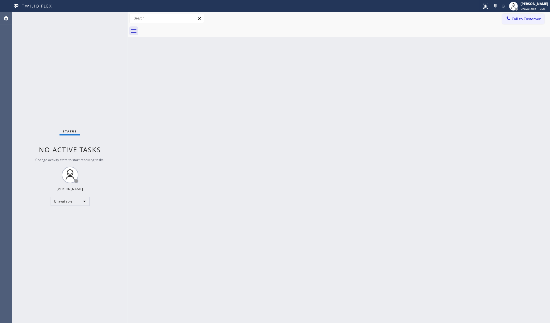
click at [354, 254] on div "Back to Dashboard Change Sender ID Customers Technicians Select a contact Outbo…" at bounding box center [339, 167] width 423 height 311
click at [423, 171] on div "Back to Dashboard Change Sender ID Customers Technicians Select a contact Outbo…" at bounding box center [339, 167] width 423 height 311
click at [322, 115] on div "Back to Dashboard Change Sender ID Customers Technicians Select a contact Outbo…" at bounding box center [339, 167] width 423 height 311
click at [231, 120] on div "Back to Dashboard Change Sender ID Customers Technicians Select a contact Outbo…" at bounding box center [339, 167] width 423 height 311
click at [320, 146] on div "Back to Dashboard Change Sender ID Customers Technicians Select a contact Outbo…" at bounding box center [339, 167] width 423 height 311
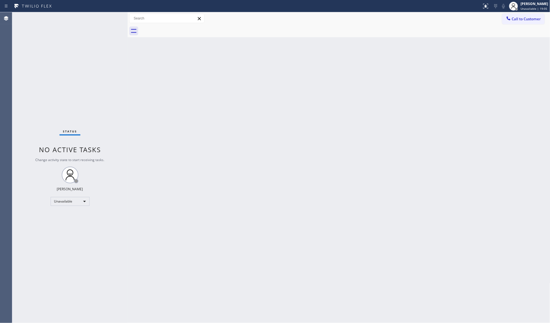
click at [403, 102] on div "Back to Dashboard Change Sender ID Customers Technicians Select a contact Outbo…" at bounding box center [339, 167] width 423 height 311
click at [505, 78] on div "Back to Dashboard Change Sender ID Customers Technicians Select a contact Outbo…" at bounding box center [339, 167] width 423 height 311
click at [531, 20] on span "Call to Customer" at bounding box center [526, 18] width 29 height 5
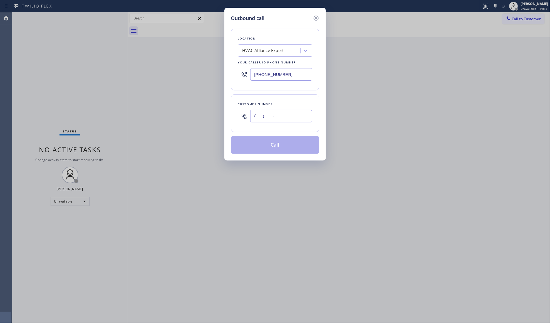
click at [299, 110] on input "(___) ___-____" at bounding box center [281, 116] width 62 height 13
paste input "424) 571-1309"
type input "[PHONE_NUMBER]"
drag, startPoint x: 294, startPoint y: 74, endPoint x: 232, endPoint y: 78, distance: 62.2
click at [232, 78] on div "Location HVAC Alliance Expert Your caller id phone number [PHONE_NUMBER]" at bounding box center [275, 60] width 88 height 62
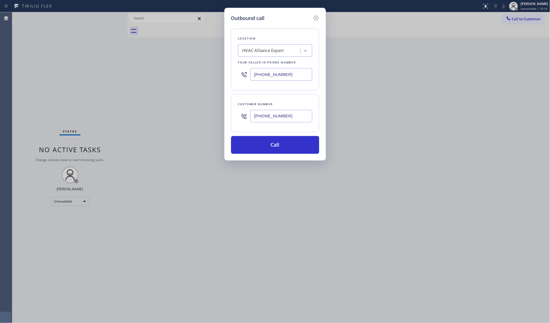
paste input "731-4952"
type input "[PHONE_NUMBER]"
click at [277, 149] on button "Call" at bounding box center [275, 145] width 88 height 18
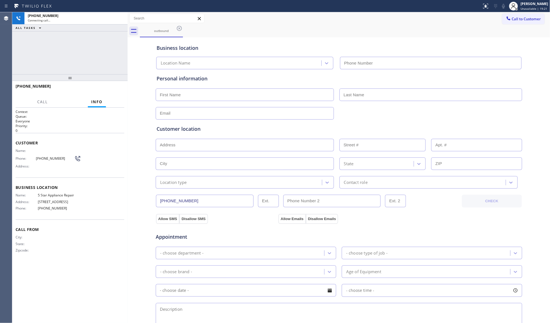
type input "[PHONE_NUMBER]"
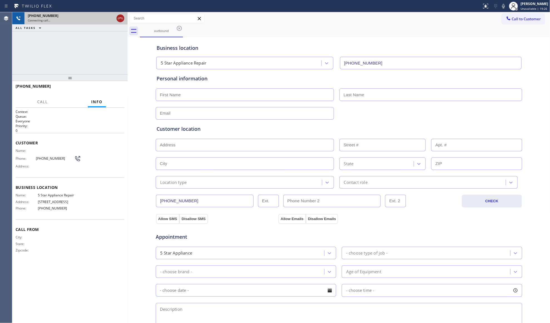
click at [120, 16] on icon at bounding box center [120, 18] width 7 height 7
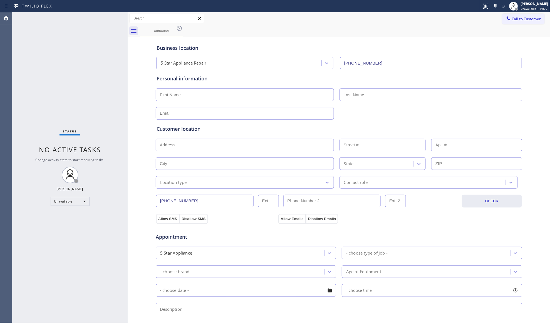
drag, startPoint x: 522, startPoint y: 20, endPoint x: 513, endPoint y: 22, distance: 9.1
click at [520, 20] on span "Call to Customer" at bounding box center [526, 18] width 29 height 5
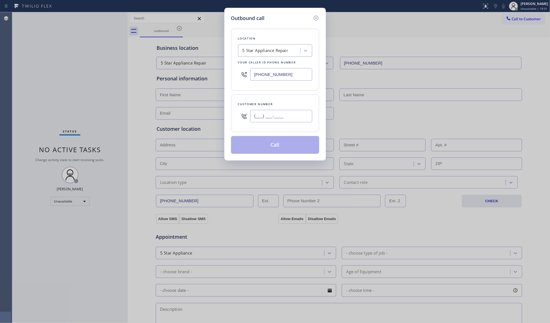
click at [301, 113] on input "(___) ___-____" at bounding box center [281, 116] width 62 height 13
paste input "310) 617-7988"
type input "[PHONE_NUMBER]"
click at [277, 143] on button "Call" at bounding box center [275, 145] width 88 height 18
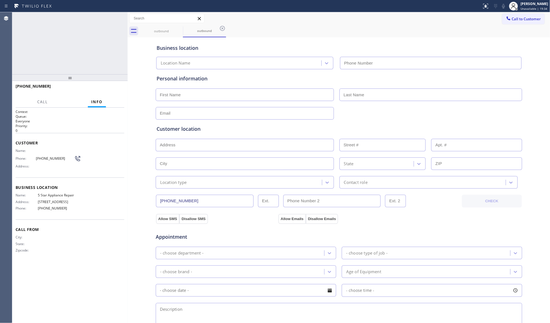
type input "[PHONE_NUMBER]"
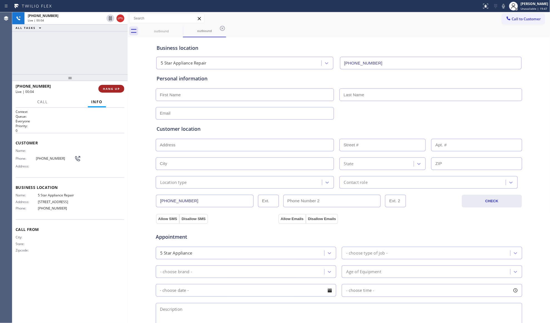
click at [107, 89] on span "HANG UP" at bounding box center [111, 89] width 17 height 4
click at [106, 89] on span "HANG UP" at bounding box center [111, 89] width 17 height 4
click at [106, 88] on span "HANG UP" at bounding box center [111, 89] width 17 height 4
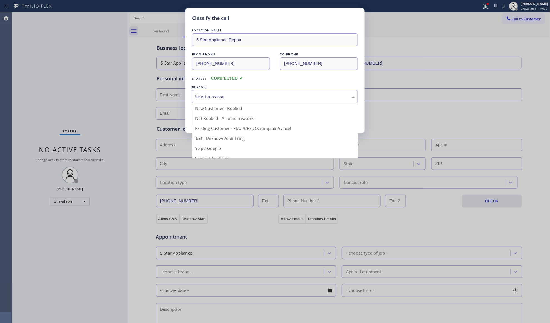
click at [219, 101] on div "Select a reason" at bounding box center [275, 96] width 166 height 13
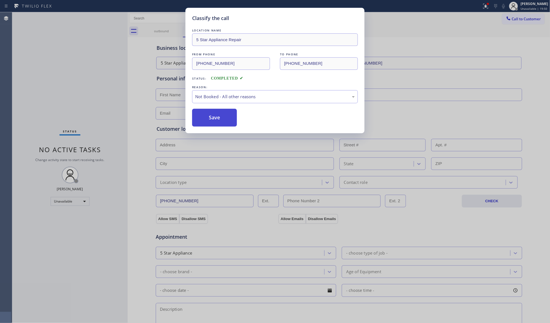
drag, startPoint x: 215, startPoint y: 121, endPoint x: 218, endPoint y: 121, distance: 3.7
click at [215, 121] on button "Save" at bounding box center [214, 118] width 45 height 18
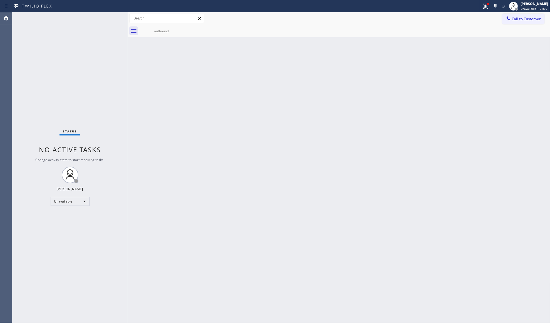
drag, startPoint x: 358, startPoint y: 45, endPoint x: 421, endPoint y: 28, distance: 65.0
click at [361, 45] on div "Back to Dashboard Change Sender ID Customers Technicians Select a contact Outbo…" at bounding box center [339, 167] width 423 height 311
drag, startPoint x: 479, startPoint y: 5, endPoint x: 483, endPoint y: 13, distance: 9.7
click at [480, 5] on div at bounding box center [241, 6] width 478 height 9
click at [488, 7] on icon at bounding box center [486, 6] width 5 height 5
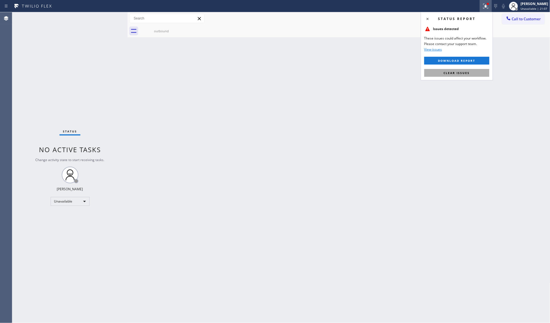
click at [465, 76] on button "Clear issues" at bounding box center [457, 73] width 65 height 8
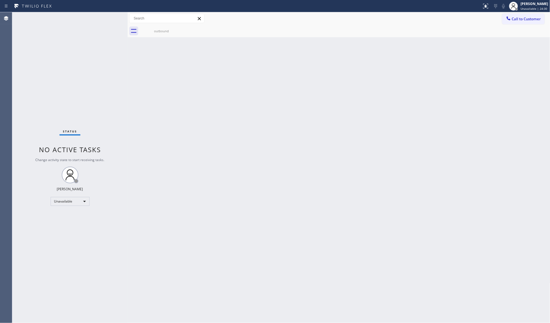
drag, startPoint x: 482, startPoint y: 64, endPoint x: 485, endPoint y: 60, distance: 5.5
click at [482, 63] on div "Back to Dashboard Change Sender ID Customers Technicians Select a contact Outbo…" at bounding box center [339, 167] width 423 height 311
click at [527, 16] on button "Call to Customer" at bounding box center [523, 19] width 43 height 11
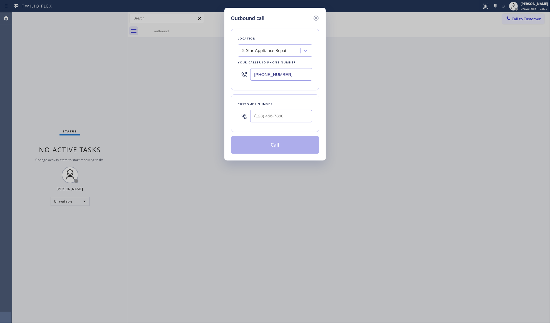
drag, startPoint x: 294, startPoint y: 72, endPoint x: 222, endPoint y: 66, distance: 72.6
click at [221, 66] on div "Outbound call Location 5 Star Appliance Repair Your caller id phone number [PHO…" at bounding box center [275, 161] width 550 height 323
paste input "562) 378-3708"
type input "[PHONE_NUMBER]"
click at [262, 116] on input "(___) ___-____" at bounding box center [281, 116] width 62 height 13
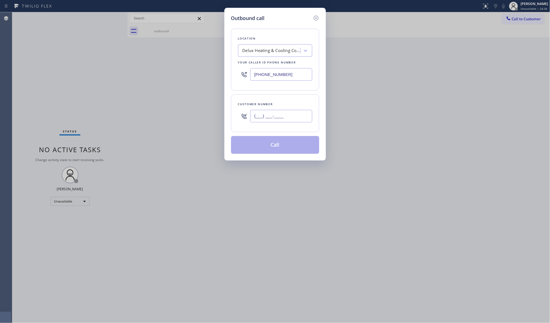
paste input "424) 250-4727"
type input "[PHONE_NUMBER]"
click at [274, 142] on button "Call" at bounding box center [275, 145] width 88 height 18
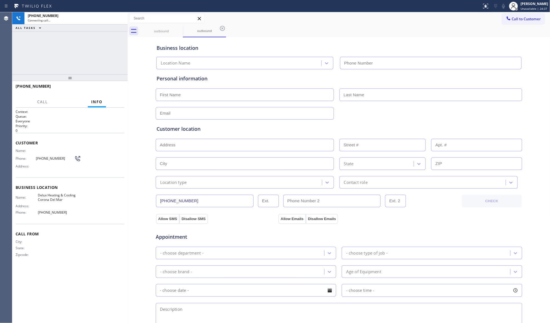
type input "[PHONE_NUMBER]"
click at [110, 90] on span "HANG UP" at bounding box center [111, 89] width 17 height 4
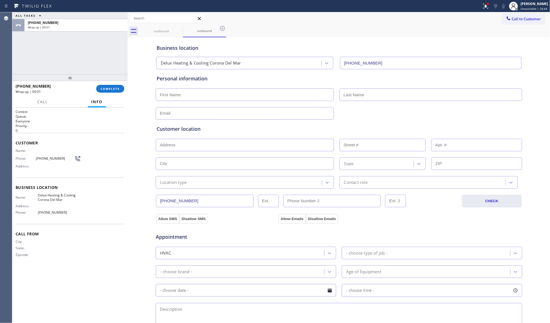
click at [193, 200] on input "[PHONE_NUMBER]" at bounding box center [205, 201] width 98 height 13
click at [171, 199] on input "[PHONE_NUMBER]" at bounding box center [205, 201] width 98 height 13
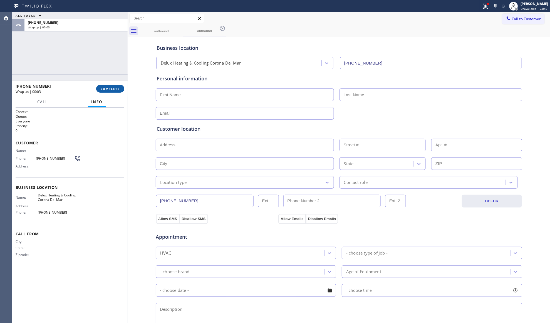
click at [118, 88] on span "COMPLETE" at bounding box center [110, 89] width 19 height 4
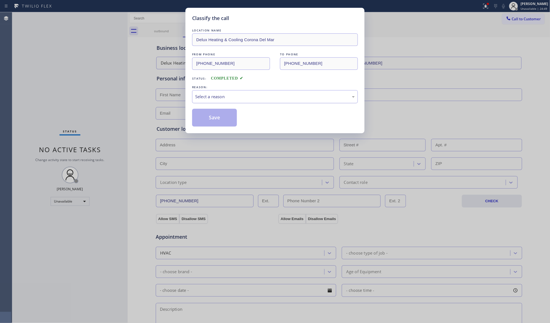
click at [203, 95] on div "Select a reason" at bounding box center [275, 96] width 160 height 6
drag, startPoint x: 212, startPoint y: 120, endPoint x: 219, endPoint y: 117, distance: 8.4
click at [213, 120] on button "Save" at bounding box center [214, 118] width 45 height 18
click at [219, 117] on button "Save" at bounding box center [214, 118] width 45 height 18
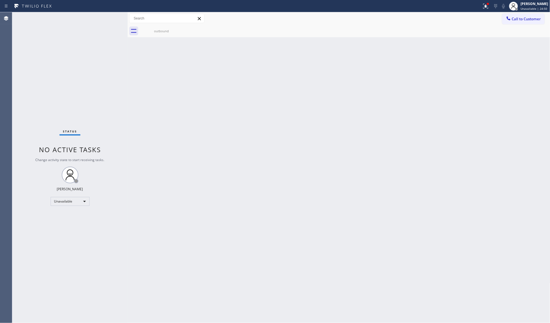
drag, startPoint x: 487, startPoint y: 3, endPoint x: 482, endPoint y: 28, distance: 24.9
click at [489, 6] on icon at bounding box center [486, 6] width 7 height 7
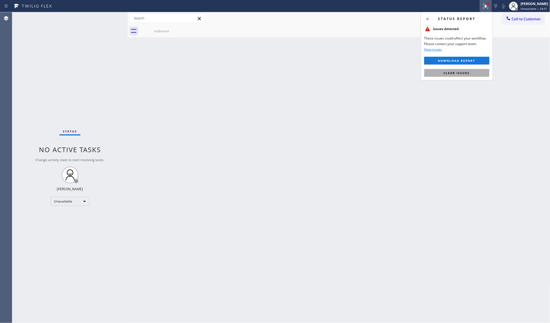
click at [453, 72] on span "Clear issues" at bounding box center [457, 73] width 26 height 4
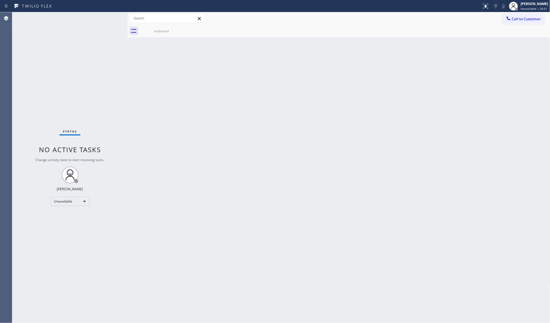
click at [509, 18] on icon at bounding box center [509, 19] width 6 height 6
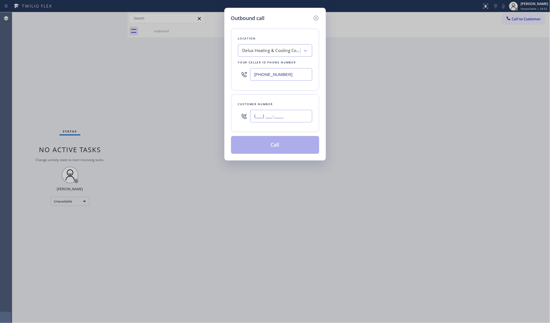
drag, startPoint x: 304, startPoint y: 115, endPoint x: 303, endPoint y: 111, distance: 4.3
click at [304, 115] on input "(___) ___-____" at bounding box center [281, 116] width 62 height 13
paste input "424) 250-4727"
type input "[PHONE_NUMBER]"
click at [278, 145] on button "Call" at bounding box center [275, 145] width 88 height 18
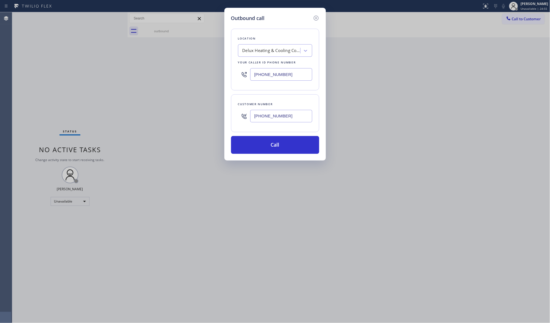
click at [421, 37] on div "outbound Call to Customer Outbound call Location Delux Heating & Cooling Corona…" at bounding box center [339, 24] width 423 height 25
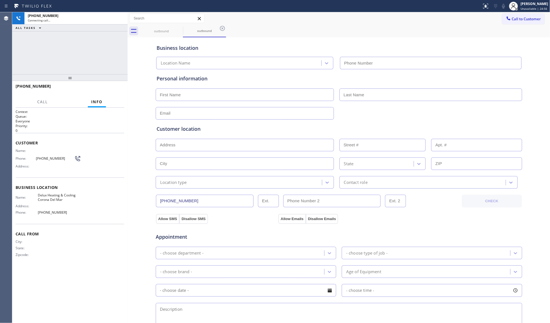
type input "[PHONE_NUMBER]"
click at [428, 122] on div "Customer location >> ADD NEW ADDRESS << + NEW ADDRESS State Location type Conta…" at bounding box center [339, 154] width 367 height 69
click at [114, 86] on button "HANG UP" at bounding box center [111, 89] width 26 height 8
click at [116, 88] on span "HANG UP" at bounding box center [111, 89] width 17 height 4
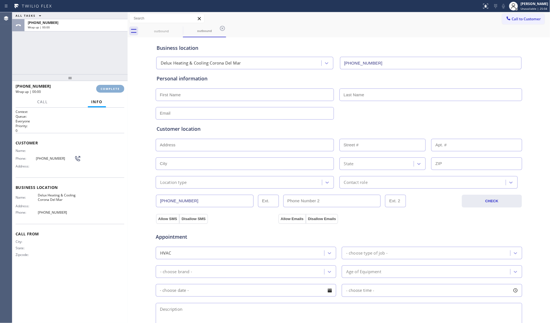
click at [118, 89] on span "COMPLETE" at bounding box center [110, 89] width 19 height 4
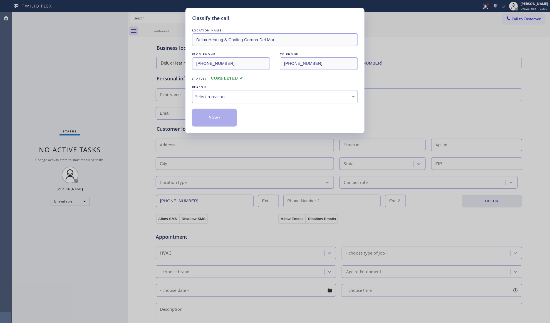
click at [236, 100] on div "Select a reason" at bounding box center [275, 96] width 166 height 13
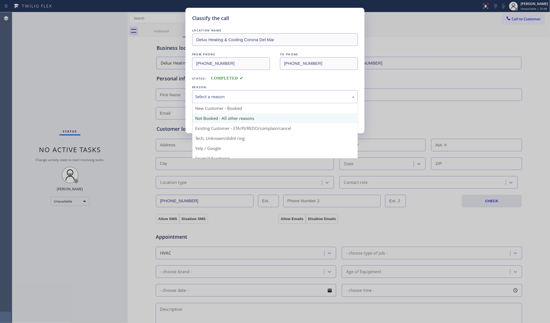
click at [209, 120] on button "Save" at bounding box center [214, 118] width 45 height 18
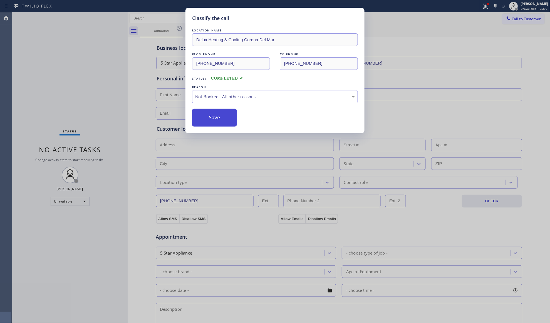
click at [210, 120] on button "Save" at bounding box center [214, 118] width 45 height 18
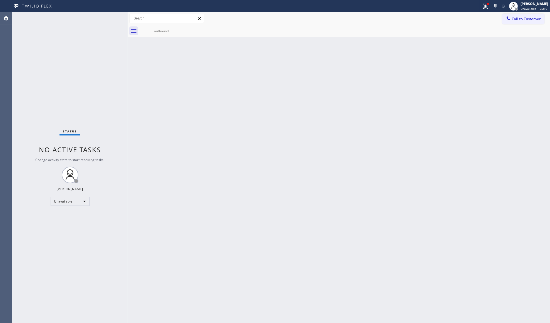
click at [415, 112] on div "Back to Dashboard Change Sender ID Customers Technicians Select a contact Outbo…" at bounding box center [339, 167] width 423 height 311
click at [524, 23] on button "Call to Customer" at bounding box center [523, 19] width 43 height 11
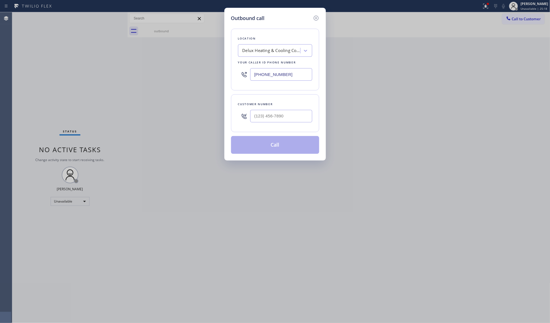
drag, startPoint x: 292, startPoint y: 74, endPoint x: 233, endPoint y: 74, distance: 59.5
click at [232, 74] on div "Location Delux Heating & Cooling Corona Del Mar Your caller id phone number [PH…" at bounding box center [275, 60] width 88 height 62
paste input "877) 777-0796"
type input "[PHONE_NUMBER]"
paste input "3"
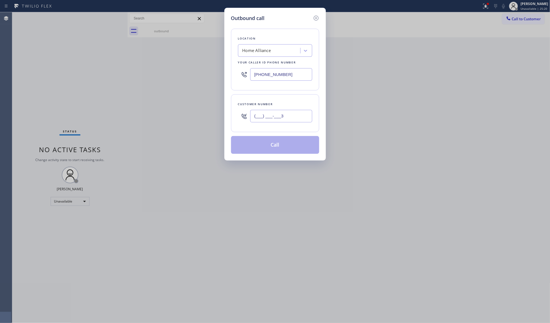
click at [282, 111] on input "(___) ___-___3" at bounding box center [281, 116] width 62 height 13
drag, startPoint x: 287, startPoint y: 122, endPoint x: 245, endPoint y: 122, distance: 42.0
click at [245, 122] on div "(___) ___-___3" at bounding box center [275, 116] width 74 height 18
paste input "323) 247-5634"
type input "[PHONE_NUMBER]"
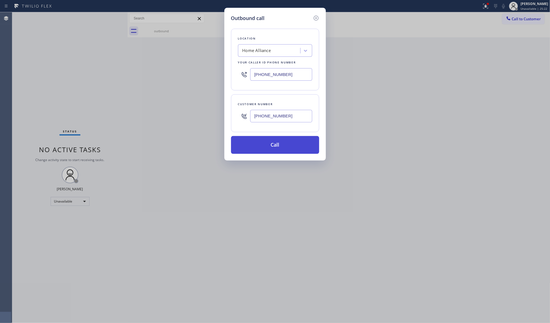
click at [275, 146] on button "Call" at bounding box center [275, 145] width 88 height 18
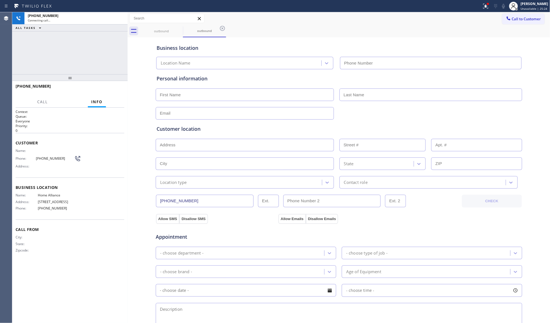
type input "[PHONE_NUMBER]"
click at [107, 92] on button "HANG UP" at bounding box center [111, 89] width 26 height 8
click at [107, 91] on button "HANG UP" at bounding box center [111, 89] width 26 height 8
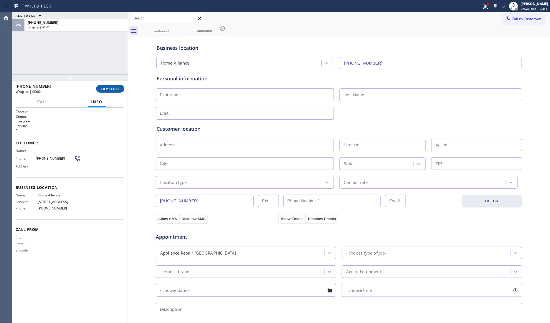
click at [112, 89] on span "COMPLETE" at bounding box center [110, 89] width 19 height 4
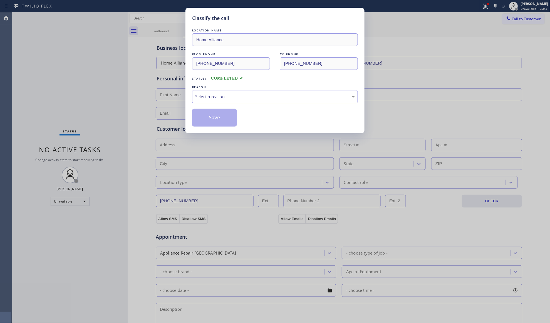
click at [237, 93] on div "Select a reason" at bounding box center [275, 96] width 166 height 13
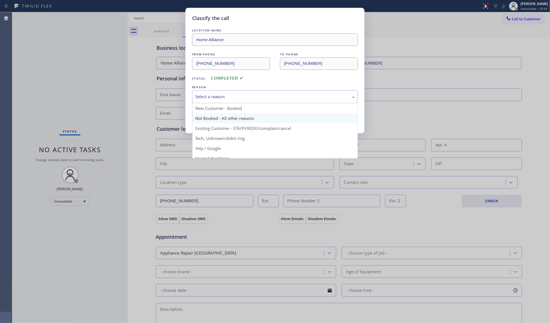
click at [225, 119] on button "Save" at bounding box center [214, 118] width 45 height 18
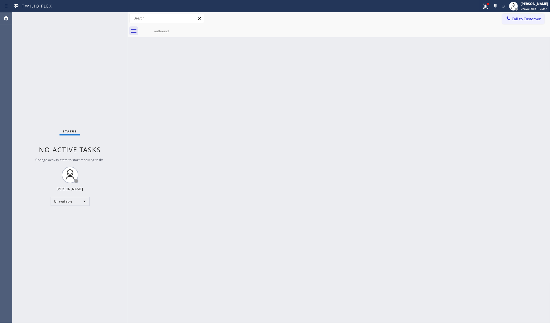
click at [435, 68] on div "Back to Dashboard Change Sender ID Customers Technicians Select a contact Outbo…" at bounding box center [339, 167] width 423 height 311
click at [489, 7] on icon at bounding box center [486, 6] width 7 height 7
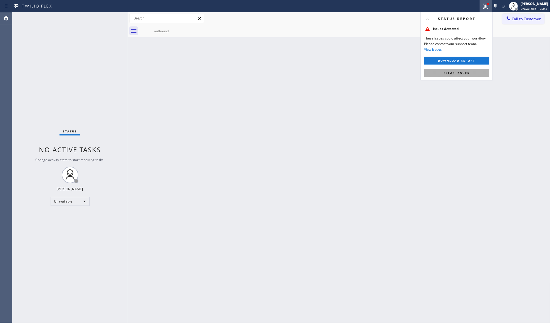
click at [469, 76] on button "Clear issues" at bounding box center [457, 73] width 65 height 8
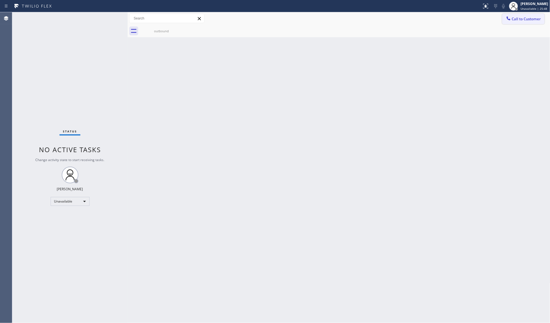
click at [517, 20] on span "Call to Customer" at bounding box center [526, 18] width 29 height 5
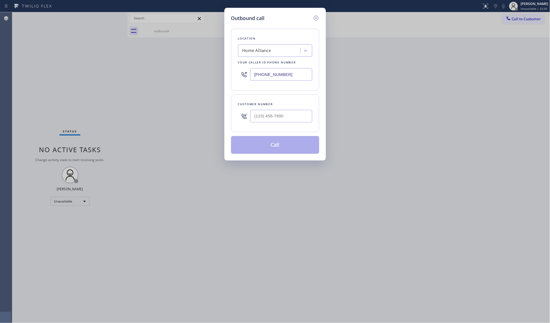
drag, startPoint x: 288, startPoint y: 71, endPoint x: 240, endPoint y: 75, distance: 48.8
click at [240, 75] on div "[PHONE_NUMBER]" at bounding box center [275, 74] width 74 height 18
paste input "909) 245-9391"
type input "[PHONE_NUMBER]"
click at [292, 121] on input "(___) ___-____" at bounding box center [281, 116] width 62 height 13
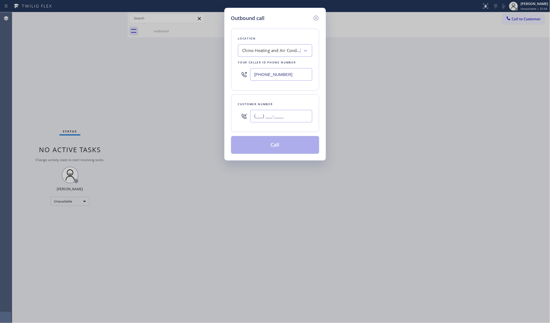
paste input "909) 219-1631"
type input "[PHONE_NUMBER]"
click at [288, 143] on button "Call" at bounding box center [275, 145] width 88 height 18
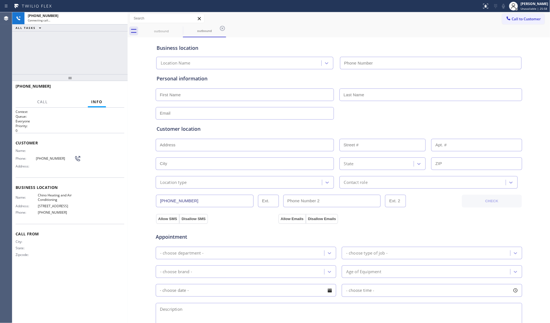
type input "[PHONE_NUMBER]"
click at [113, 91] on button "HANG UP" at bounding box center [111, 89] width 26 height 8
click at [112, 91] on button "HANG UP" at bounding box center [111, 89] width 26 height 8
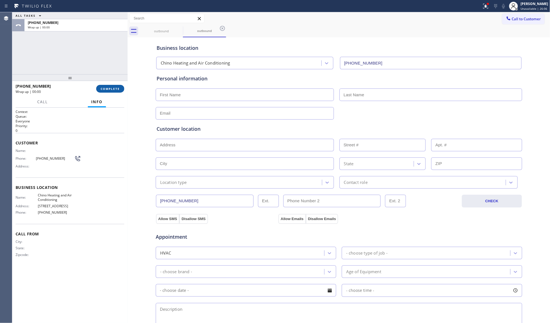
click at [112, 90] on span "COMPLETE" at bounding box center [110, 89] width 19 height 4
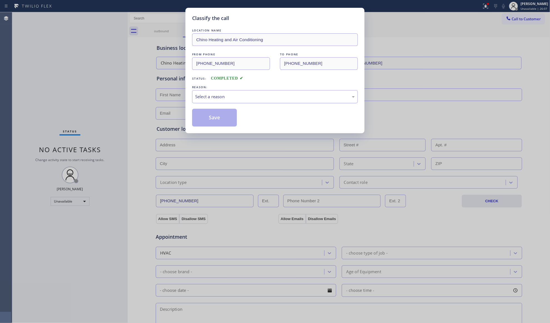
click at [236, 95] on div "Select a reason" at bounding box center [275, 96] width 160 height 6
click at [228, 117] on button "Save" at bounding box center [214, 118] width 45 height 18
click at [229, 117] on button "Save" at bounding box center [214, 118] width 45 height 18
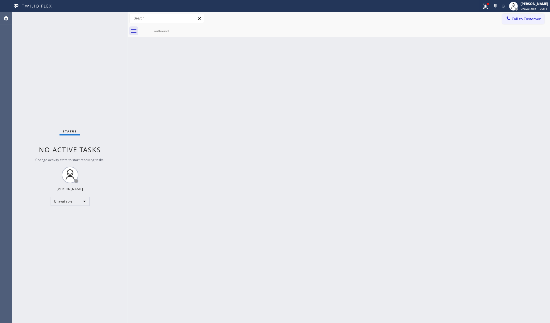
click at [472, 78] on div "Back to Dashboard Change Sender ID Customers Technicians Select a contact Outbo…" at bounding box center [339, 167] width 423 height 311
click at [489, 7] on icon at bounding box center [486, 6] width 7 height 7
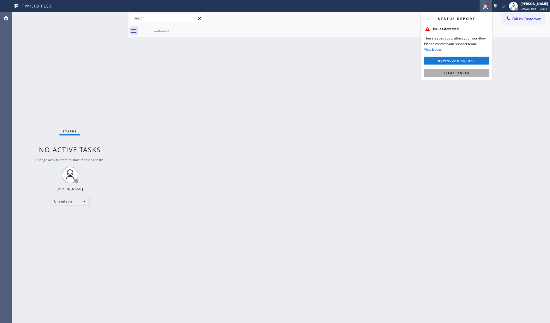
click at [472, 71] on button "Clear issues" at bounding box center [457, 73] width 65 height 8
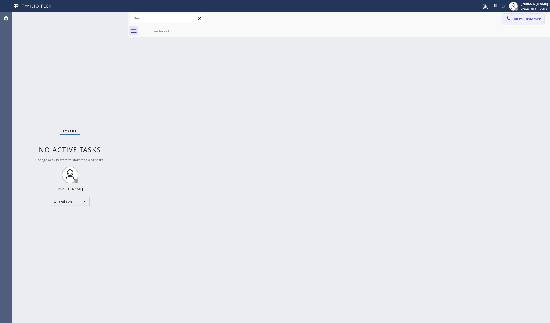
click at [510, 18] on icon at bounding box center [509, 19] width 6 height 6
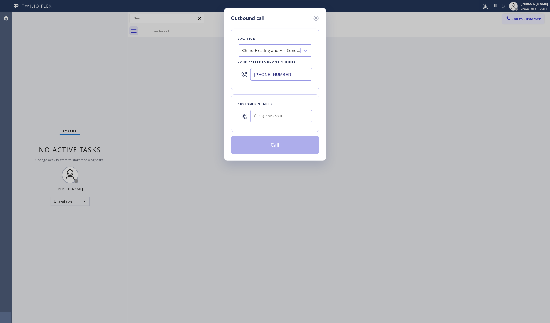
drag, startPoint x: 287, startPoint y: 73, endPoint x: 241, endPoint y: 75, distance: 46.5
click at [241, 75] on div "[PHONE_NUMBER]" at bounding box center [275, 74] width 74 height 18
paste input "310) 340-7592"
type input "[PHONE_NUMBER]"
click at [292, 115] on input "(___) ___-____" at bounding box center [281, 116] width 62 height 13
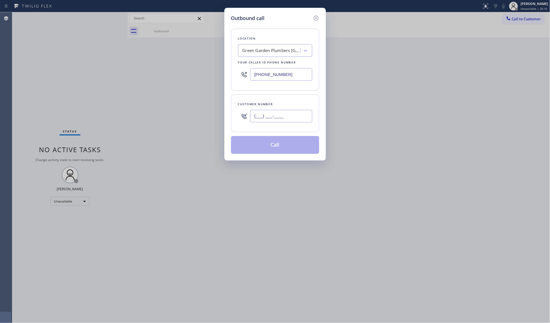
paste input "310) 912-9213"
type input "[PHONE_NUMBER]"
drag, startPoint x: 288, startPoint y: 140, endPoint x: 292, endPoint y: 139, distance: 3.9
click at [288, 140] on button "Call" at bounding box center [275, 145] width 88 height 18
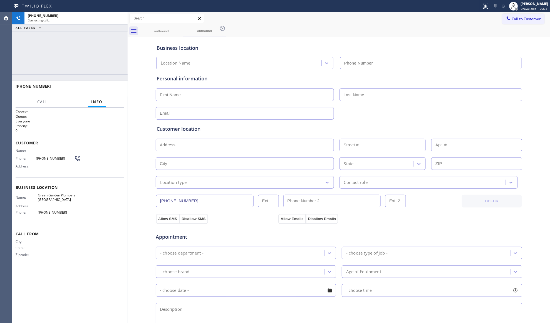
type input "[PHONE_NUMBER]"
click at [422, 41] on div "Business location [GEOGRAPHIC_DATA] Plumbers [GEOGRAPHIC_DATA] [PHONE_NUMBER]" at bounding box center [339, 54] width 367 height 31
click at [128, 86] on div at bounding box center [128, 167] width 0 height 311
click at [124, 88] on div "[PHONE_NUMBER] Live | 00:08 HANG UP" at bounding box center [69, 89] width 115 height 16
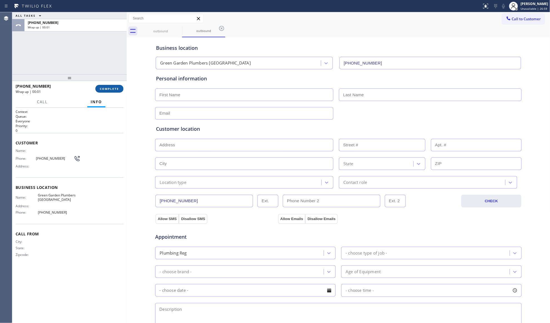
click at [111, 89] on span "COMPLETE" at bounding box center [109, 89] width 19 height 4
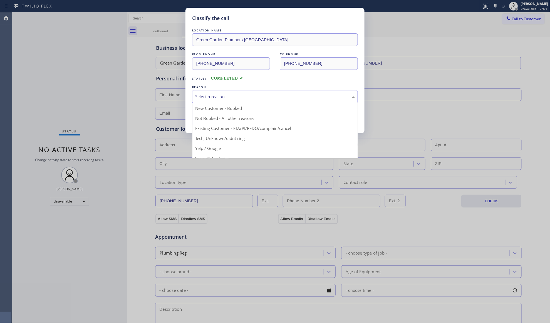
click at [259, 97] on div "Select a reason" at bounding box center [275, 96] width 160 height 6
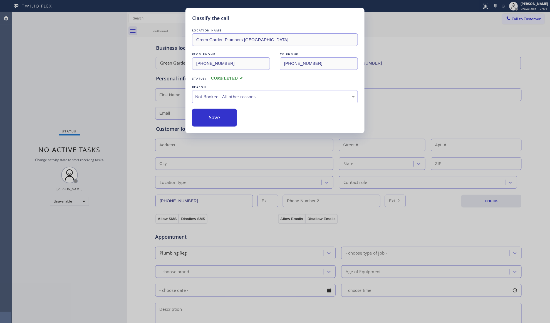
click at [209, 117] on button "Save" at bounding box center [214, 118] width 45 height 18
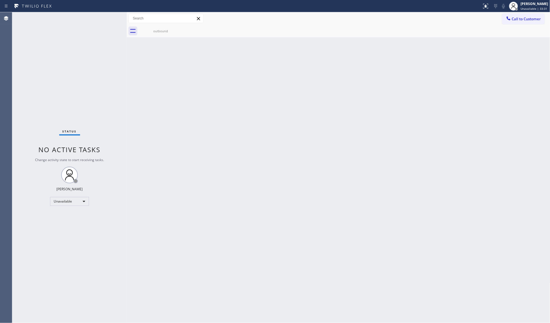
click at [449, 87] on div "Back to Dashboard Change Sender ID Customers Technicians Select a contact Outbo…" at bounding box center [339, 167] width 424 height 311
drag, startPoint x: 512, startPoint y: 18, endPoint x: 492, endPoint y: 24, distance: 20.6
click at [512, 18] on button "Call to Customer" at bounding box center [523, 19] width 43 height 11
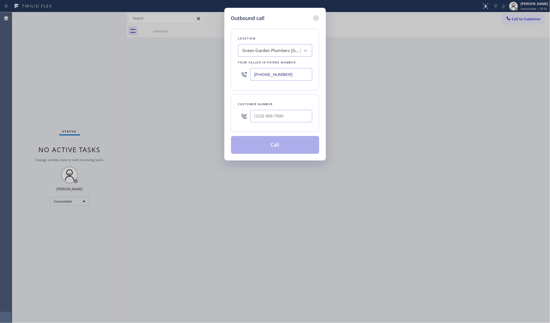
drag, startPoint x: 308, startPoint y: 73, endPoint x: 228, endPoint y: 74, distance: 80.1
click at [228, 74] on div "Outbound call Location [GEOGRAPHIC_DATA] Plumbers [GEOGRAPHIC_DATA] Your caller…" at bounding box center [276, 84] width 102 height 153
paste input "23) 287-2367"
type input "[PHONE_NUMBER]"
click at [287, 115] on input "(___) ___-____" at bounding box center [281, 116] width 62 height 13
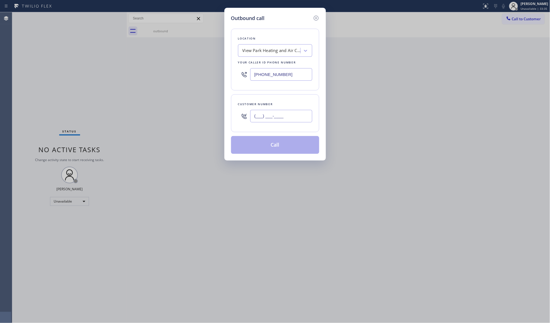
paste input "424) 250-4747"
type input "[PHONE_NUMBER]"
click at [278, 150] on button "Call" at bounding box center [275, 145] width 88 height 18
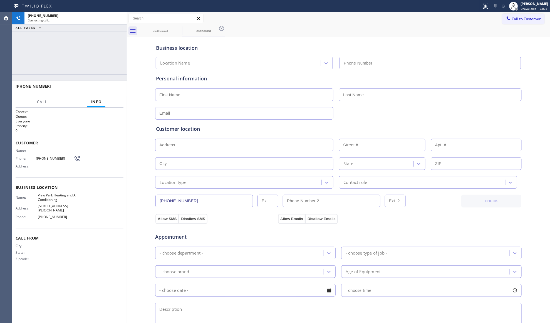
type input "[PHONE_NUMBER]"
click at [110, 89] on span "HANG UP" at bounding box center [110, 89] width 17 height 4
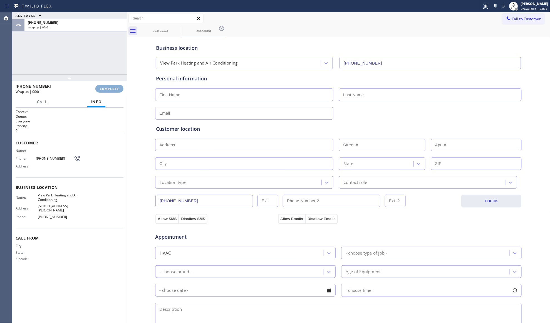
click at [113, 89] on span "COMPLETE" at bounding box center [109, 89] width 19 height 4
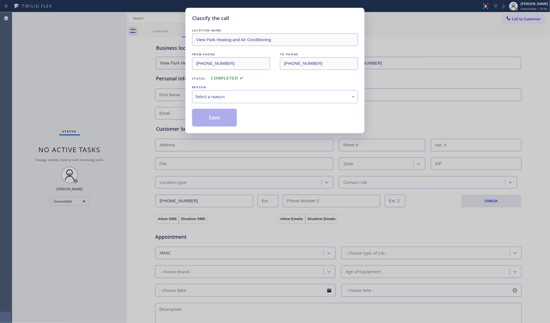
click at [230, 81] on div "Status: COMPLETED" at bounding box center [275, 77] width 166 height 9
click at [221, 106] on div "LOCATION NAME View Park Heating and Air Conditioning FROM PHONE [PHONE_NUMBER] …" at bounding box center [275, 77] width 166 height 99
click at [221, 100] on div "Select a reason" at bounding box center [275, 96] width 166 height 13
click at [219, 119] on button "Save" at bounding box center [214, 118] width 45 height 18
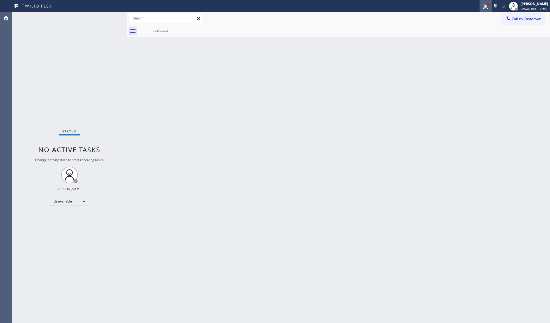
click at [485, 7] on icon at bounding box center [486, 6] width 7 height 7
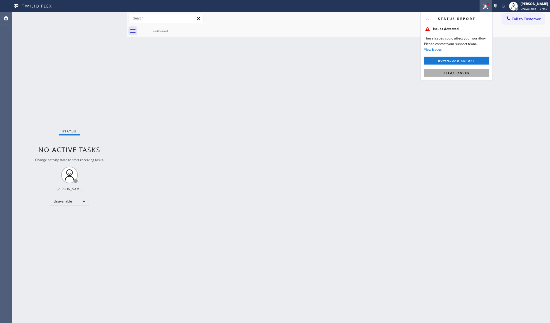
click at [460, 73] on span "Clear issues" at bounding box center [457, 73] width 26 height 4
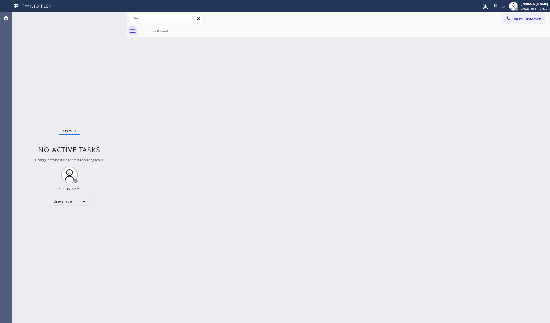
drag, startPoint x: 511, startPoint y: 19, endPoint x: 503, endPoint y: 25, distance: 9.8
click at [511, 19] on div at bounding box center [508, 19] width 7 height 7
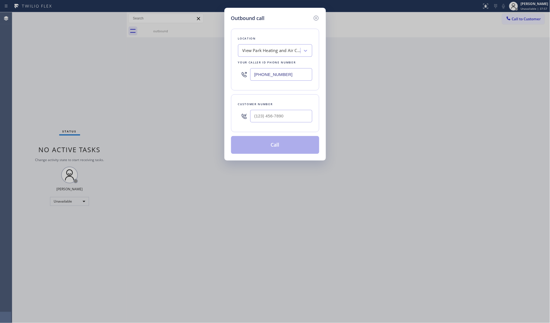
click at [287, 110] on div at bounding box center [281, 116] width 62 height 18
click at [288, 116] on input "(___) ___-____" at bounding box center [281, 116] width 62 height 13
paste input "917) 471-1027"
type input "[PHONE_NUMBER]"
drag, startPoint x: 290, startPoint y: 77, endPoint x: 253, endPoint y: 79, distance: 37.3
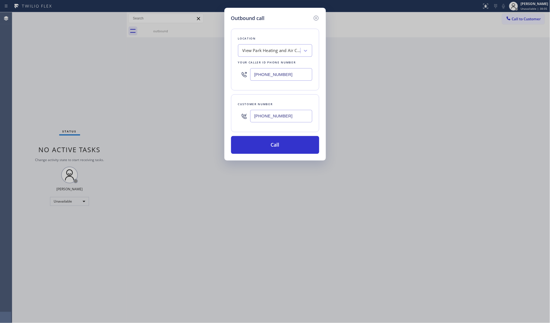
click at [252, 76] on input "[PHONE_NUMBER]" at bounding box center [281, 74] width 62 height 13
paste input "800) 568-8664"
type input "[PHONE_NUMBER]"
click at [273, 144] on button "Call" at bounding box center [275, 145] width 88 height 18
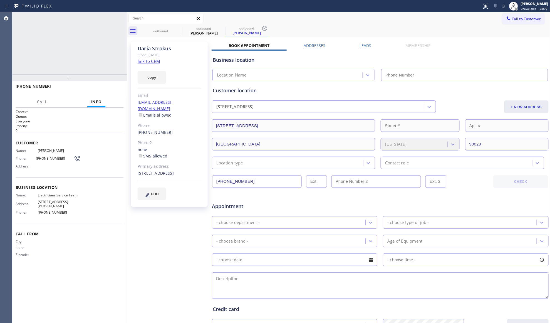
type input "[PHONE_NUMBER]"
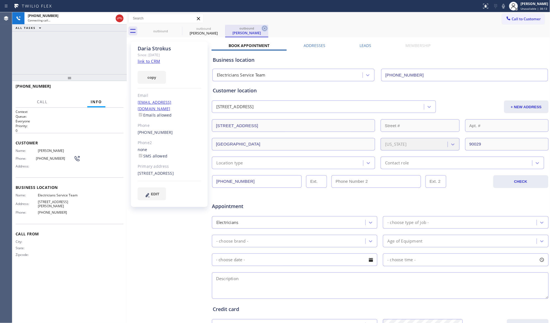
click at [266, 27] on icon at bounding box center [265, 28] width 7 height 7
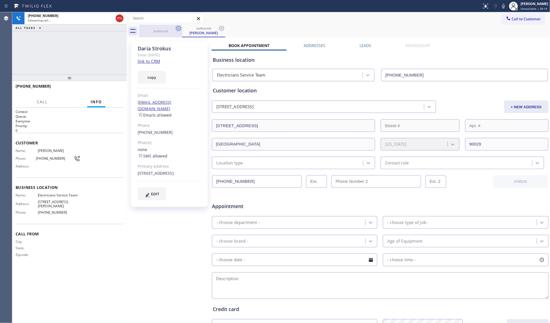
click at [181, 27] on icon at bounding box center [178, 28] width 5 height 5
click at [180, 27] on icon at bounding box center [178, 28] width 7 height 7
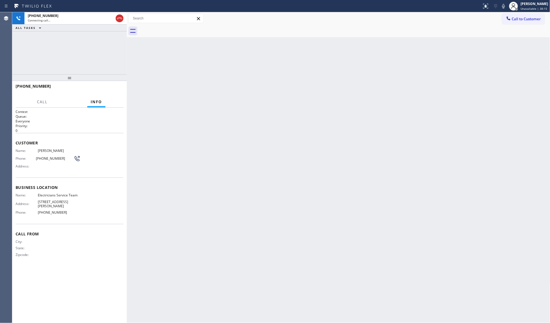
click at [180, 27] on div at bounding box center [344, 31] width 411 height 13
click at [90, 21] on div "Connecting call…" at bounding box center [71, 20] width 86 height 4
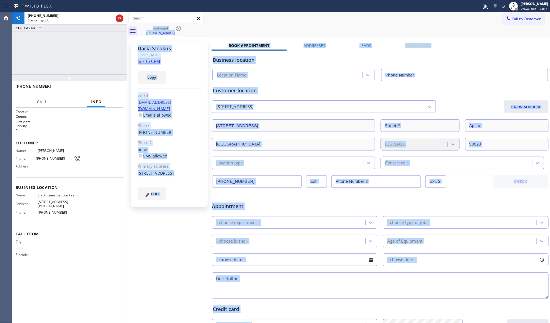
type input "[PHONE_NUMBER]"
click at [369, 31] on div "outbound [PERSON_NAME]" at bounding box center [344, 31] width 411 height 13
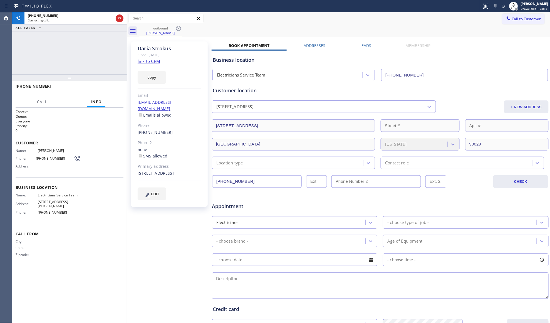
click at [364, 45] on label "Leads" at bounding box center [366, 45] width 12 height 5
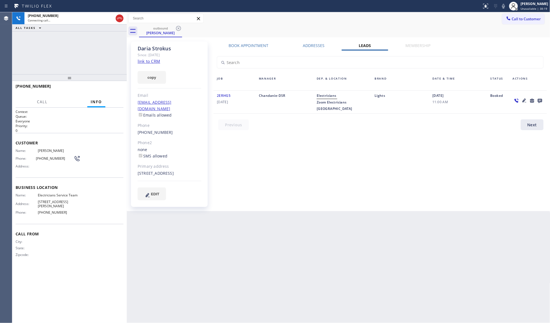
click at [540, 101] on icon at bounding box center [540, 101] width 4 height 4
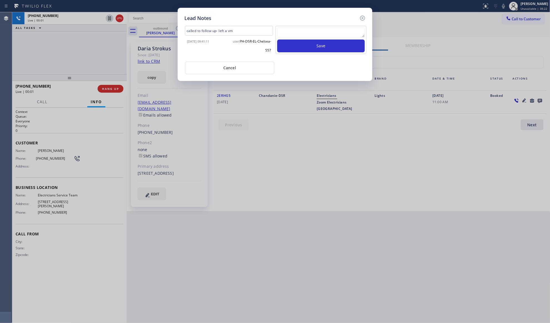
click at [327, 28] on textarea at bounding box center [321, 33] width 88 height 10
paste textarea "VM / Follow up call - Please transfer to me"
type textarea "VM / Follow up call - Please transfer to me"
click at [321, 45] on button "Save" at bounding box center [321, 46] width 88 height 13
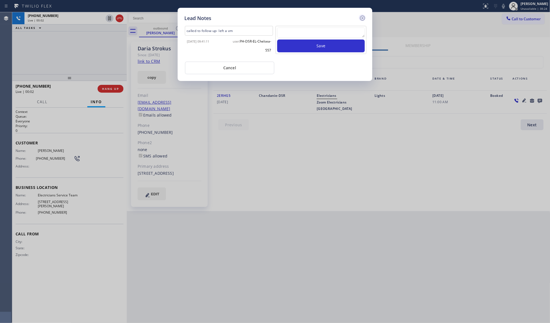
scroll to position [0, 0]
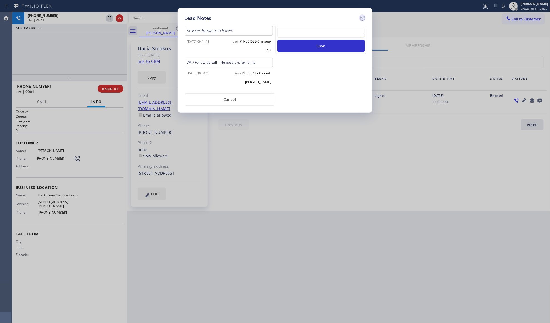
click at [364, 17] on icon at bounding box center [362, 18] width 7 height 7
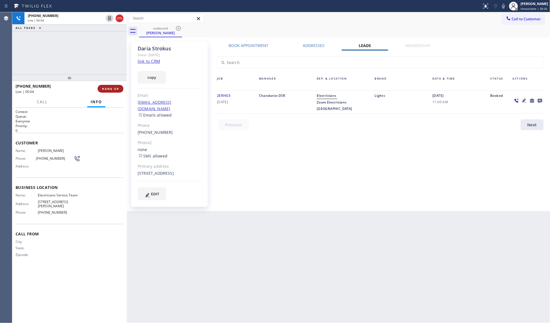
click at [119, 90] on button "HANG UP" at bounding box center [111, 89] width 26 height 8
click at [119, 88] on button "HANG UP" at bounding box center [111, 89] width 26 height 8
click at [120, 88] on button "COMPLETE" at bounding box center [109, 89] width 28 height 8
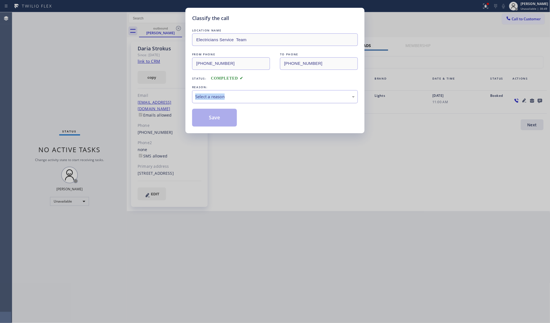
click at [278, 92] on div "REASON: Select a reason" at bounding box center [275, 93] width 166 height 19
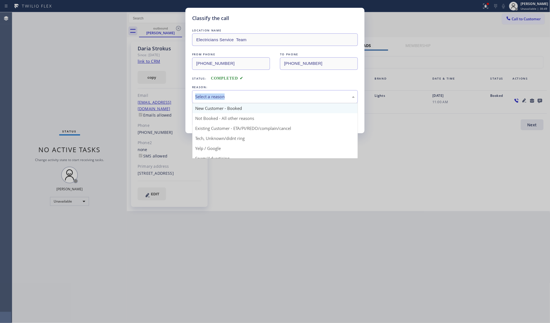
drag, startPoint x: 254, startPoint y: 103, endPoint x: 248, endPoint y: 106, distance: 7.0
click at [249, 103] on div "Select a reason New Customer - Booked Not Booked - All other reasons Existing C…" at bounding box center [275, 96] width 166 height 13
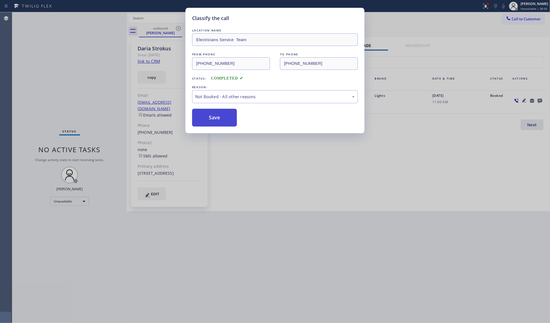
click at [222, 118] on button "Save" at bounding box center [214, 118] width 45 height 18
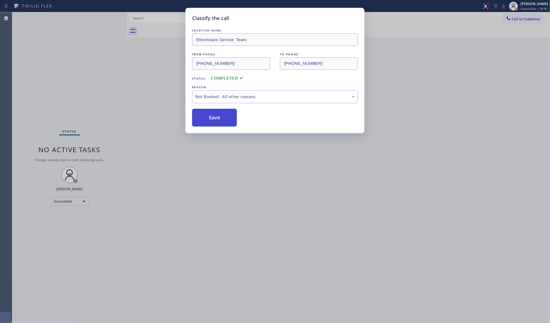
click at [222, 118] on button "Save" at bounding box center [214, 118] width 45 height 18
click at [223, 118] on button "Save" at bounding box center [214, 118] width 45 height 18
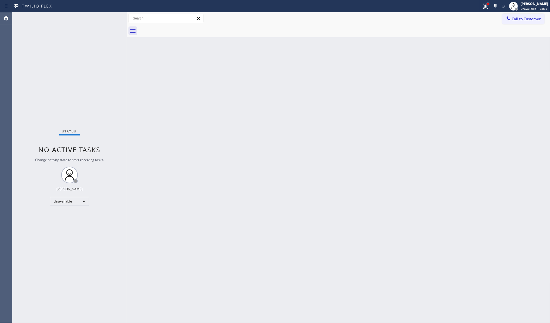
click at [490, 5] on div at bounding box center [488, 3] width 3 height 3
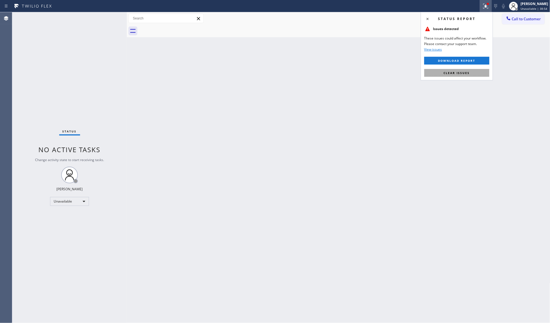
click at [463, 75] on span "Clear issues" at bounding box center [457, 73] width 26 height 4
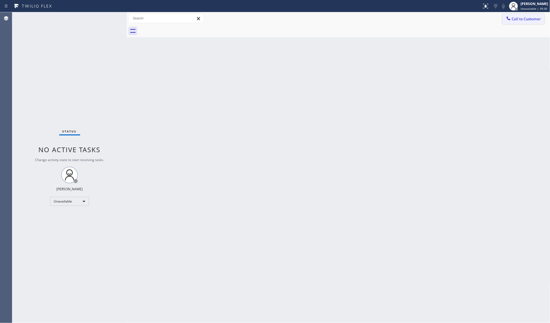
click at [523, 21] on button "Call to Customer" at bounding box center [523, 19] width 43 height 11
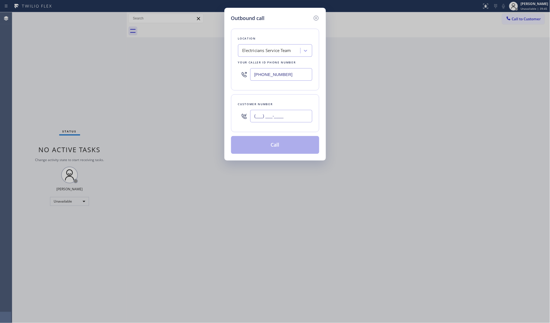
click at [272, 114] on input "(___) ___-____" at bounding box center [281, 116] width 62 height 13
paste input "805) 267-6135"
type input "[PHONE_NUMBER]"
click at [276, 150] on button "Call" at bounding box center [275, 145] width 88 height 18
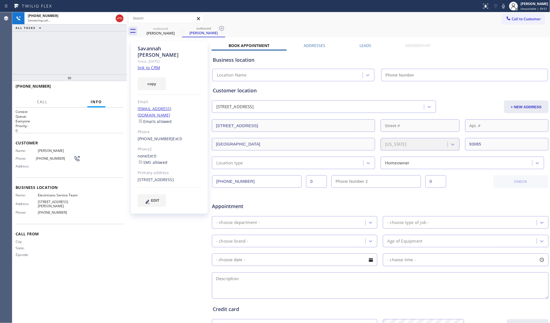
type input "[PHONE_NUMBER]"
click at [221, 29] on icon at bounding box center [221, 28] width 5 height 5
click at [236, 25] on div "outbound [PERSON_NAME]" at bounding box center [344, 31] width 411 height 13
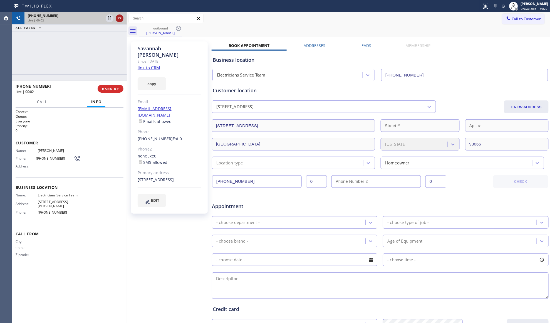
click at [120, 19] on icon at bounding box center [119, 18] width 7 height 7
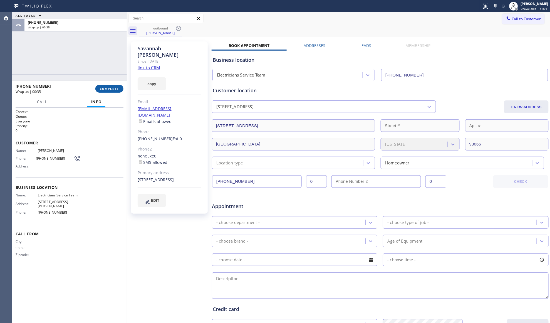
click at [116, 88] on span "COMPLETE" at bounding box center [109, 89] width 19 height 4
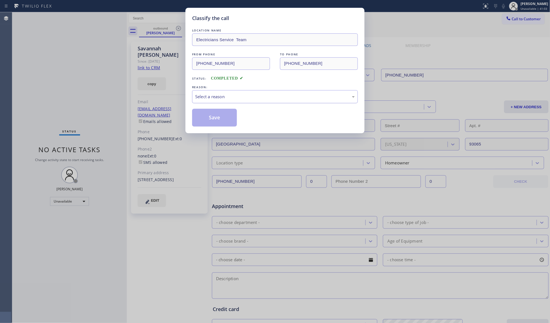
drag, startPoint x: 241, startPoint y: 92, endPoint x: 240, endPoint y: 100, distance: 8.7
click at [241, 93] on div "Select a reason" at bounding box center [275, 96] width 166 height 13
click at [230, 113] on button "Save" at bounding box center [214, 118] width 45 height 18
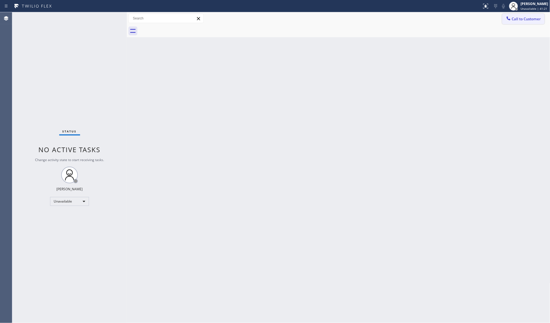
click at [527, 21] on span "Call to Customer" at bounding box center [526, 18] width 29 height 5
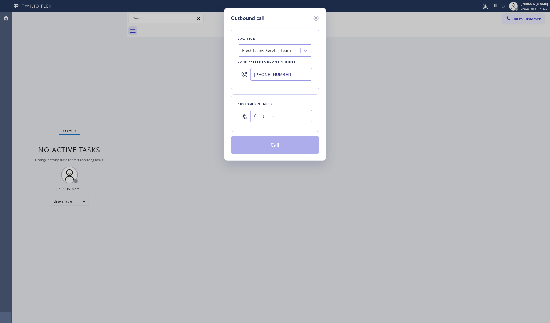
click at [292, 117] on input "(___) ___-____" at bounding box center [281, 116] width 62 height 13
paste input "562) 440-5187"
type input "[PHONE_NUMBER]"
click at [273, 144] on button "Call" at bounding box center [275, 145] width 88 height 18
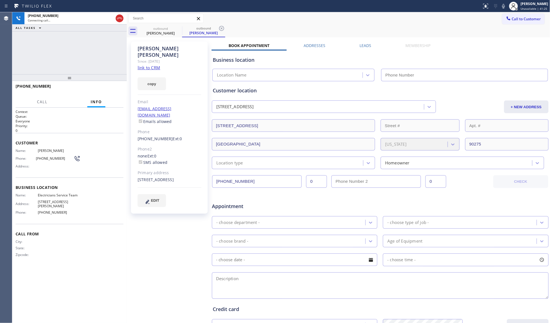
click at [369, 47] on label "Leads" at bounding box center [366, 45] width 12 height 5
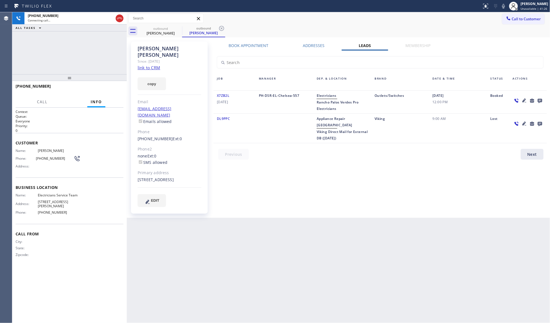
click at [539, 100] on icon at bounding box center [540, 101] width 4 height 4
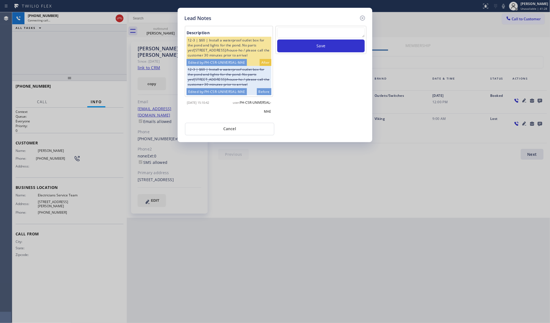
click at [297, 35] on textarea at bounding box center [321, 33] width 88 height 10
paste textarea "VM / Follow up call - Please transfer to me"
type textarea "VM / Follow up call - Please transfer to me"
click at [326, 47] on button "Save" at bounding box center [321, 46] width 88 height 13
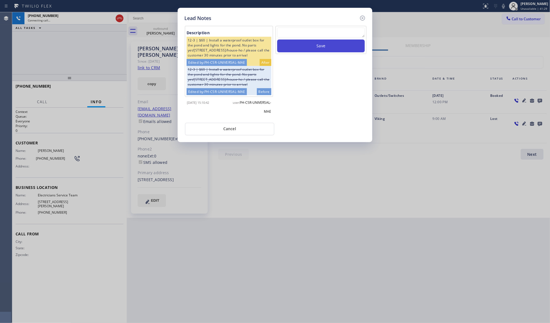
scroll to position [0, 0]
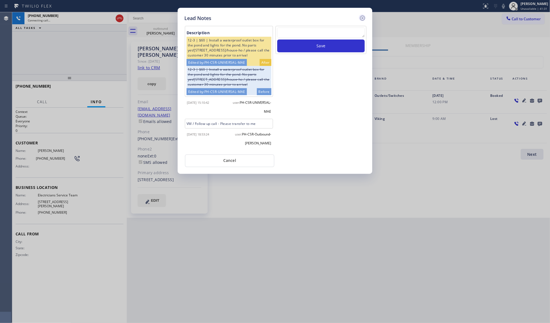
click at [364, 15] on icon at bounding box center [362, 18] width 7 height 7
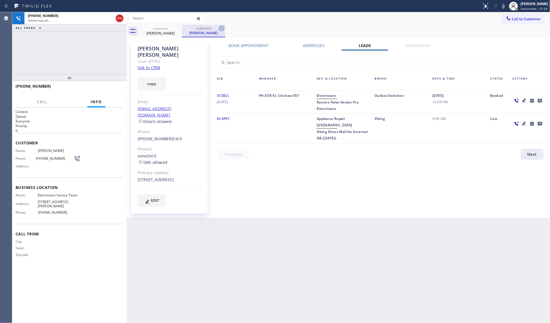
click at [224, 29] on icon at bounding box center [221, 28] width 7 height 7
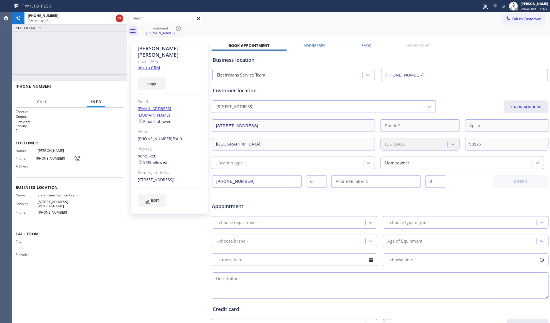
click at [232, 23] on div "Call to Customer Outbound call Location Electricians Service Team Your caller i…" at bounding box center [339, 18] width 424 height 13
click at [103, 89] on span "HANG UP" at bounding box center [110, 89] width 17 height 4
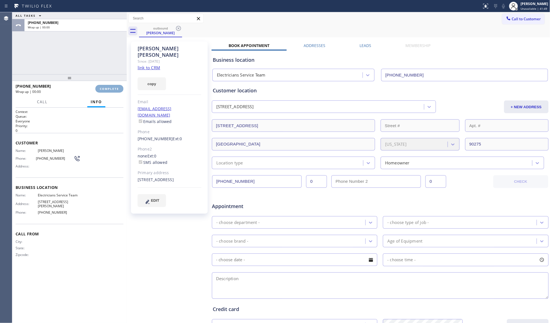
click at [104, 89] on span "COMPLETE" at bounding box center [109, 89] width 19 height 4
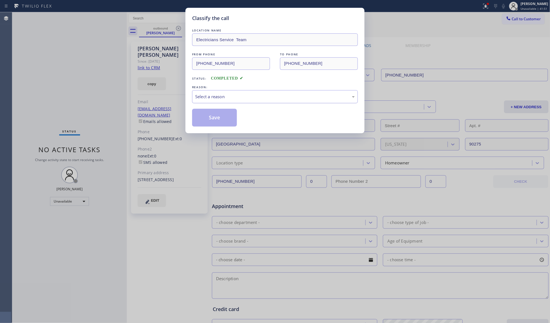
click at [228, 96] on div "Select a reason" at bounding box center [275, 96] width 160 height 6
drag, startPoint x: 209, startPoint y: 118, endPoint x: 216, endPoint y: 114, distance: 8.0
click at [210, 118] on button "Save" at bounding box center [214, 118] width 45 height 18
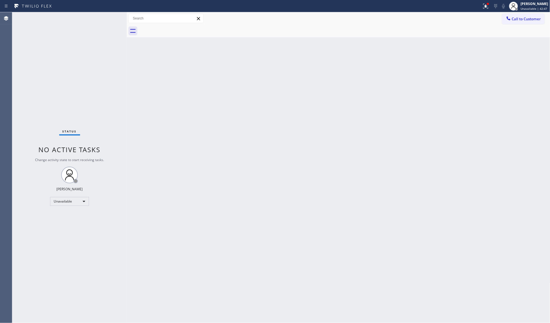
drag, startPoint x: 523, startPoint y: 19, endPoint x: 392, endPoint y: 55, distance: 136.3
click at [523, 19] on span "Call to Customer" at bounding box center [526, 18] width 29 height 5
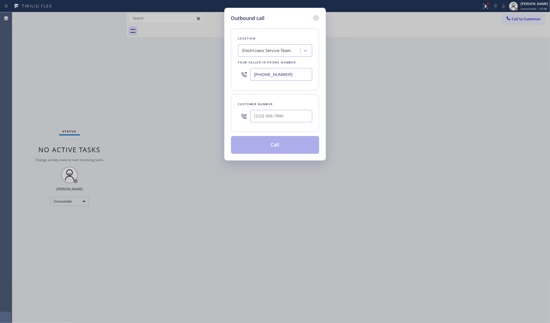
drag, startPoint x: 294, startPoint y: 75, endPoint x: 224, endPoint y: 74, distance: 70.4
click at [221, 76] on div "Outbound call Location Electricians Service Team Your caller id phone number [P…" at bounding box center [275, 161] width 550 height 323
paste input "914) 873-0795"
type input "[PHONE_NUMBER]"
paste input "718) 288-5118"
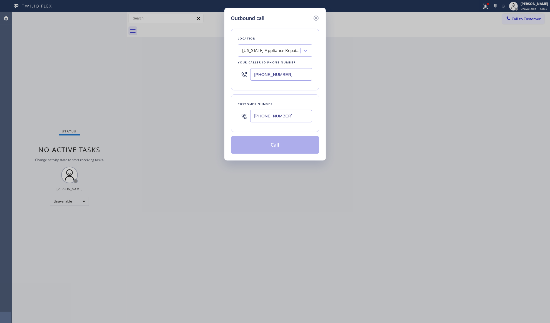
click at [297, 118] on input "[PHONE_NUMBER]" at bounding box center [281, 116] width 62 height 13
type input "[PHONE_NUMBER]"
click at [283, 147] on button "Call" at bounding box center [275, 145] width 88 height 18
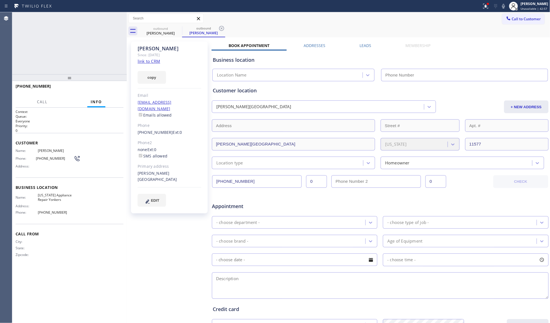
type input "[PHONE_NUMBER]"
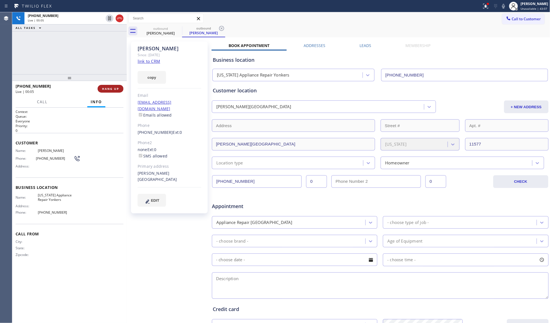
click at [113, 87] on span "HANG UP" at bounding box center [110, 89] width 17 height 4
click at [113, 86] on button "HANG UP" at bounding box center [111, 89] width 26 height 8
click at [113, 86] on button "COMPLETE" at bounding box center [109, 89] width 28 height 8
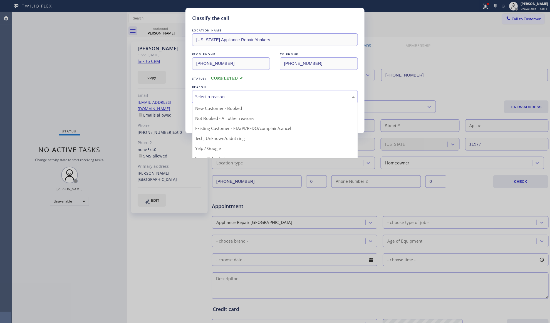
click at [201, 97] on div "Select a reason" at bounding box center [275, 96] width 160 height 6
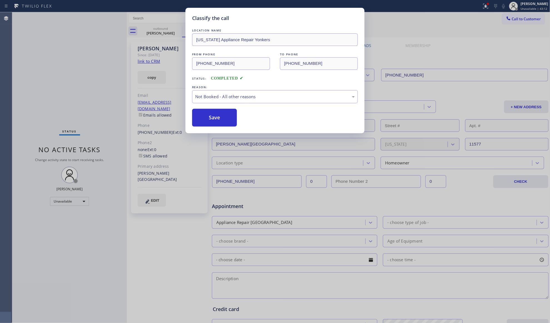
click at [209, 116] on button "Save" at bounding box center [214, 118] width 45 height 18
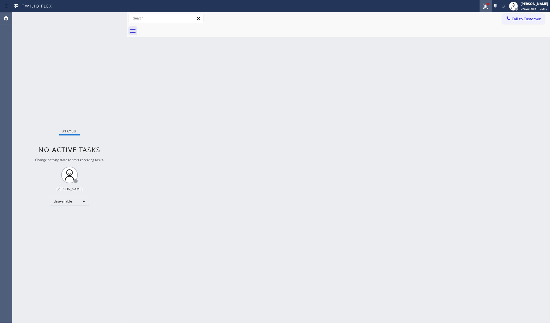
click at [491, 1] on button at bounding box center [486, 6] width 12 height 12
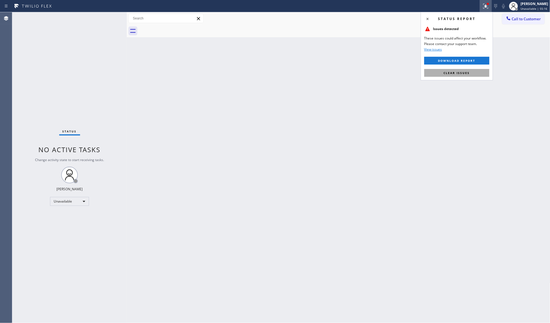
click at [462, 71] on span "Clear issues" at bounding box center [457, 73] width 26 height 4
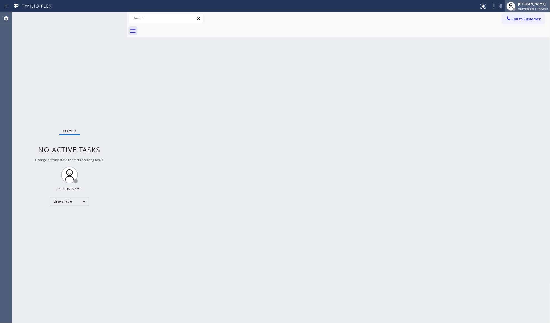
click at [530, 9] on span "Unavailable | 1h 6min" at bounding box center [534, 9] width 30 height 4
click at [508, 24] on button "Offline" at bounding box center [523, 22] width 56 height 7
